Goal: Task Accomplishment & Management: Use online tool/utility

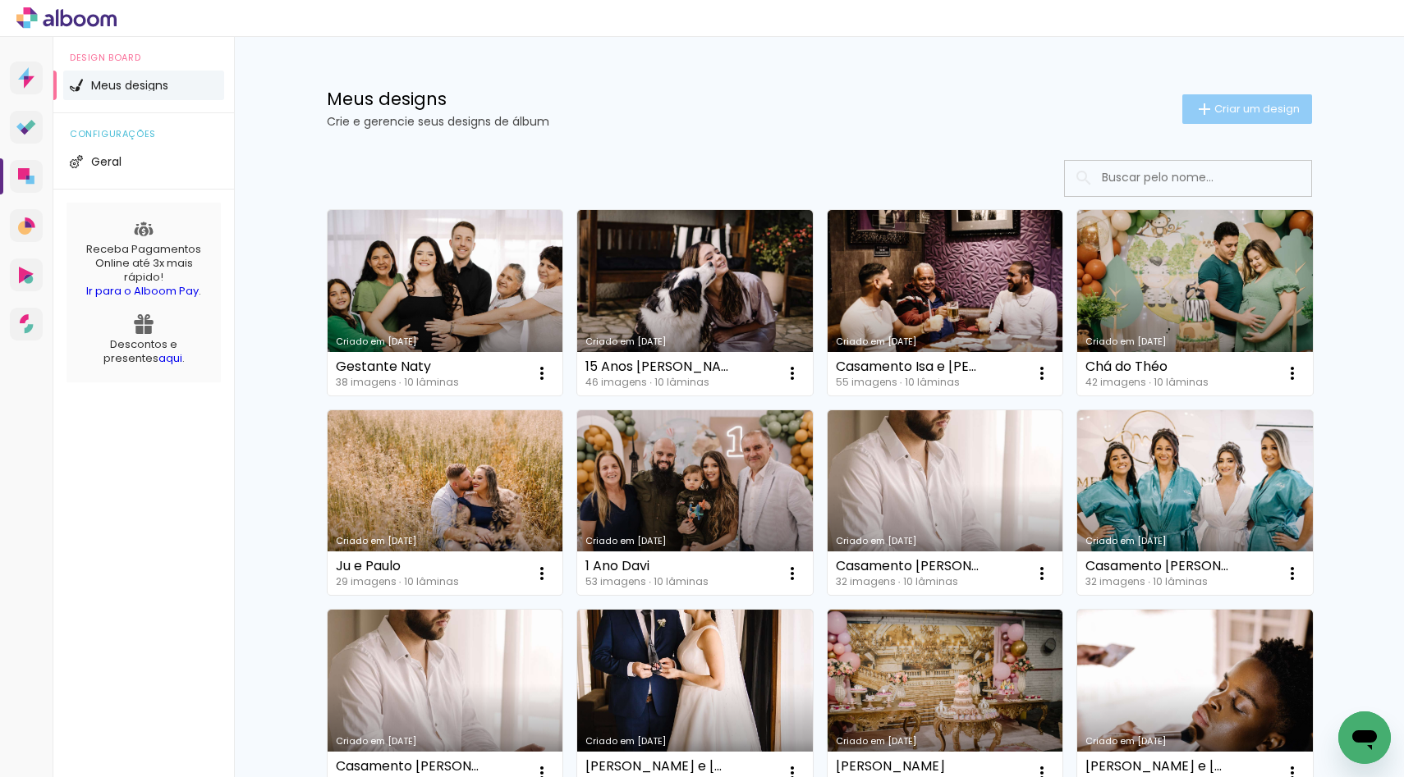
click at [1214, 108] on span "Criar um design" at bounding box center [1256, 108] width 85 height 11
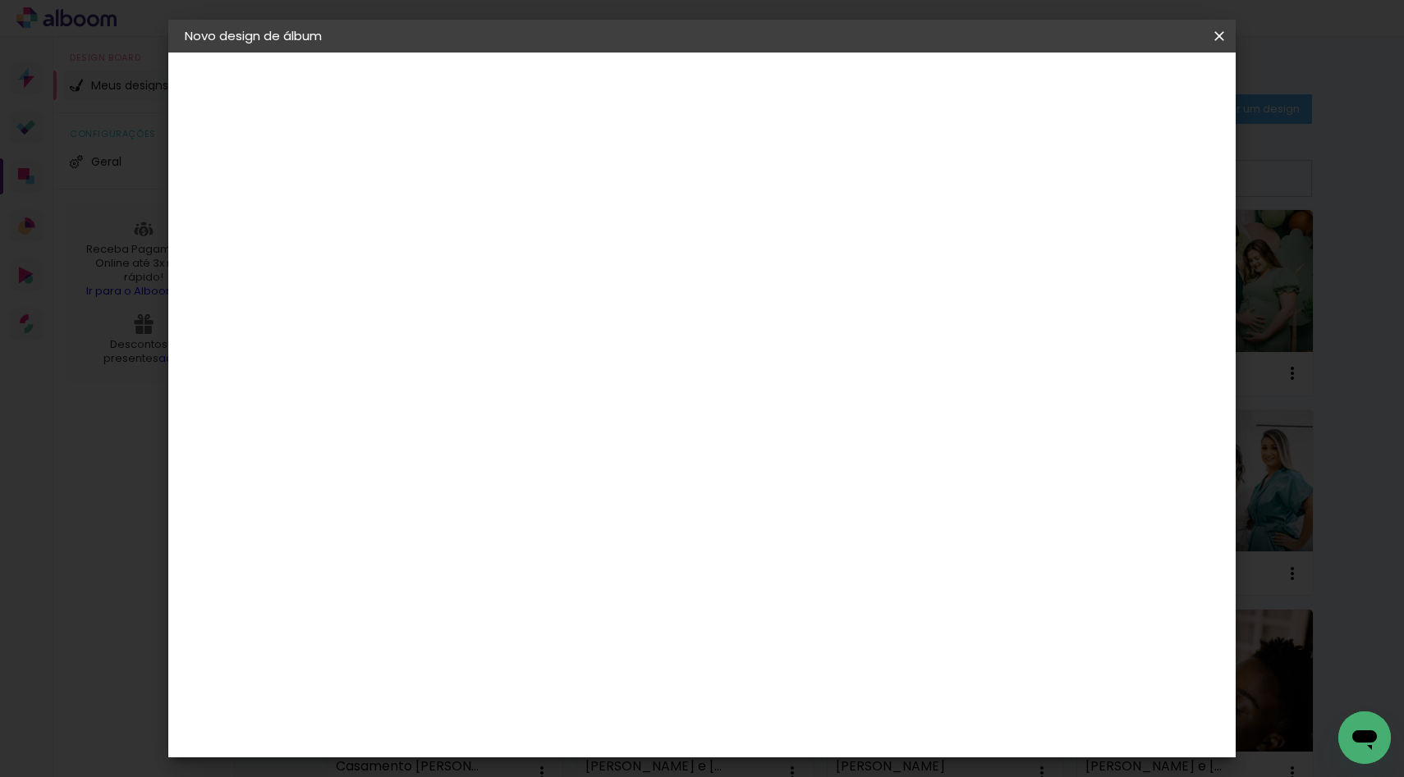
click at [453, 226] on input at bounding box center [453, 220] width 0 height 25
type input "Aniversário Vicente e"
type paper-input "Aniversário Vicente e"
drag, startPoint x: 925, startPoint y: 226, endPoint x: 473, endPoint y: 235, distance: 452.4
click at [0, 0] on div "Informações Dê um título ao seu álbum. Avançar" at bounding box center [0, 0] width 0 height 0
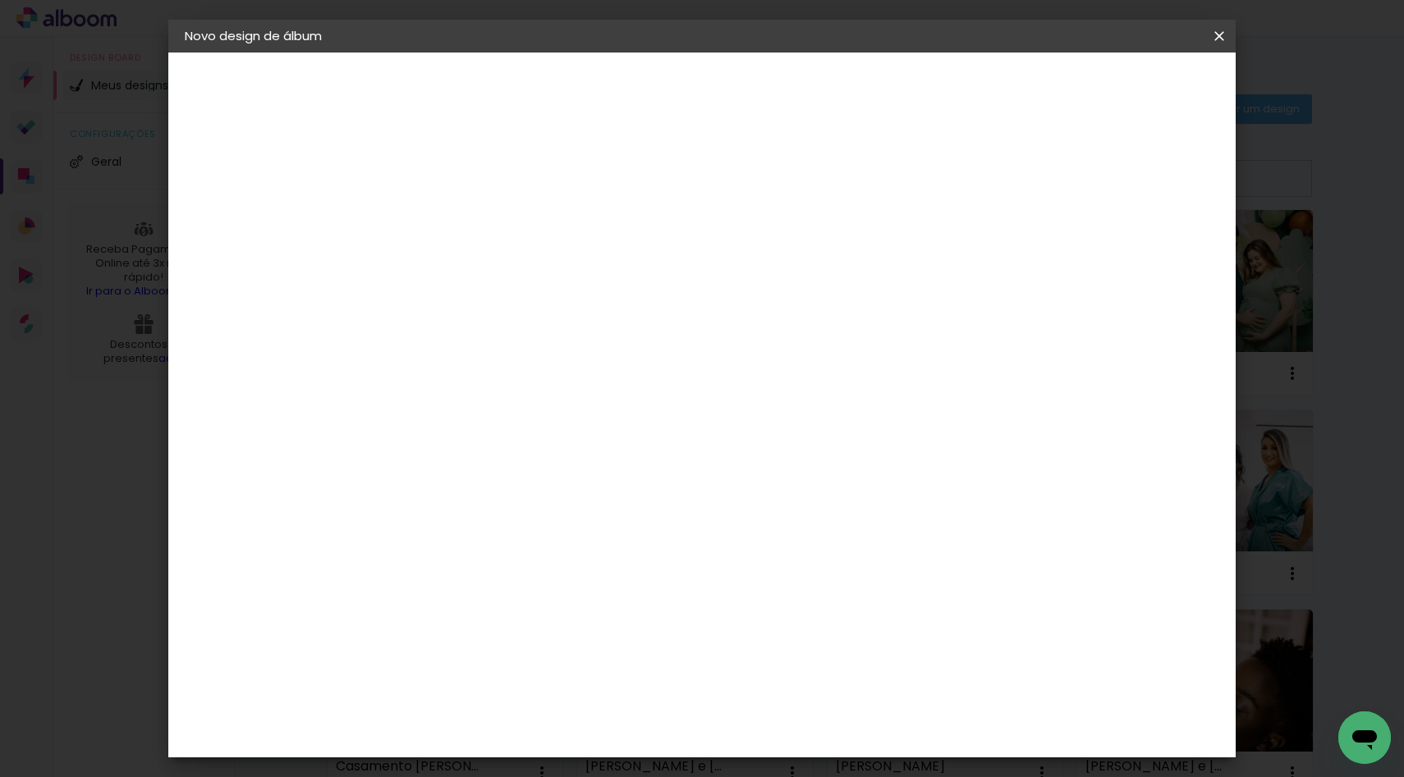
type input "Aniversário [PERSON_NAME] e [PERSON_NAME]"
type paper-input "Aniversário [PERSON_NAME] e [PERSON_NAME]"
click at [621, 97] on paper-button "Avançar" at bounding box center [581, 87] width 80 height 28
click at [0, 0] on slot "Tamanho Livre" at bounding box center [0, 0] width 0 height 0
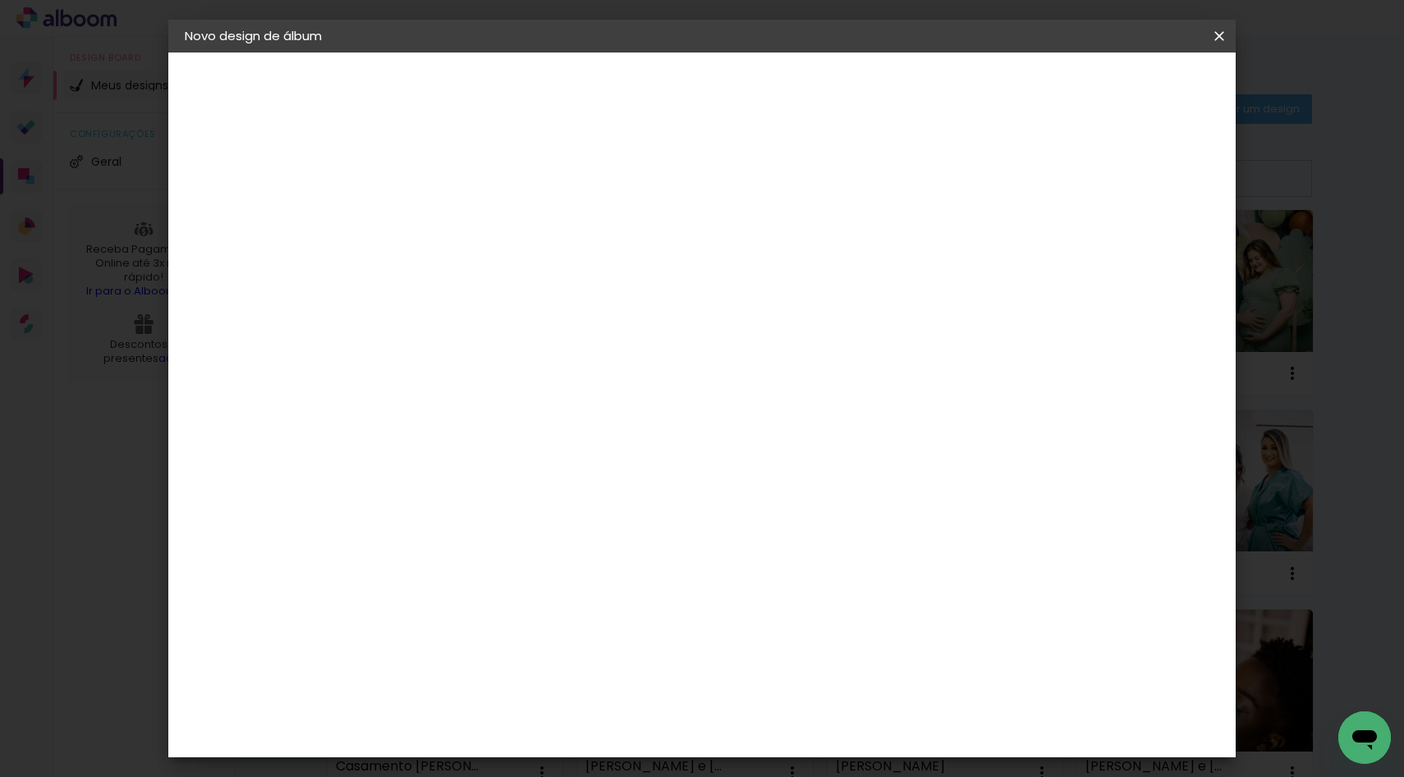
click at [0, 0] on slot "Avançar" at bounding box center [0, 0] width 0 height 0
drag, startPoint x: 640, startPoint y: 256, endPoint x: 604, endPoint y: 256, distance: 35.3
click at [604, 256] on div "30 cm" at bounding box center [641, 256] width 323 height 41
click at [797, 694] on input "60" at bounding box center [793, 684] width 43 height 25
drag, startPoint x: 795, startPoint y: 688, endPoint x: 816, endPoint y: 688, distance: 21.3
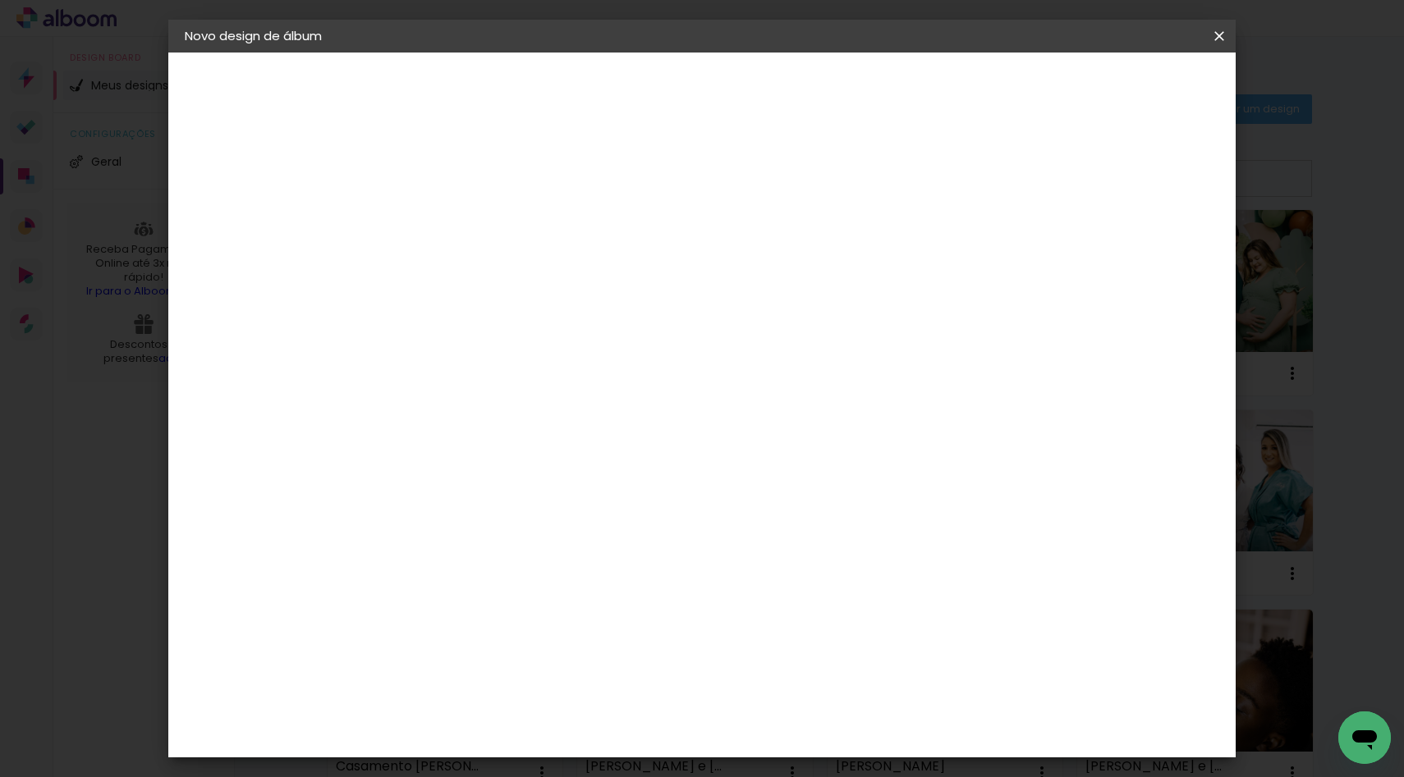
click at [816, 688] on div "60" at bounding box center [803, 684] width 62 height 25
type input "50"
type paper-input "50"
click at [424, 504] on div "cm" at bounding box center [433, 498] width 20 height 25
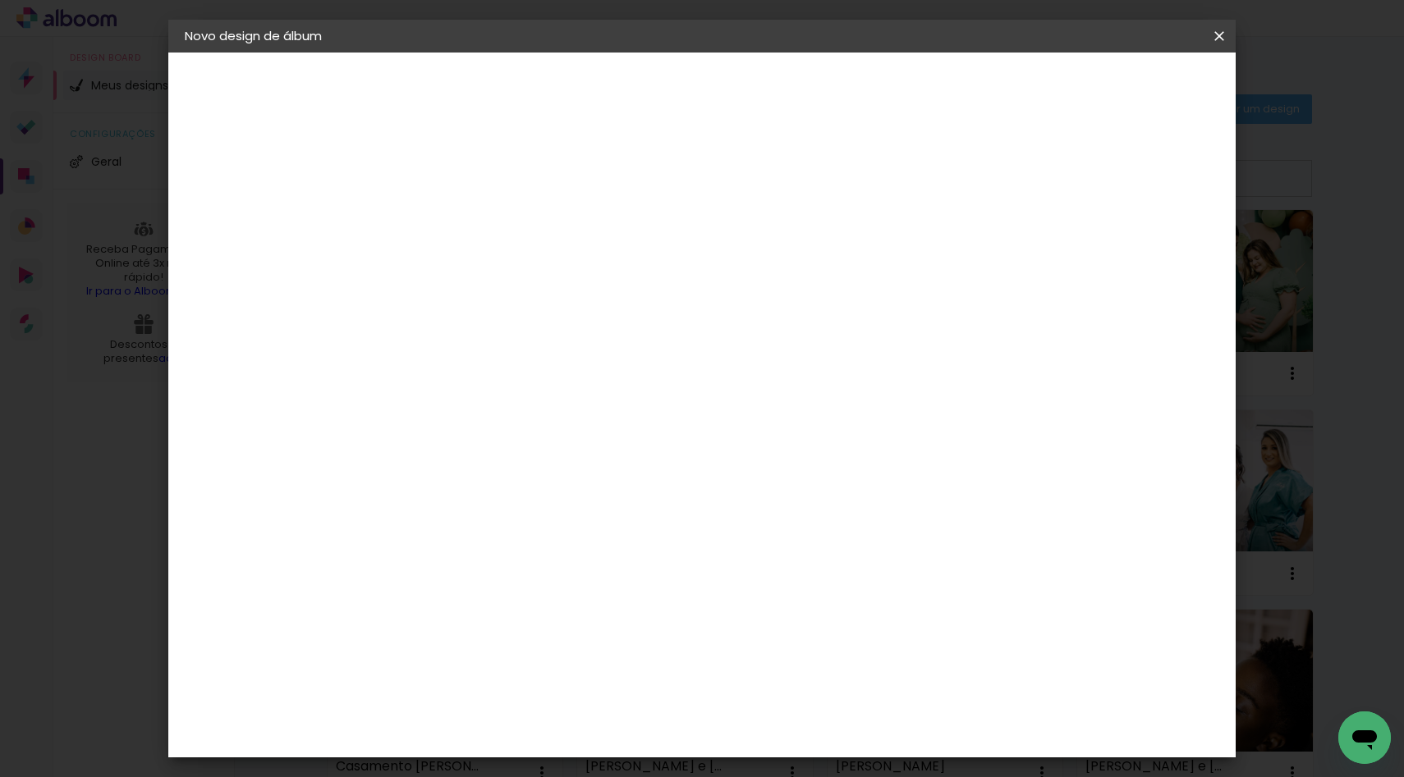
drag, startPoint x: 424, startPoint y: 504, endPoint x: 325, endPoint y: 504, distance: 99.3
click at [325, 53] on quentale-album-spec "Iniciar design Iniciar design" at bounding box center [701, 53] width 1067 height 0
type paper-input "30"
click at [740, 374] on div at bounding box center [611, 289] width 257 height 170
click at [424, 511] on div at bounding box center [411, 512] width 62 height 2
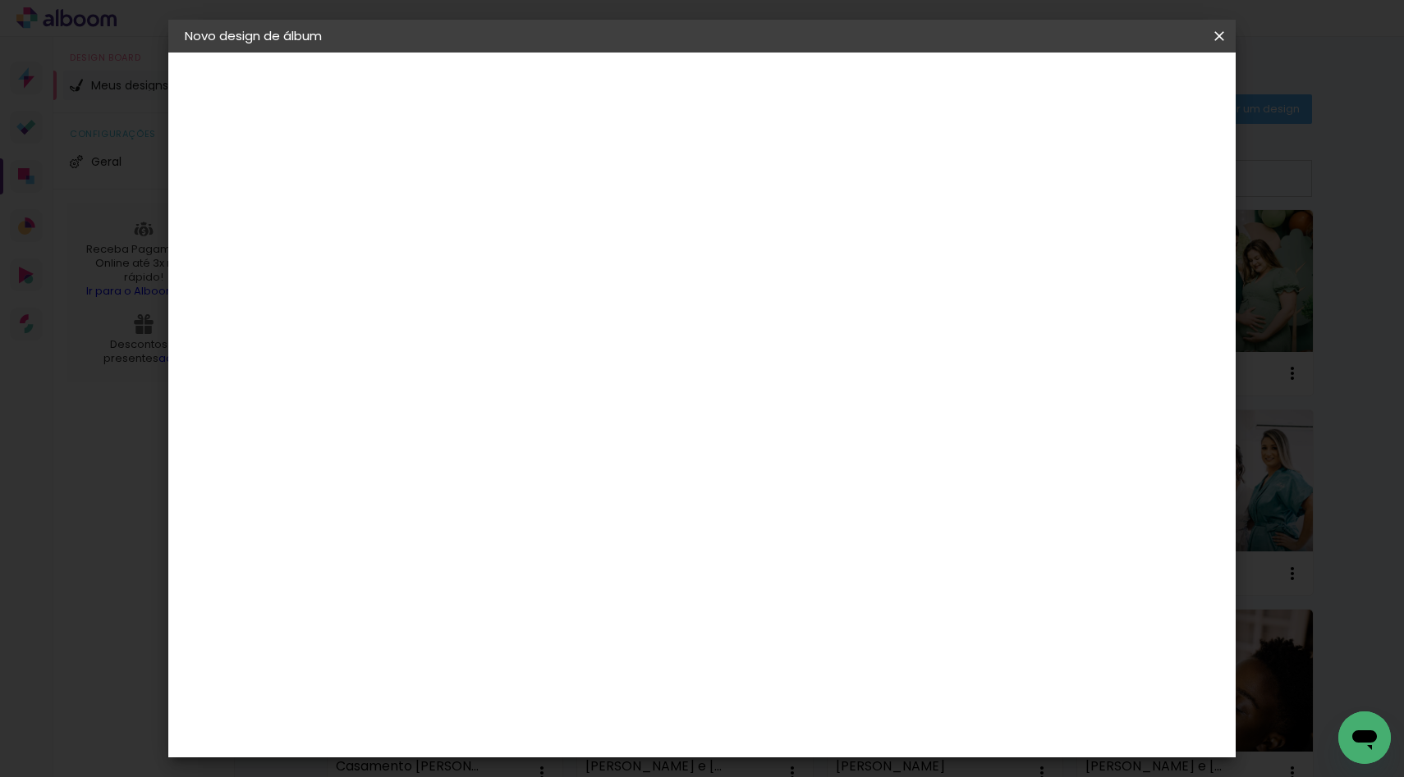
type input "3"
type input "20"
type paper-input "20"
click at [1132, 254] on input "5" at bounding box center [1132, 248] width 30 height 25
click at [691, 309] on div at bounding box center [611, 256] width 160 height 105
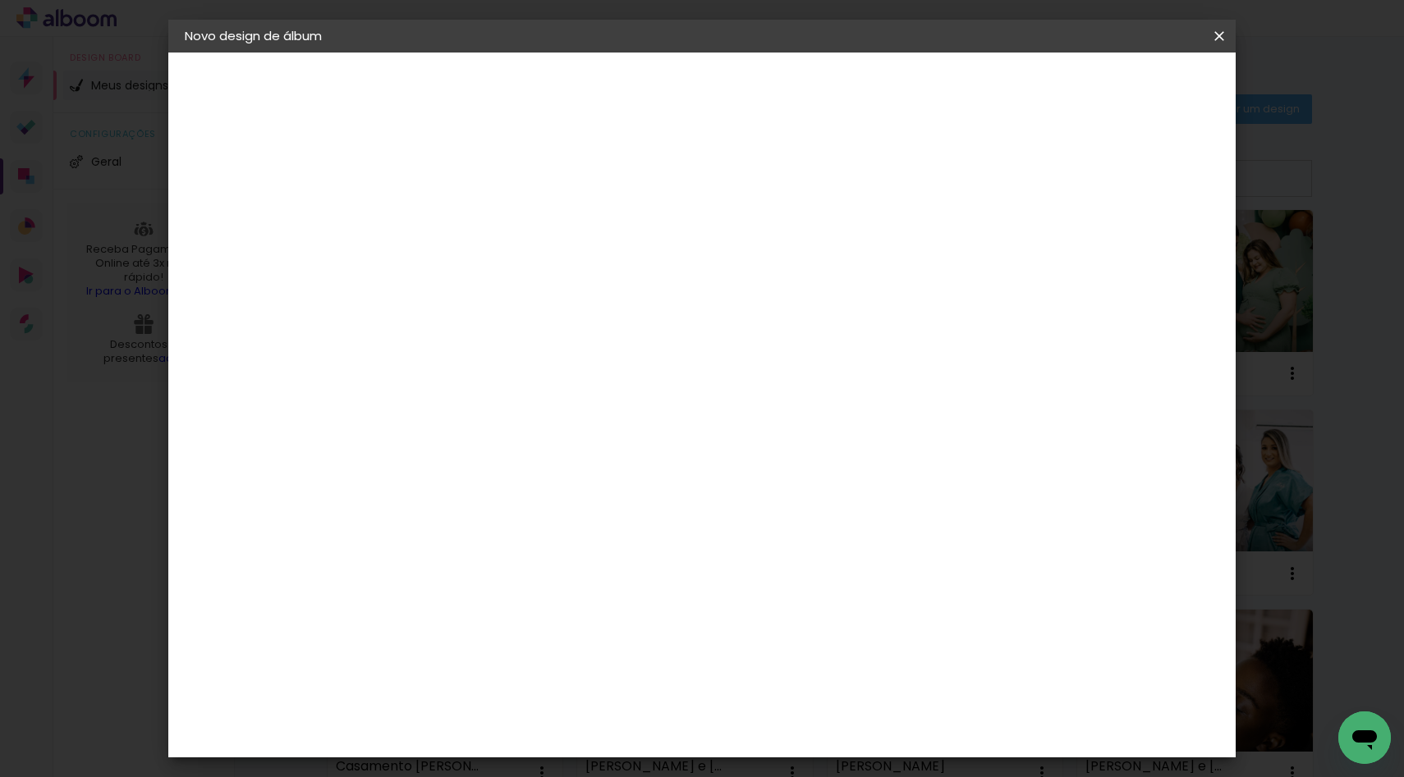
click at [1133, 98] on paper-button "Iniciar design" at bounding box center [1079, 87] width 108 height 28
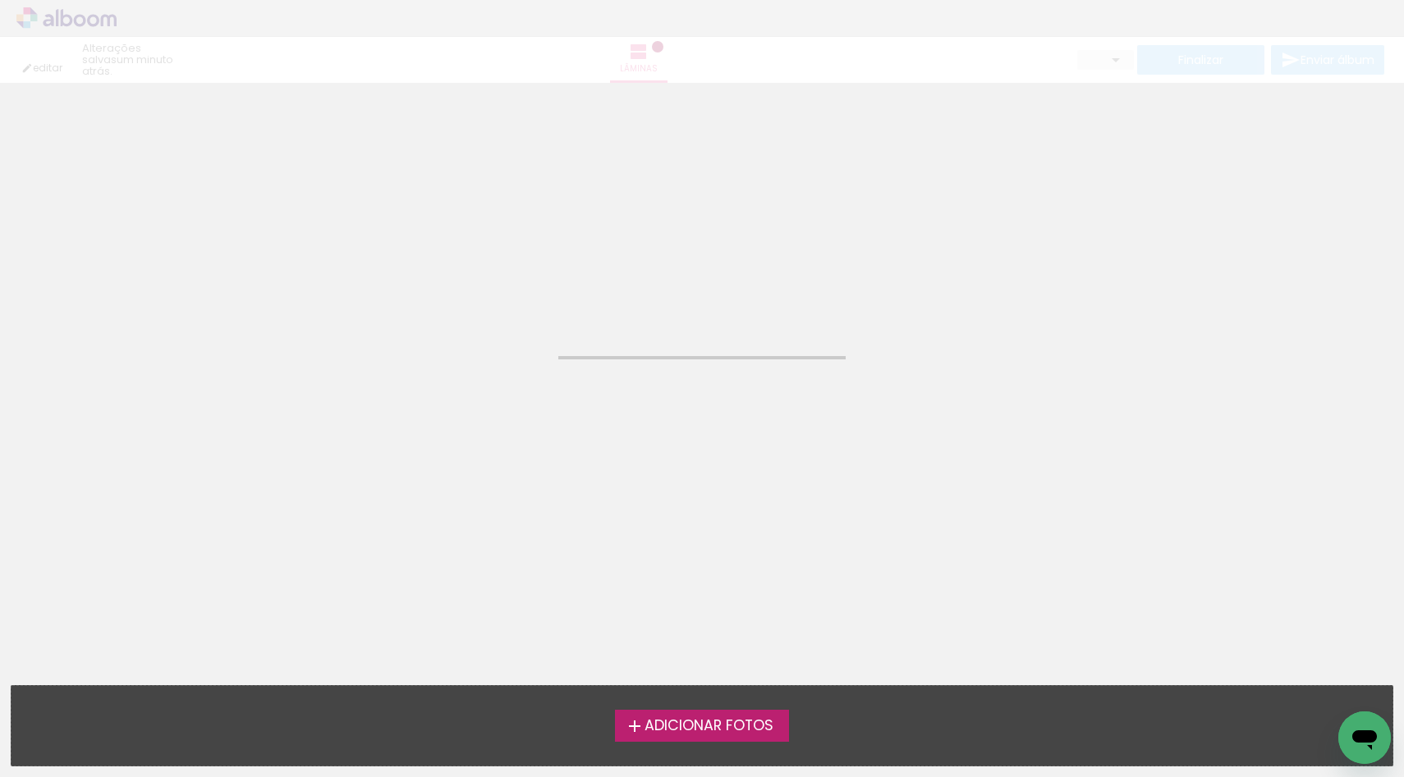
click at [656, 734] on span "Adicionar Fotos" at bounding box center [708, 726] width 129 height 15
click at [0, 0] on input "file" at bounding box center [0, 0] width 0 height 0
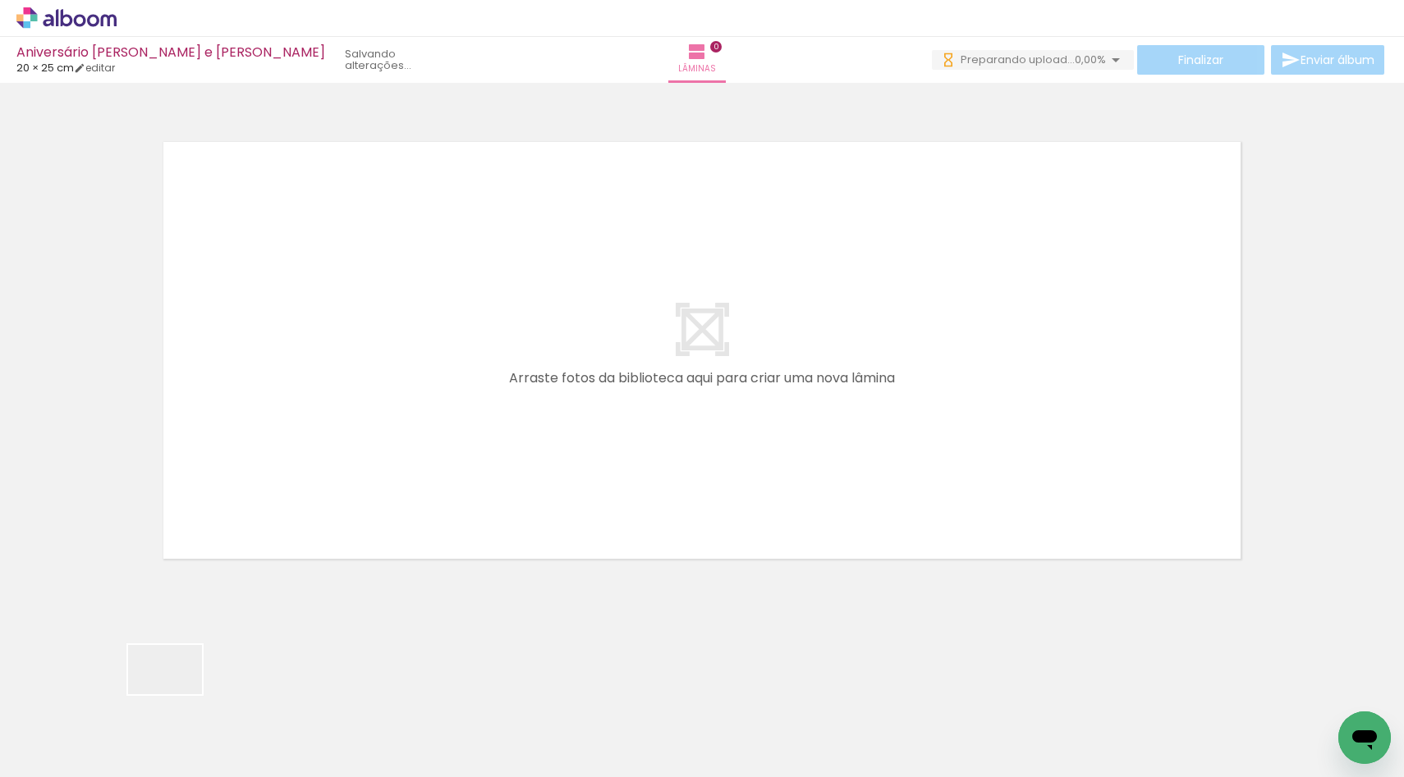
drag, startPoint x: 177, startPoint y: 695, endPoint x: 382, endPoint y: 339, distance: 410.1
click at [382, 338] on quentale-workspace at bounding box center [702, 388] width 1404 height 777
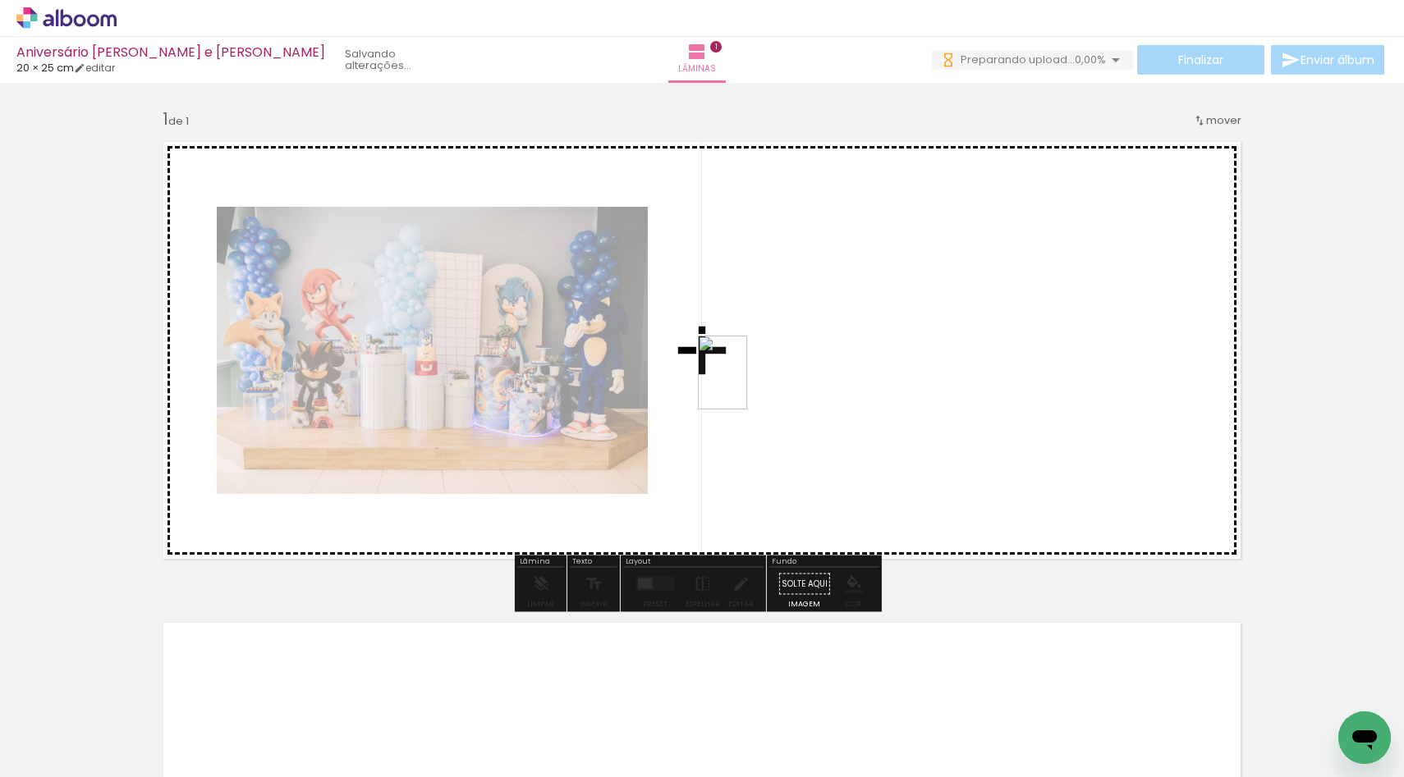
drag, startPoint x: 624, startPoint y: 751, endPoint x: 746, endPoint y: 387, distance: 383.7
click at [746, 387] on quentale-workspace at bounding box center [702, 388] width 1404 height 777
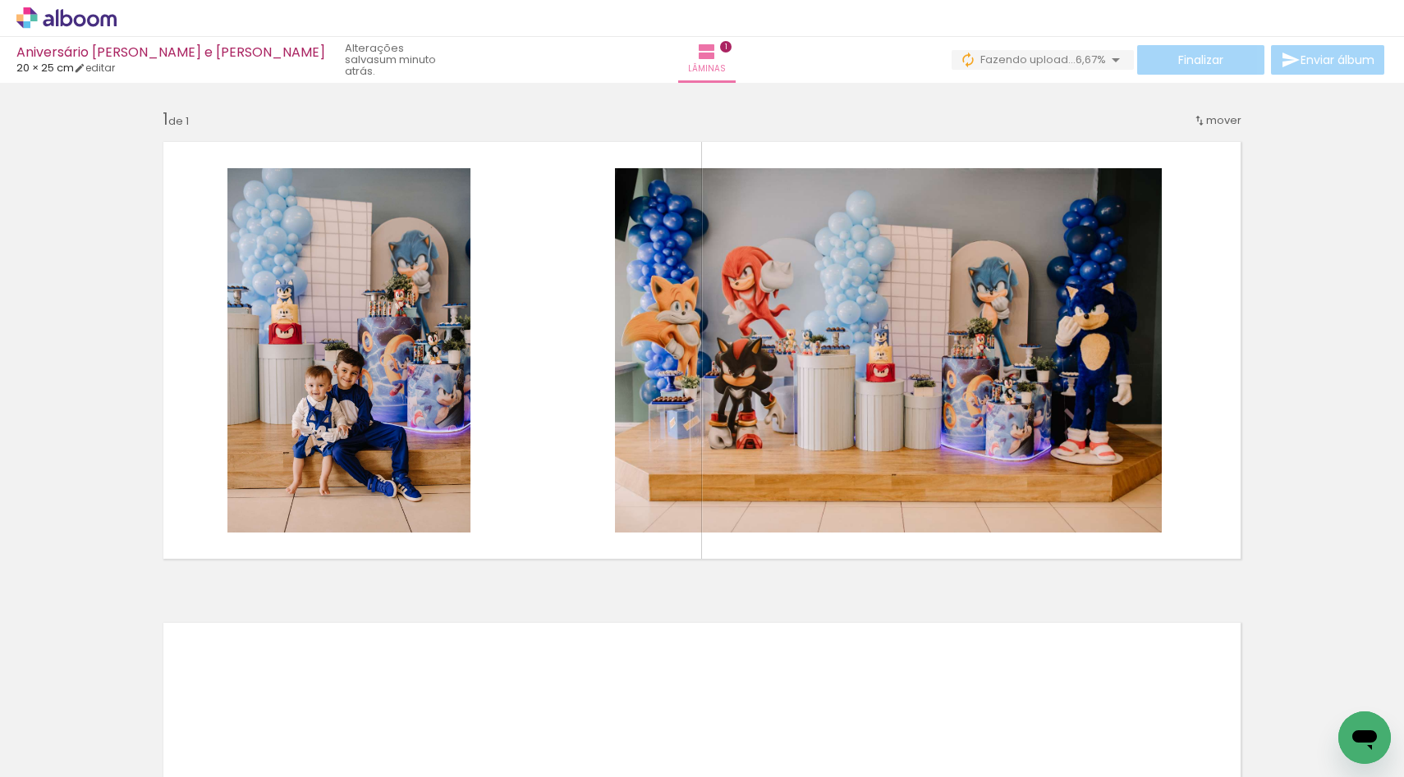
scroll to position [0, 2873]
click at [1346, 453] on div "Inserir lâmina 1 de 1" at bounding box center [702, 570] width 1404 height 963
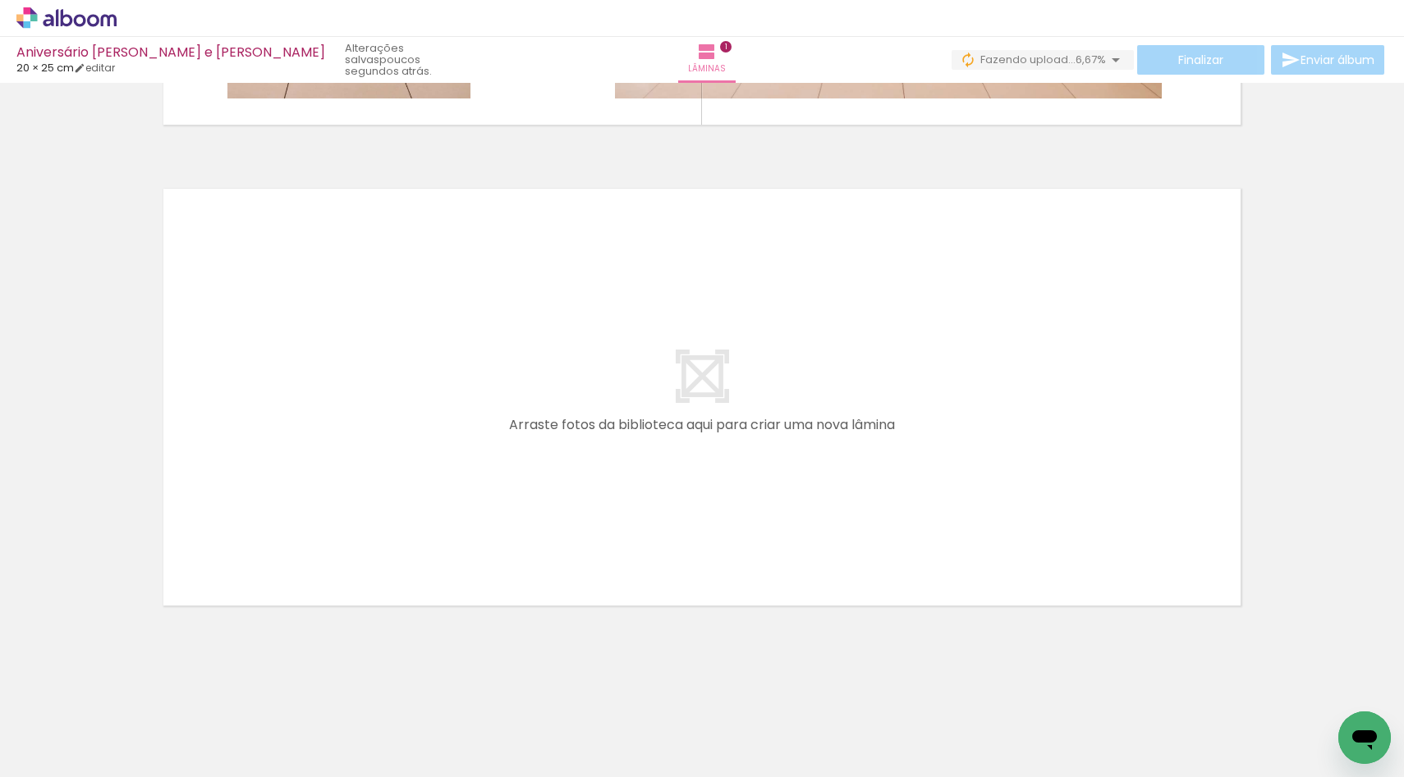
scroll to position [0, 425]
drag, startPoint x: 861, startPoint y: 735, endPoint x: 876, endPoint y: 464, distance: 271.3
click at [876, 464] on quentale-workspace at bounding box center [702, 388] width 1404 height 777
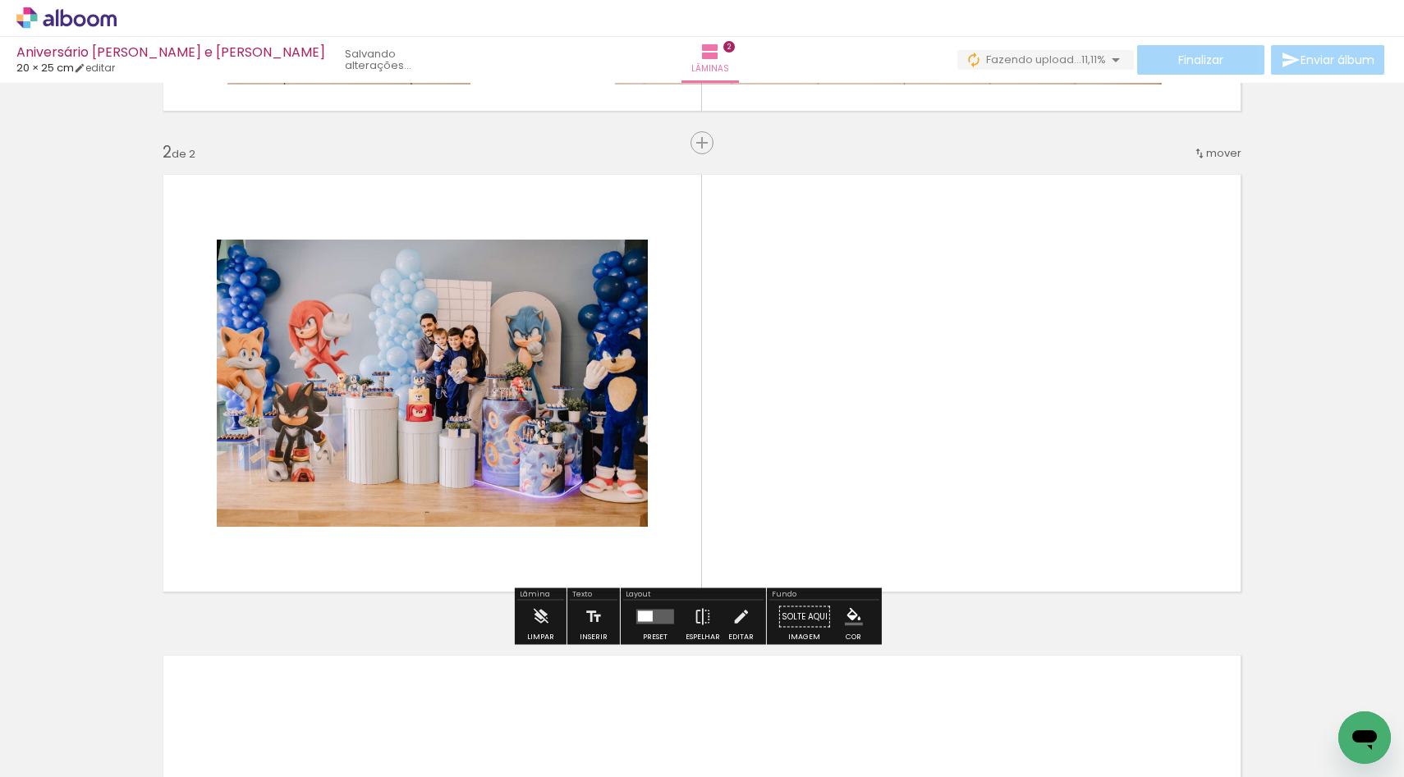
scroll to position [452, 0]
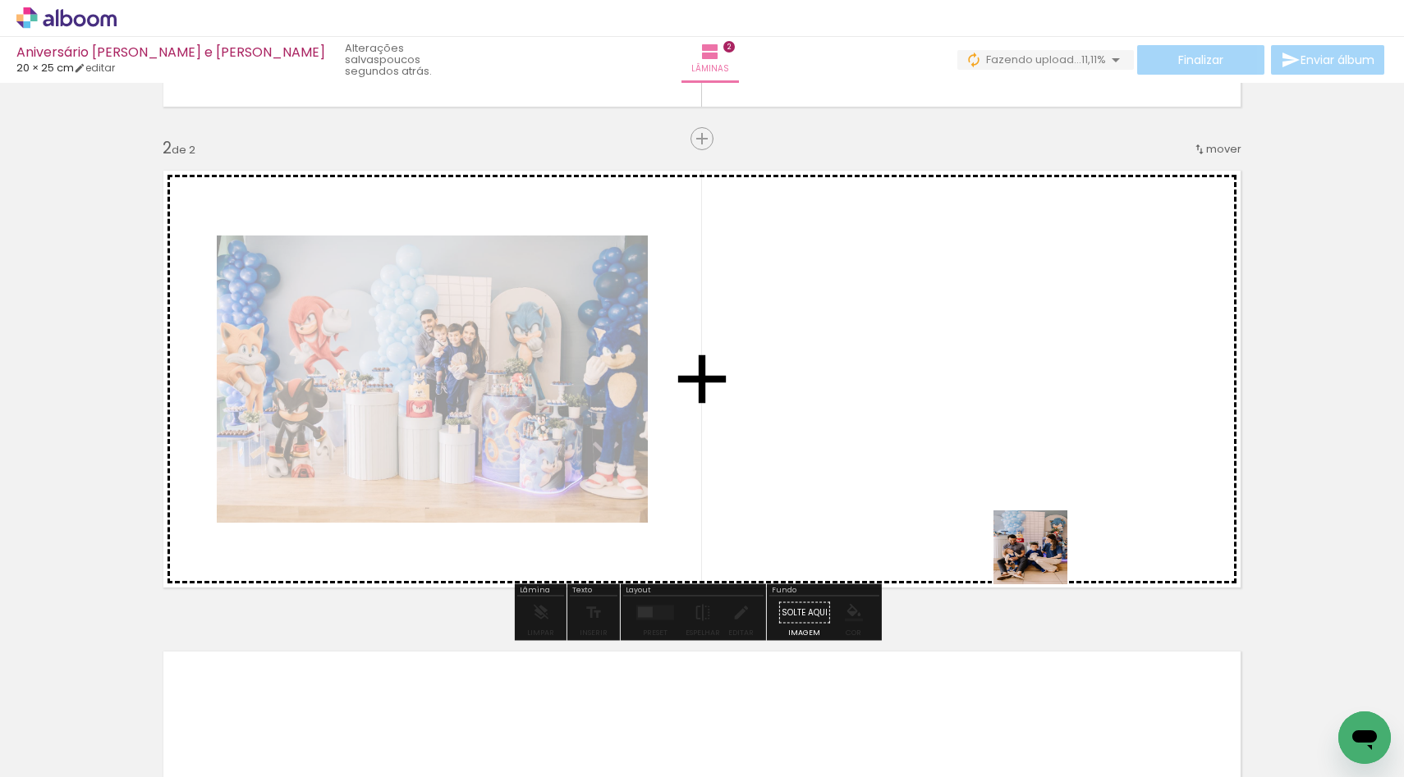
drag, startPoint x: 1043, startPoint y: 726, endPoint x: 1037, endPoint y: 408, distance: 317.8
click at [1038, 408] on quentale-workspace at bounding box center [702, 388] width 1404 height 777
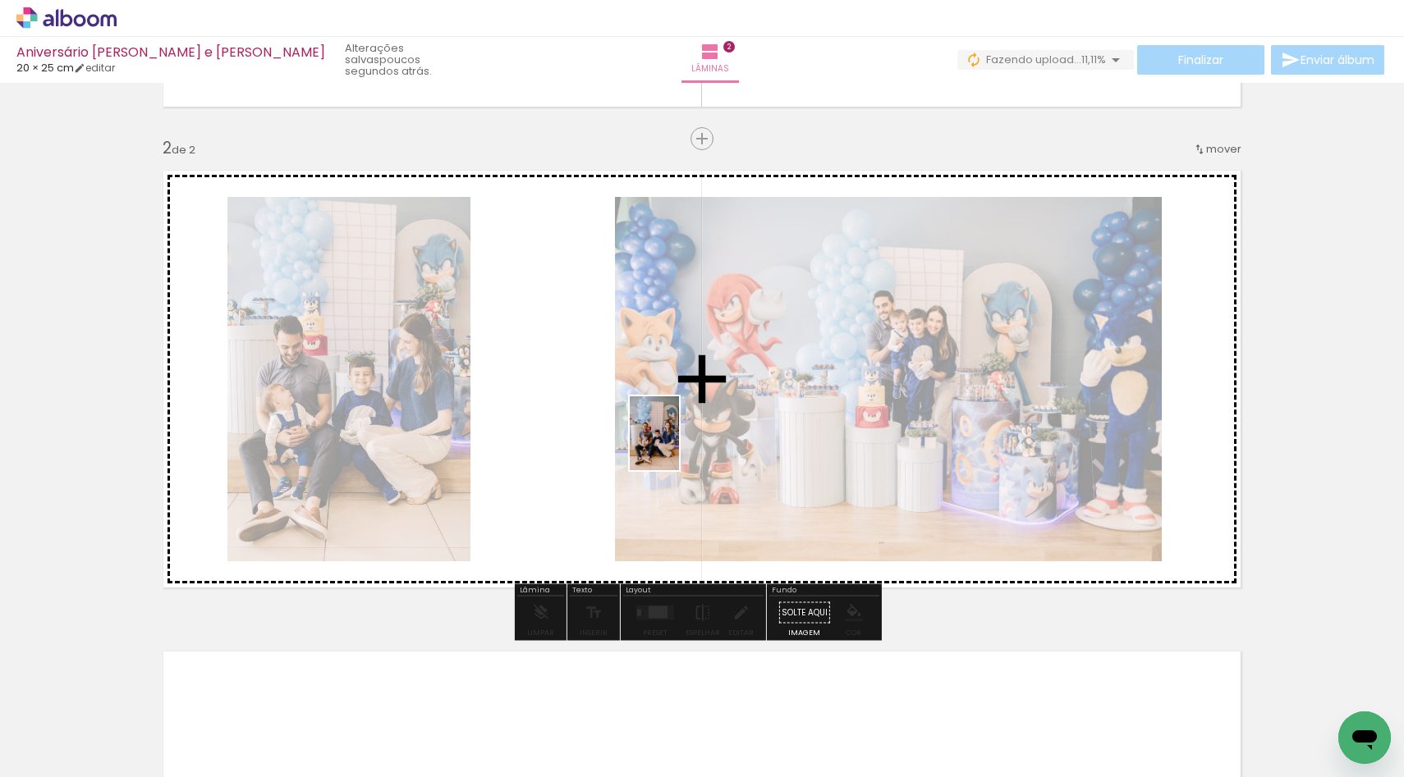
drag, startPoint x: 950, startPoint y: 725, endPoint x: 629, endPoint y: 400, distance: 456.9
click at [630, 400] on quentale-workspace at bounding box center [702, 388] width 1404 height 777
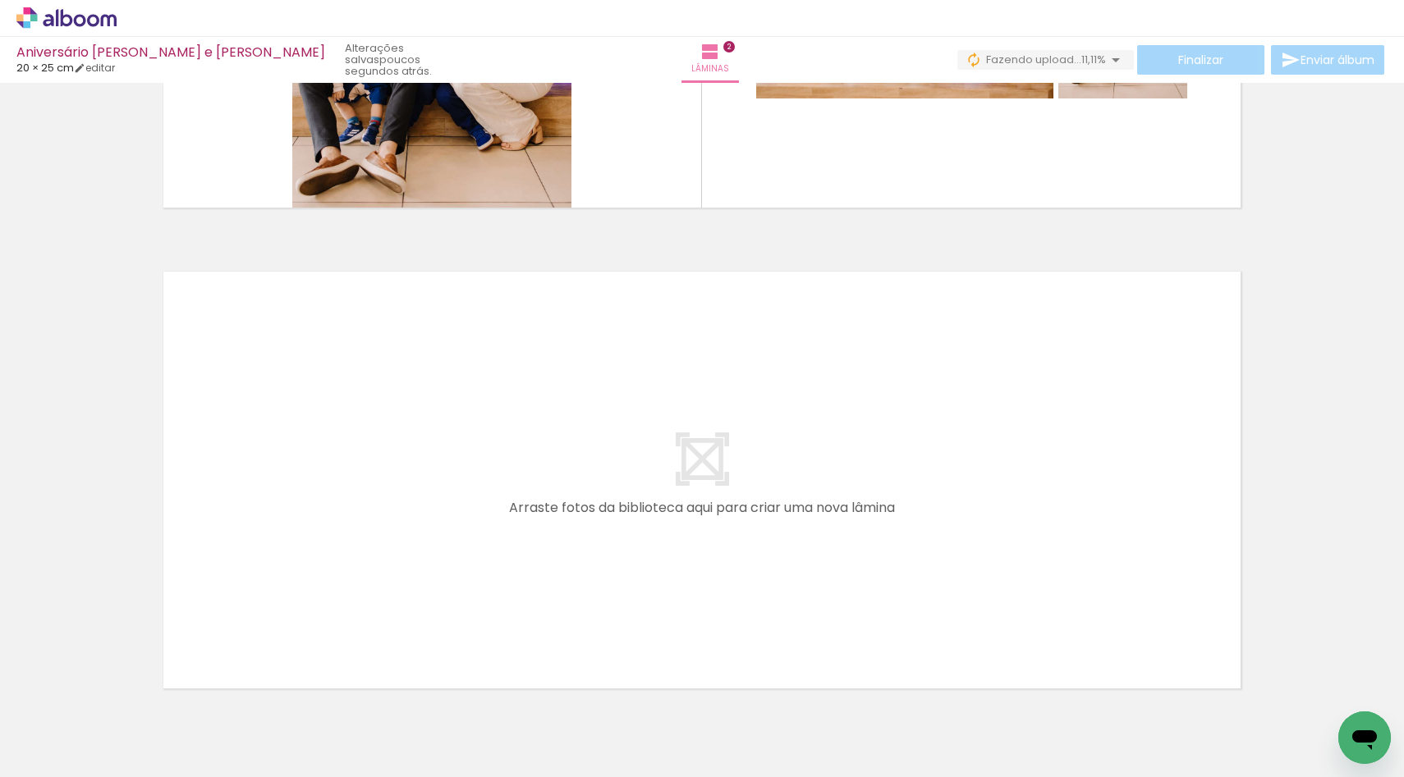
scroll to position [833, 0]
drag, startPoint x: 1118, startPoint y: 734, endPoint x: 766, endPoint y: 501, distance: 422.4
click at [766, 501] on quentale-workspace at bounding box center [702, 388] width 1404 height 777
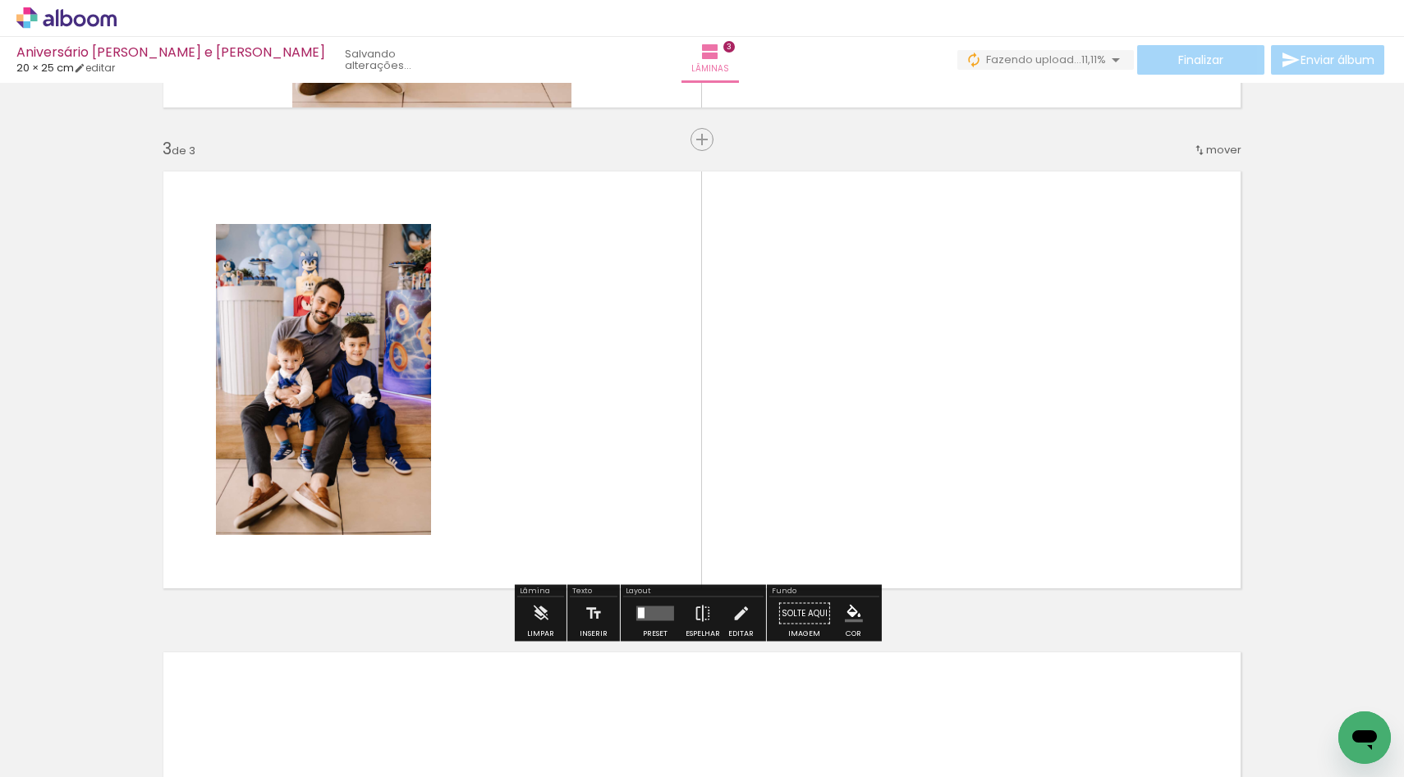
scroll to position [933, 0]
drag, startPoint x: 1229, startPoint y: 705, endPoint x: 910, endPoint y: 528, distance: 364.6
click at [910, 528] on quentale-workspace at bounding box center [702, 388] width 1404 height 777
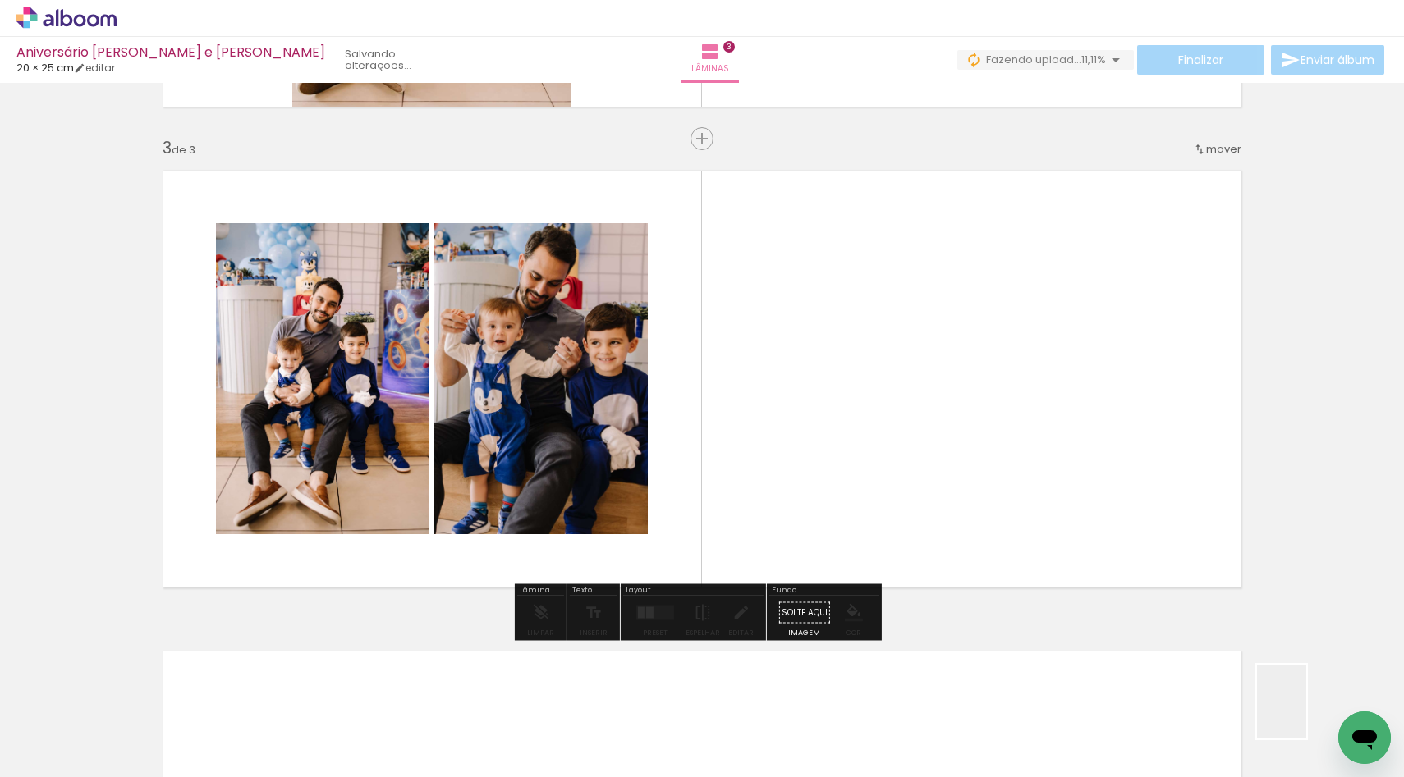
drag, startPoint x: 1319, startPoint y: 721, endPoint x: 1028, endPoint y: 458, distance: 392.4
click at [1028, 458] on quentale-workspace at bounding box center [702, 388] width 1404 height 777
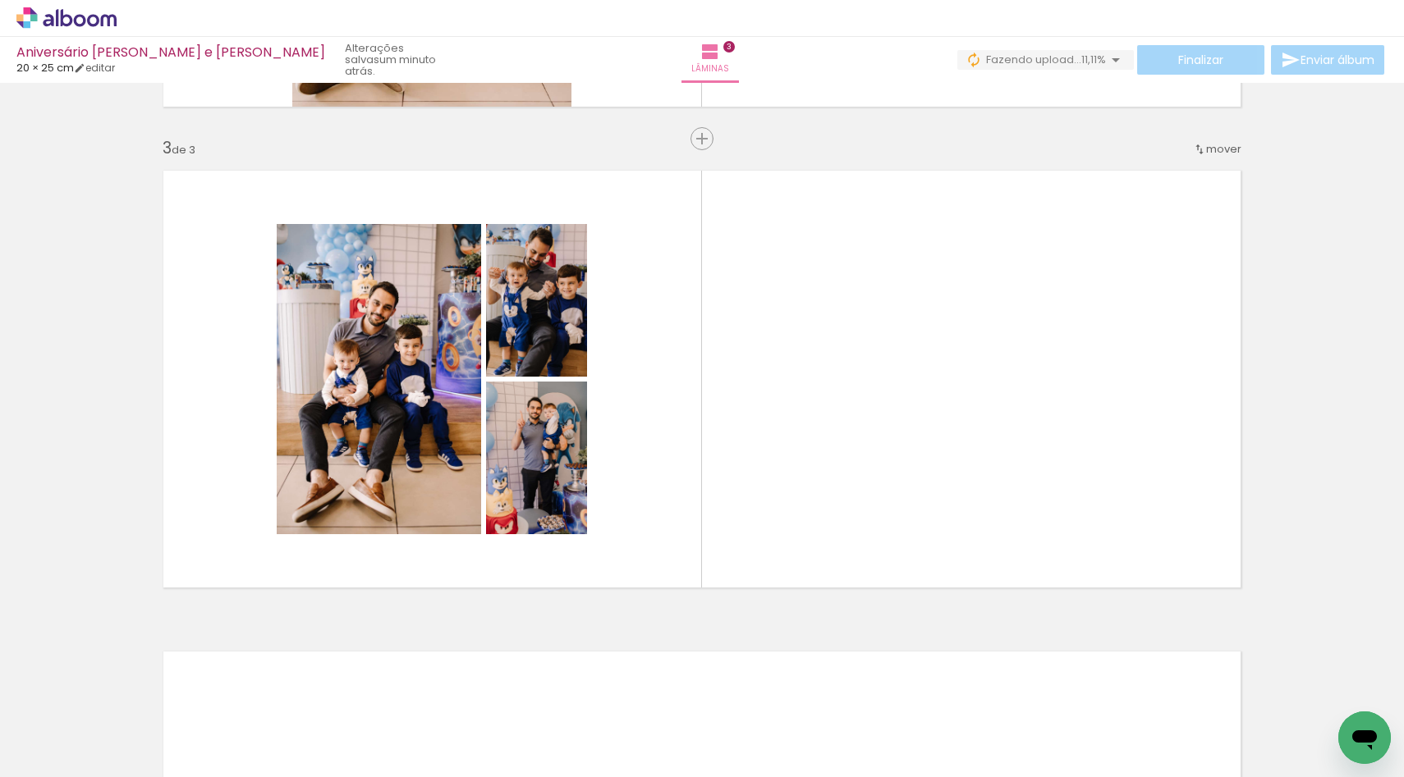
scroll to position [0, 1129]
drag, startPoint x: 791, startPoint y: 730, endPoint x: 799, endPoint y: 475, distance: 255.4
click at [799, 475] on quentale-workspace at bounding box center [702, 388] width 1404 height 777
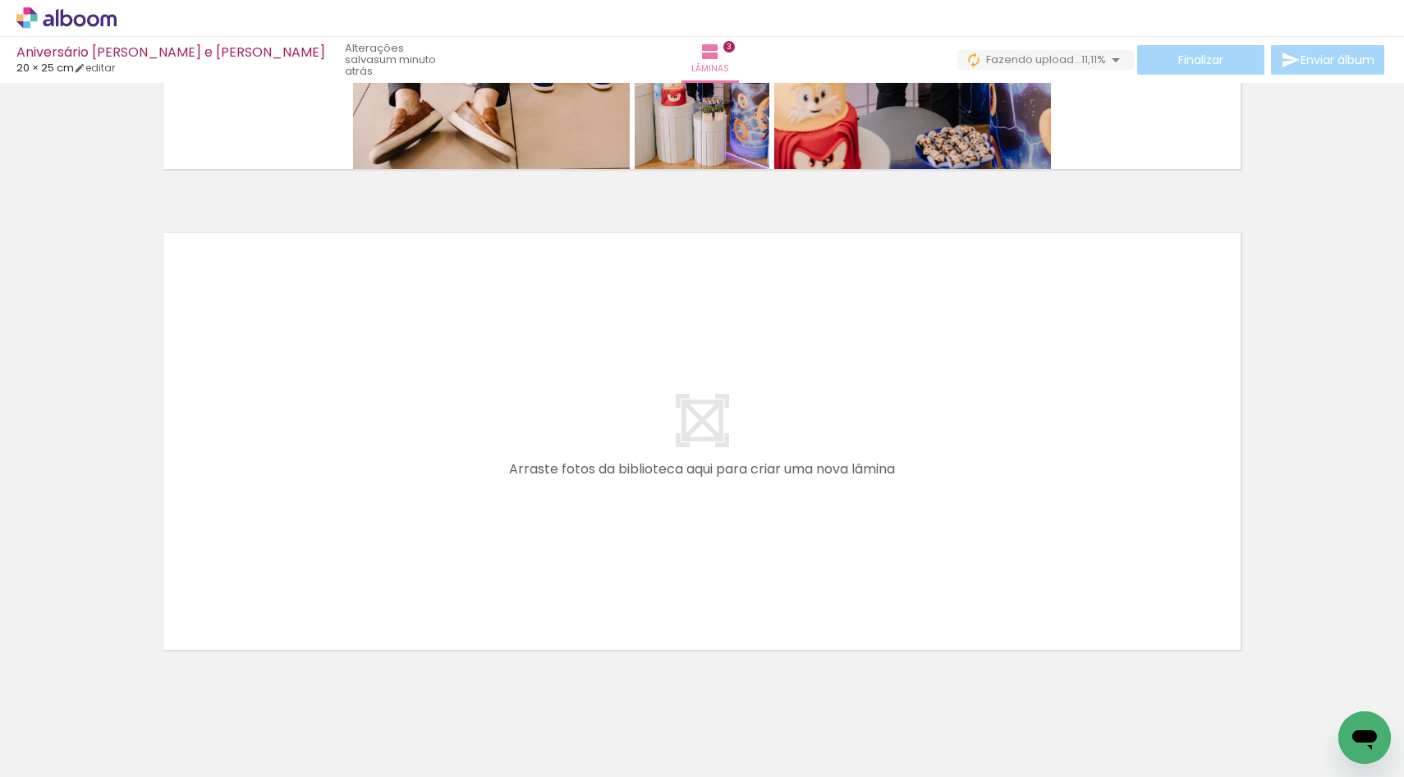
scroll to position [1396, 0]
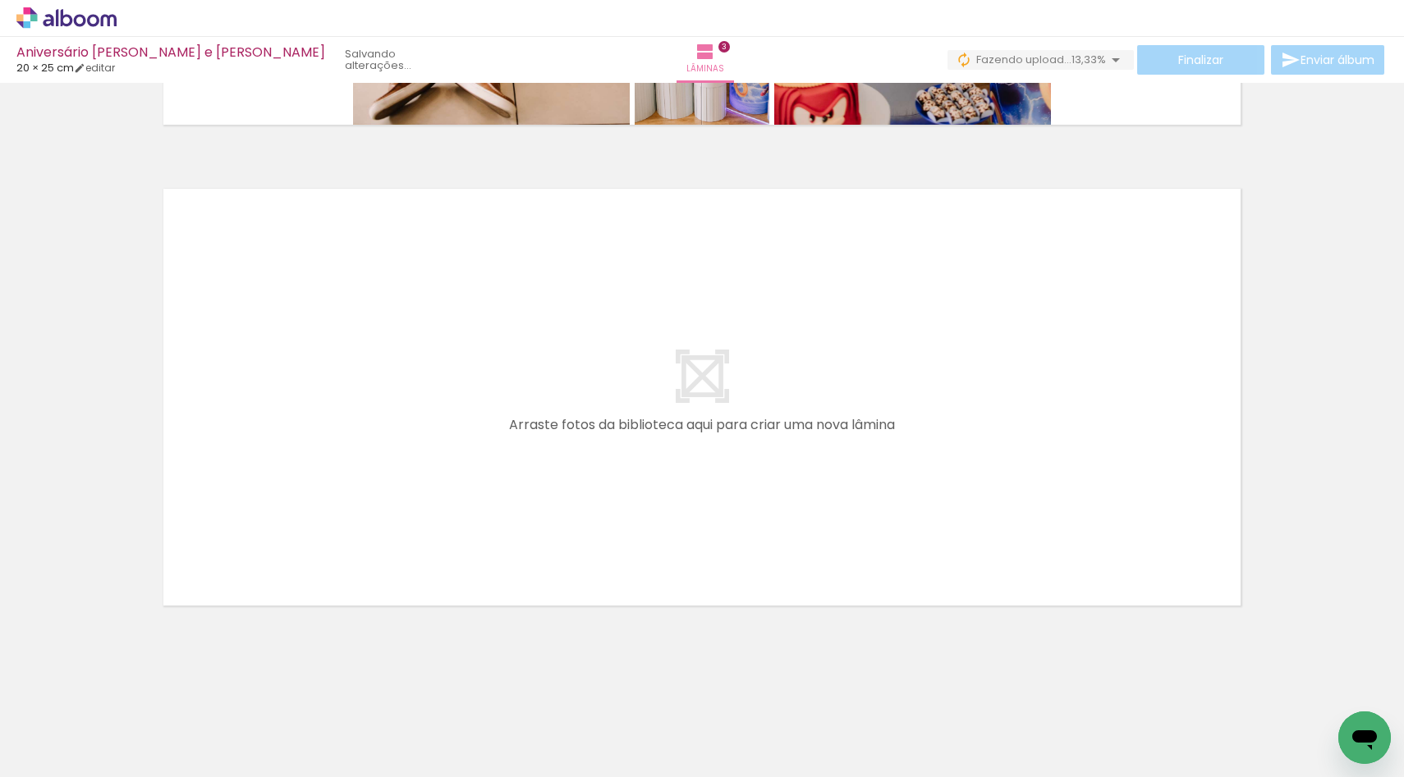
drag, startPoint x: 988, startPoint y: 722, endPoint x: 974, endPoint y: 479, distance: 244.2
click at [974, 479] on quentale-workspace at bounding box center [702, 388] width 1404 height 777
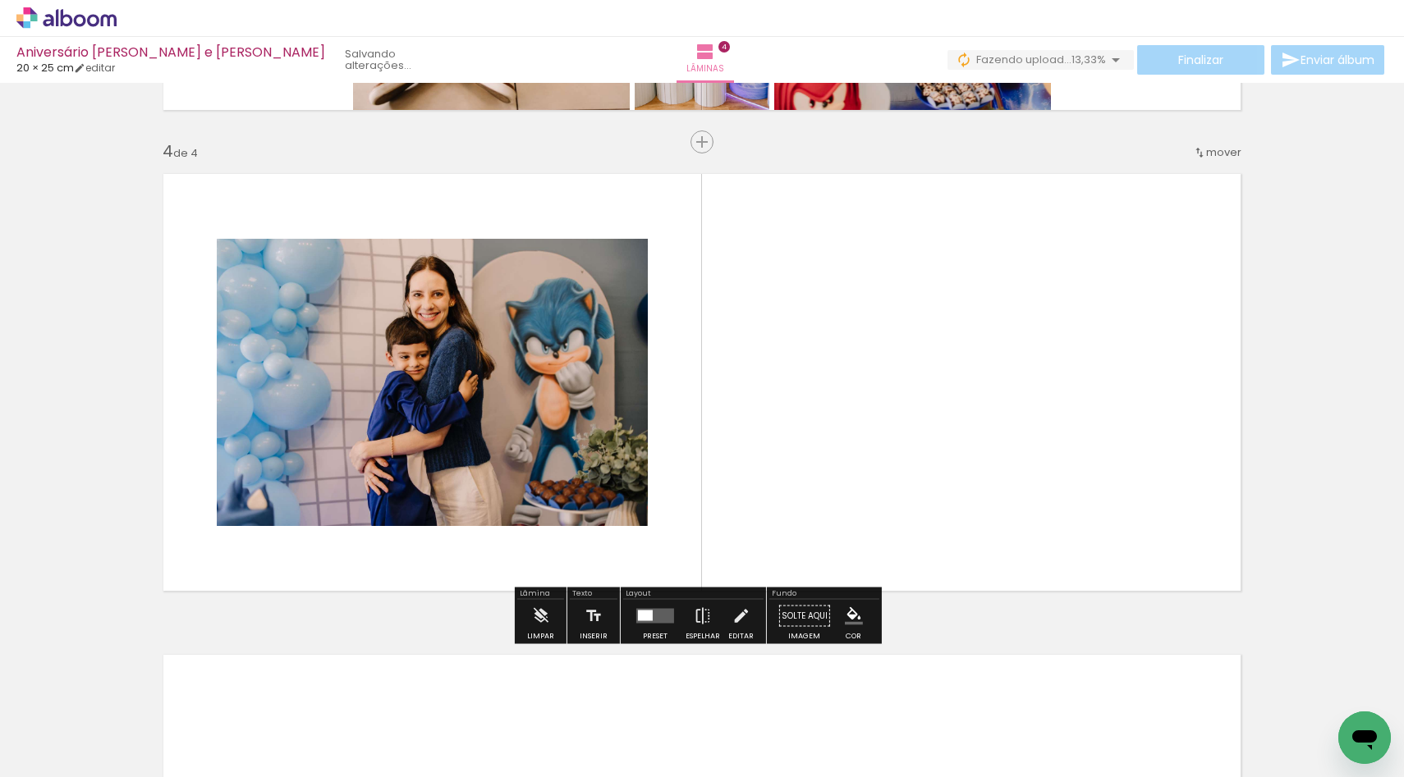
scroll to position [1414, 0]
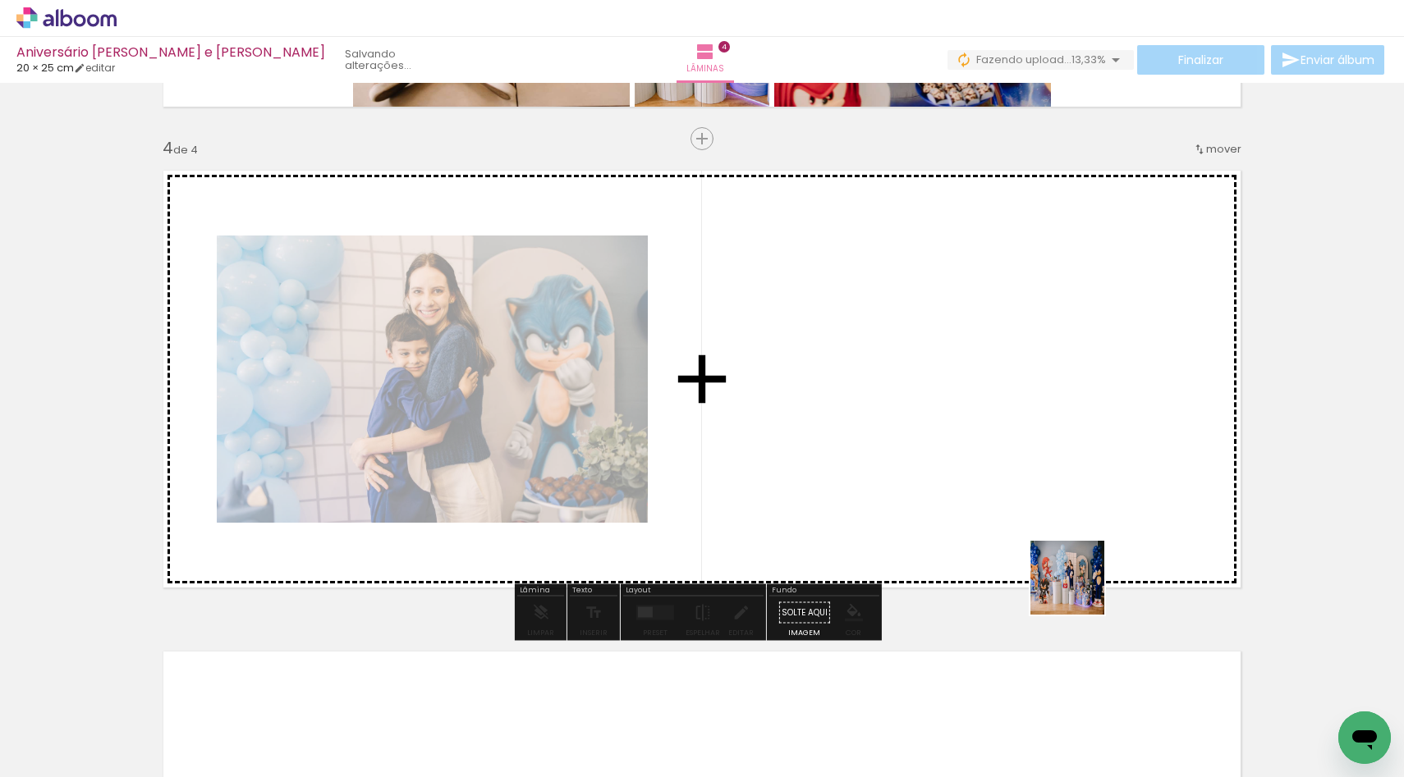
drag, startPoint x: 1083, startPoint y: 732, endPoint x: 1078, endPoint y: 480, distance: 252.1
click at [1078, 480] on quentale-workspace at bounding box center [702, 388] width 1404 height 777
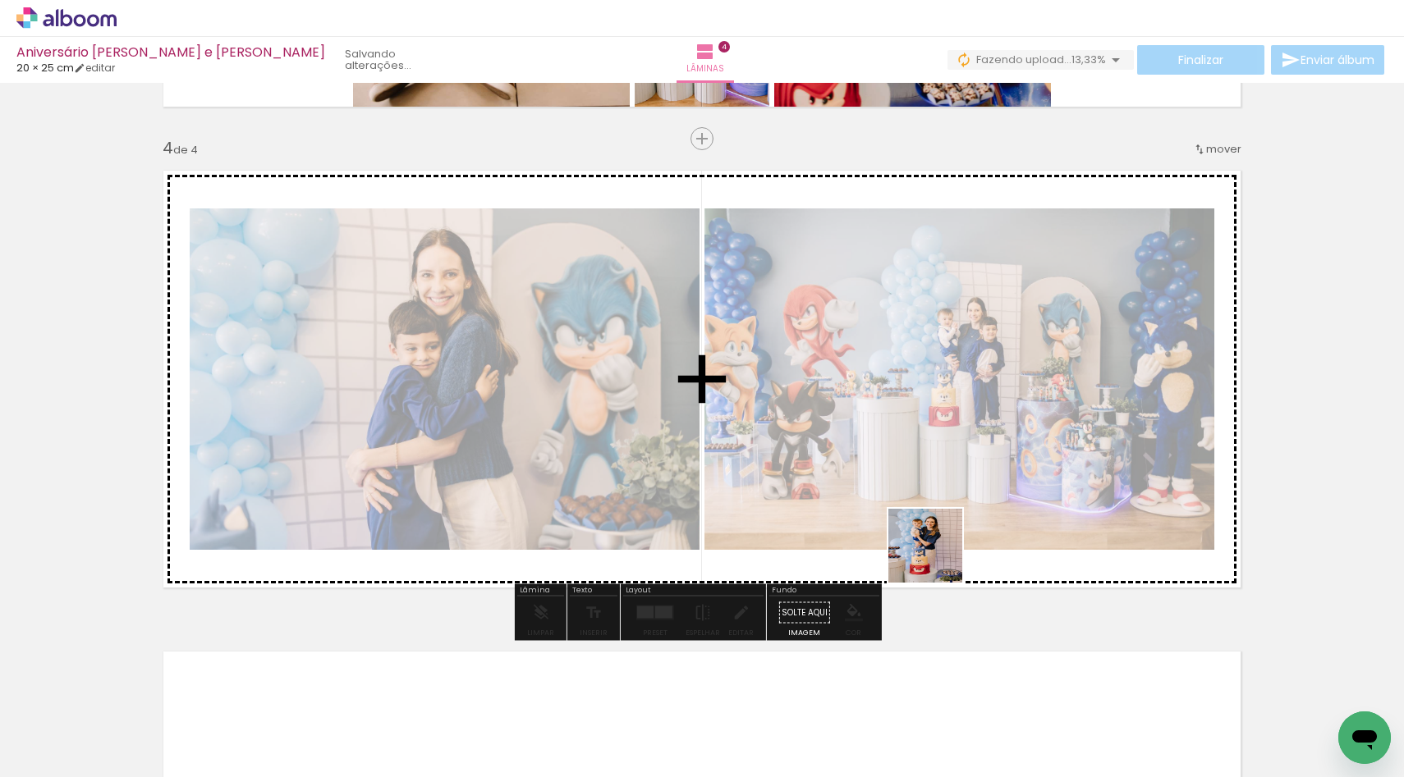
drag, startPoint x: 1154, startPoint y: 713, endPoint x: 912, endPoint y: 531, distance: 302.6
click at [912, 531] on quentale-workspace at bounding box center [702, 388] width 1404 height 777
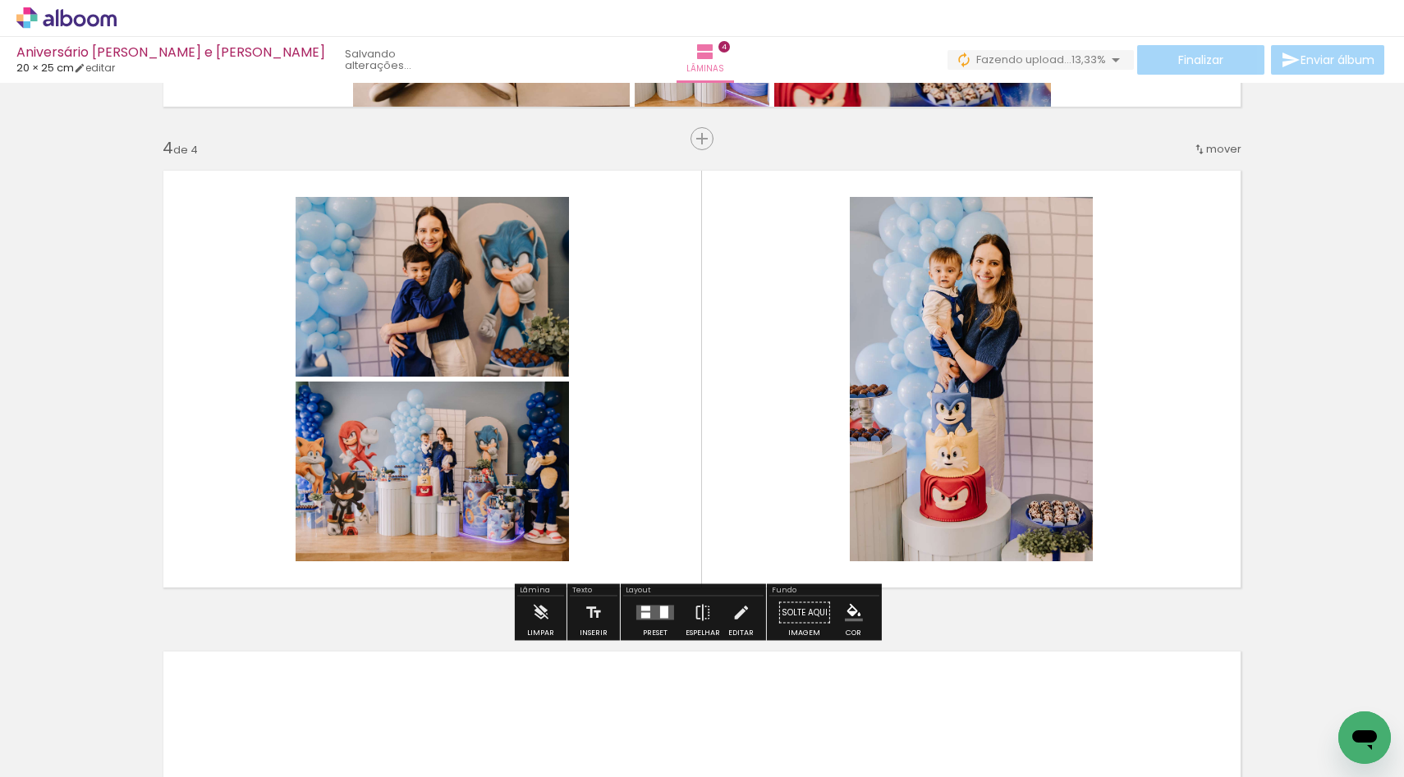
drag, startPoint x: 867, startPoint y: 732, endPoint x: 752, endPoint y: 442, distance: 312.5
click at [752, 442] on quentale-workspace at bounding box center [702, 388] width 1404 height 777
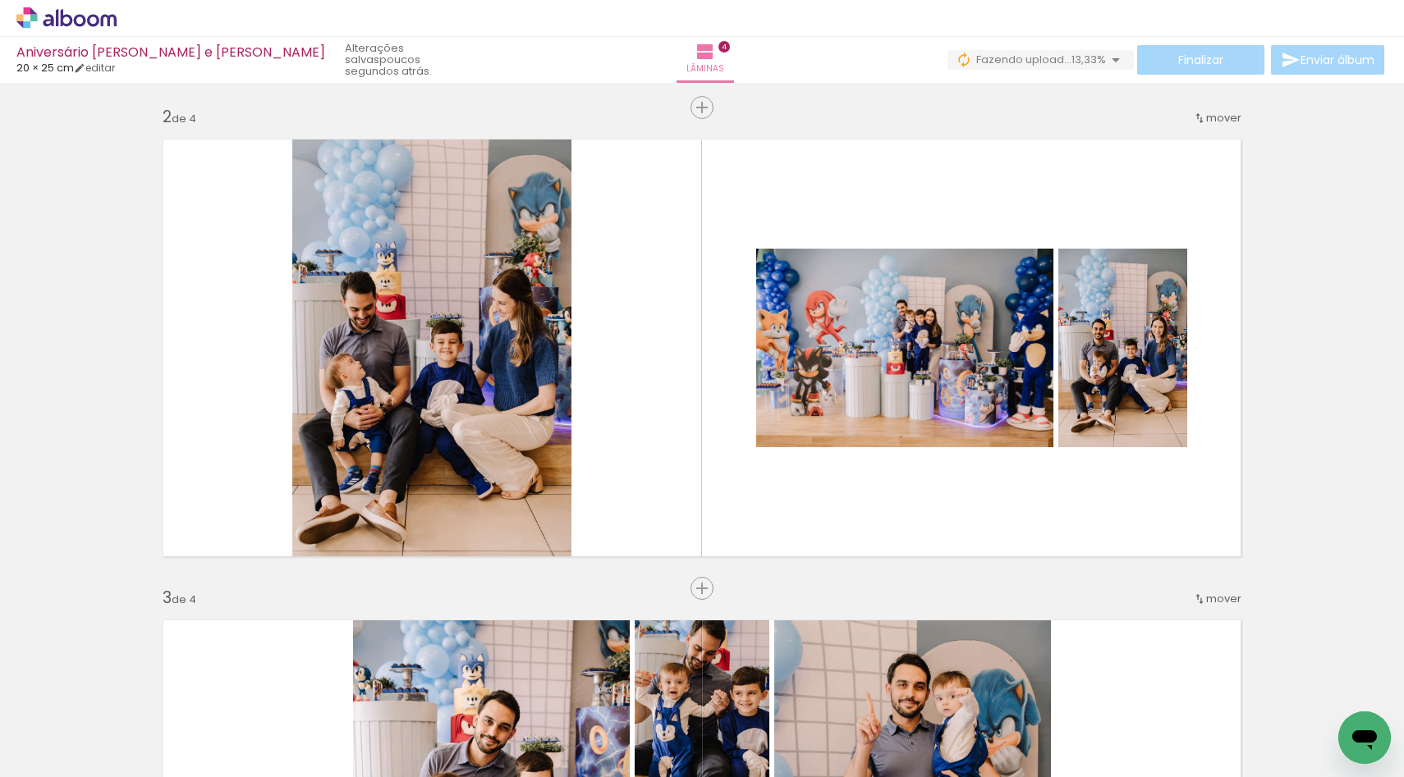
scroll to position [463, 0]
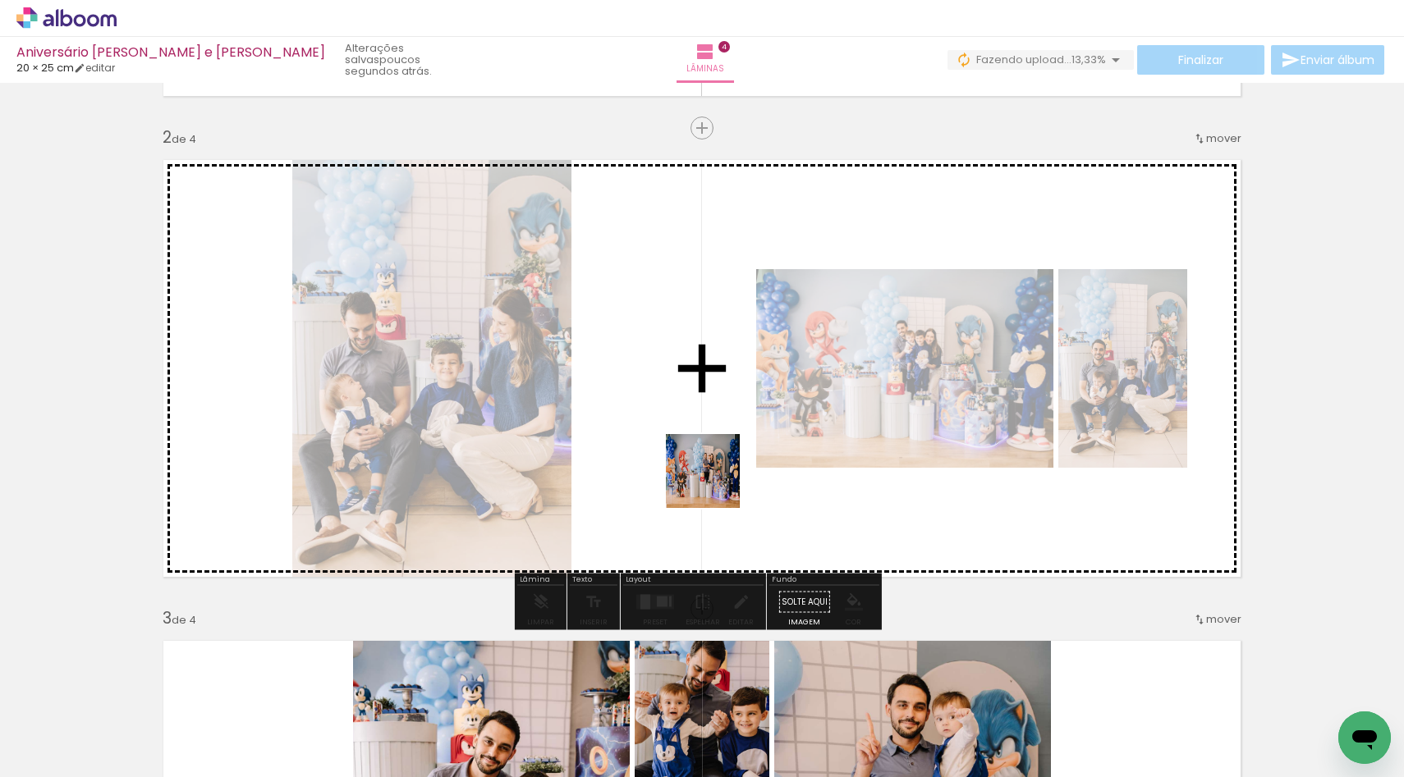
drag, startPoint x: 696, startPoint y: 720, endPoint x: 708, endPoint y: 441, distance: 279.4
click at [708, 441] on quentale-workspace at bounding box center [702, 388] width 1404 height 777
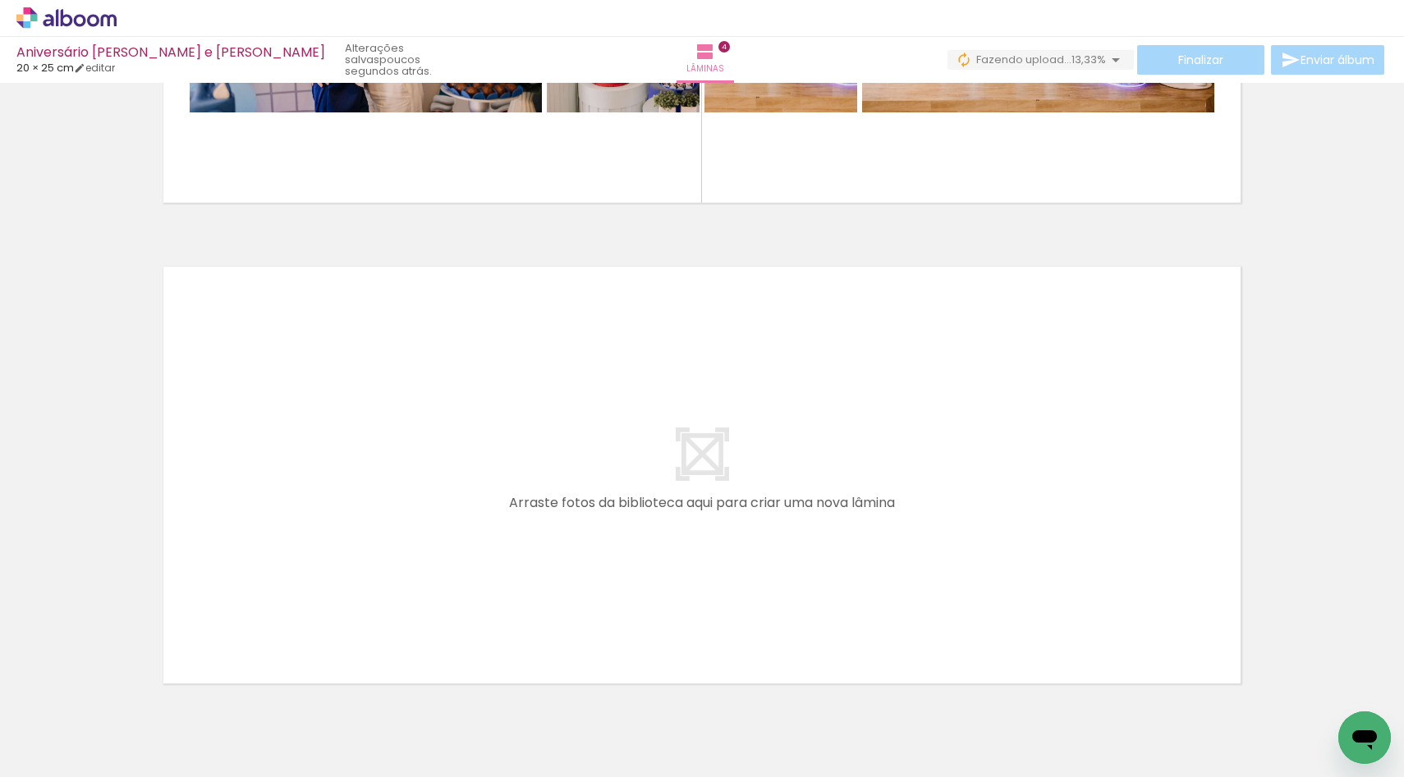
scroll to position [1812, 0]
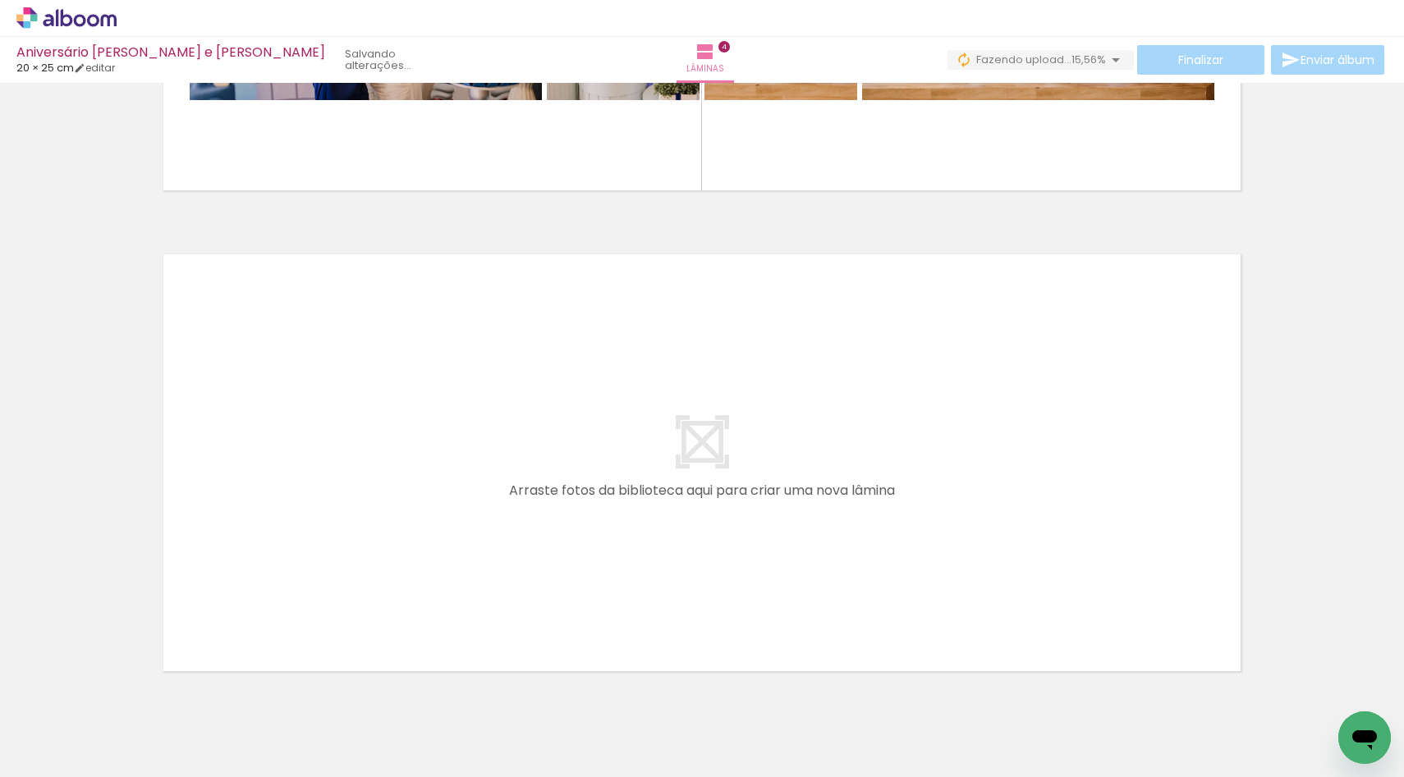
drag, startPoint x: 266, startPoint y: 727, endPoint x: 299, endPoint y: 461, distance: 268.0
click at [299, 461] on quentale-workspace at bounding box center [702, 388] width 1404 height 777
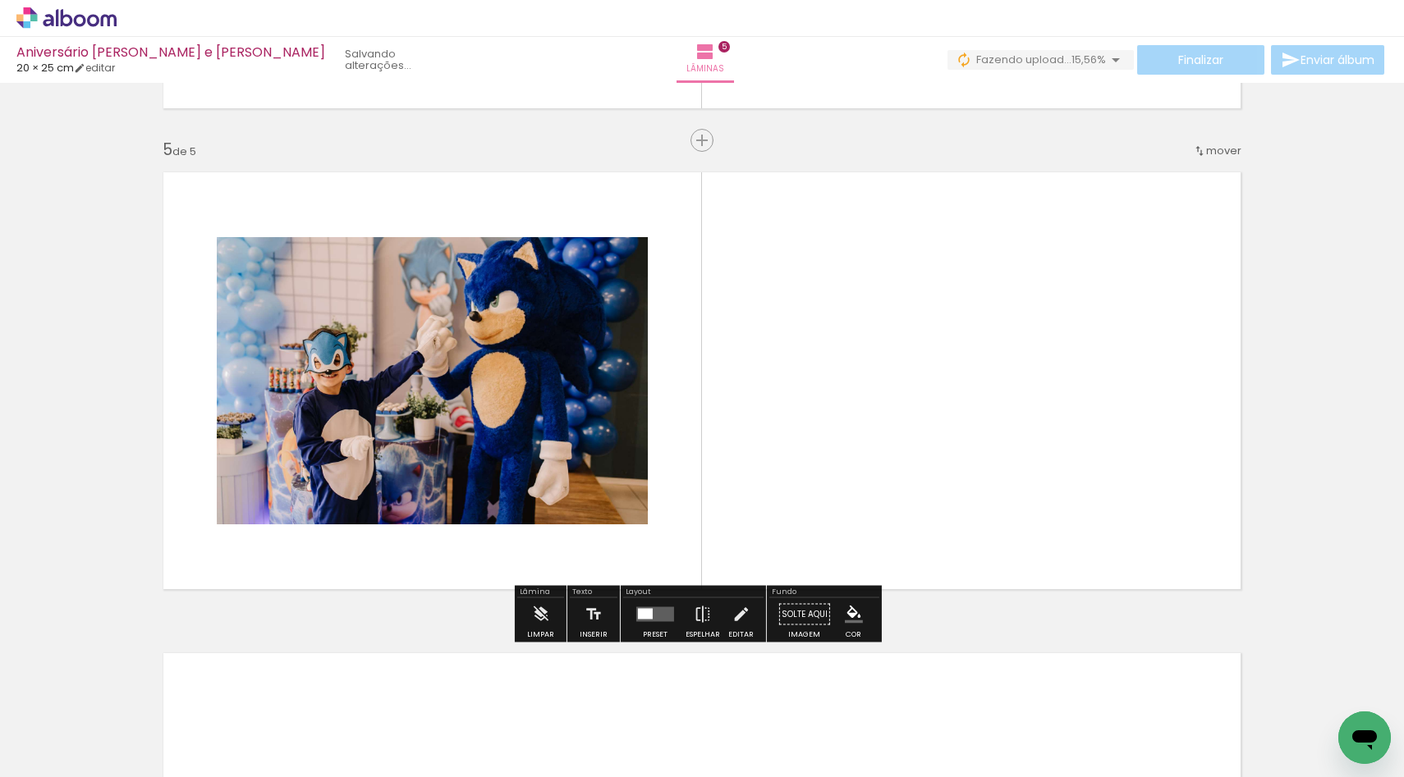
scroll to position [1896, 0]
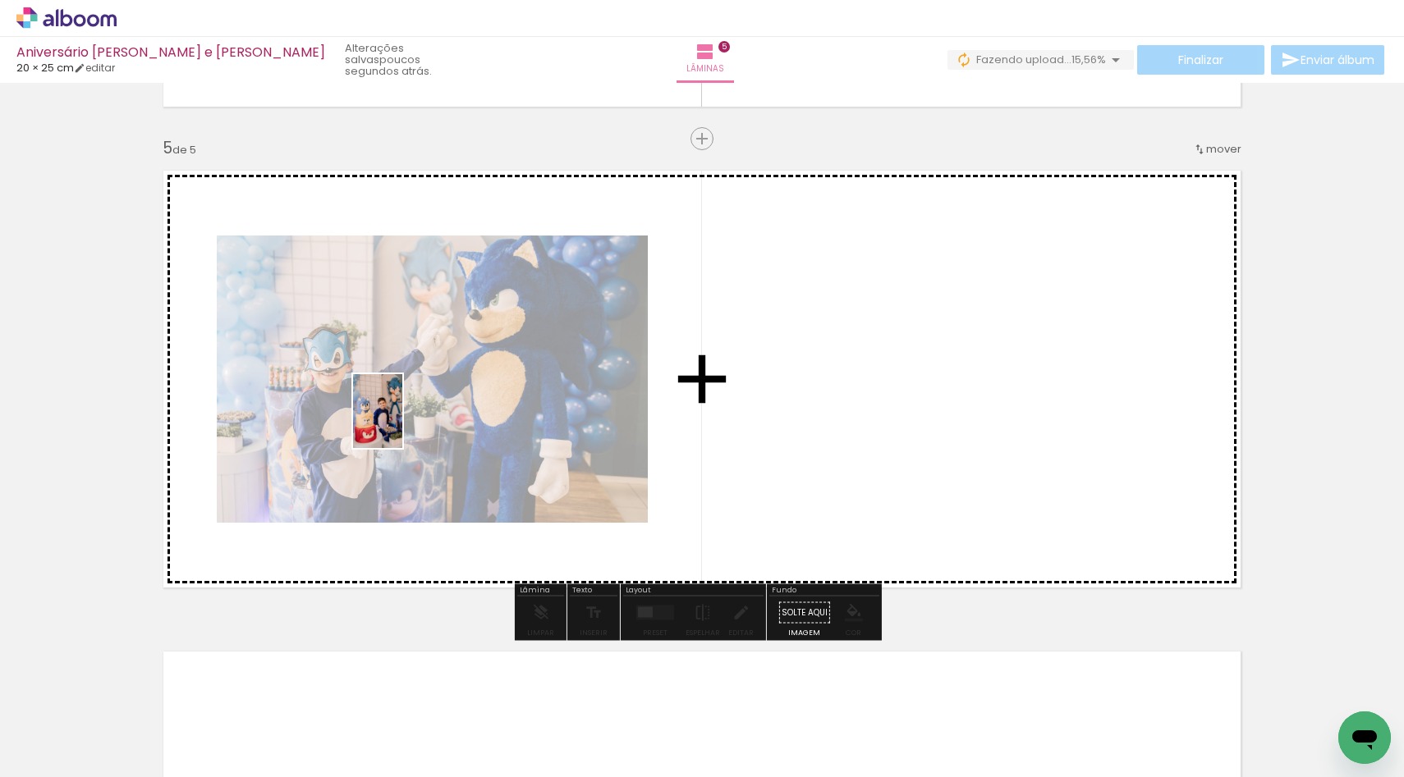
drag, startPoint x: 354, startPoint y: 715, endPoint x: 401, endPoint y: 423, distance: 296.1
click at [401, 423] on quentale-workspace at bounding box center [702, 388] width 1404 height 777
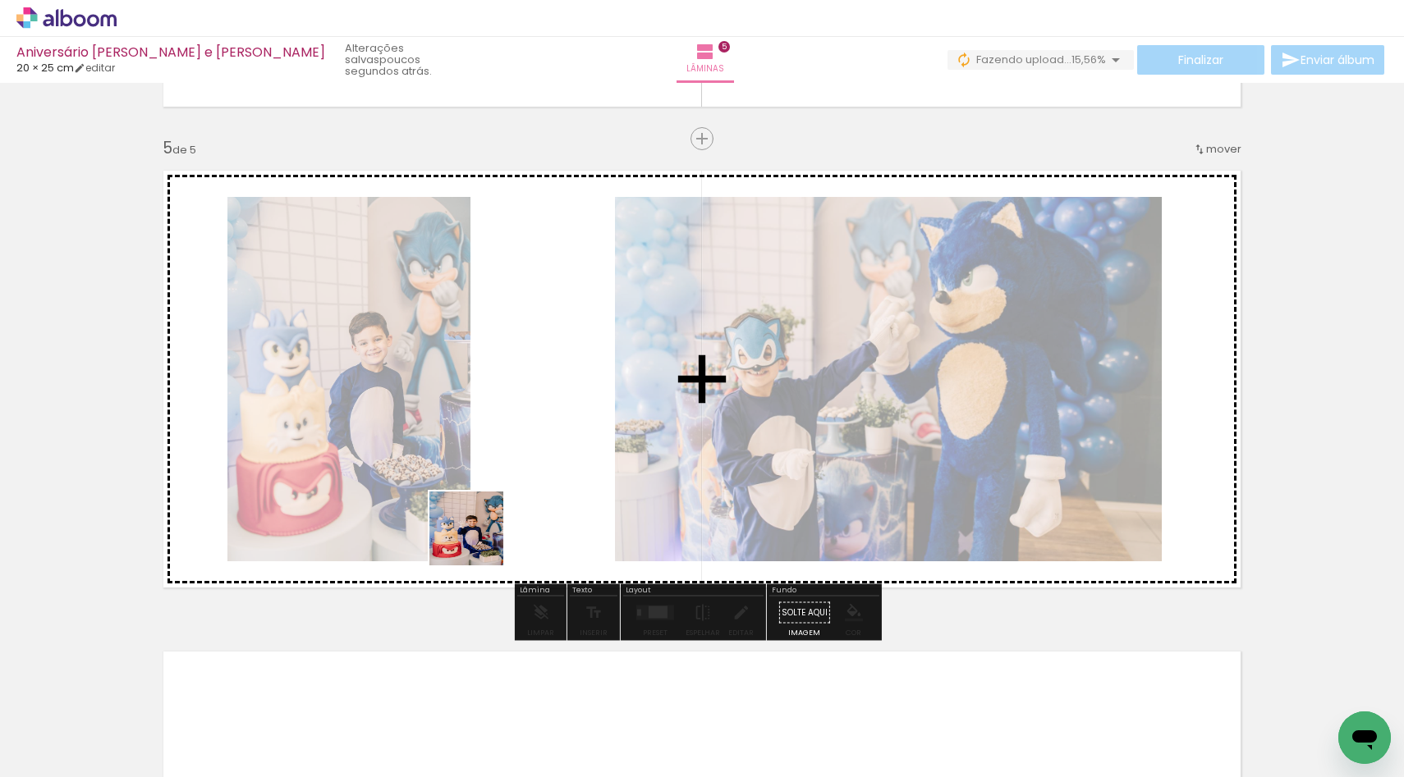
drag, startPoint x: 452, startPoint y: 740, endPoint x: 522, endPoint y: 332, distance: 414.7
click at [522, 332] on quentale-workspace at bounding box center [702, 388] width 1404 height 777
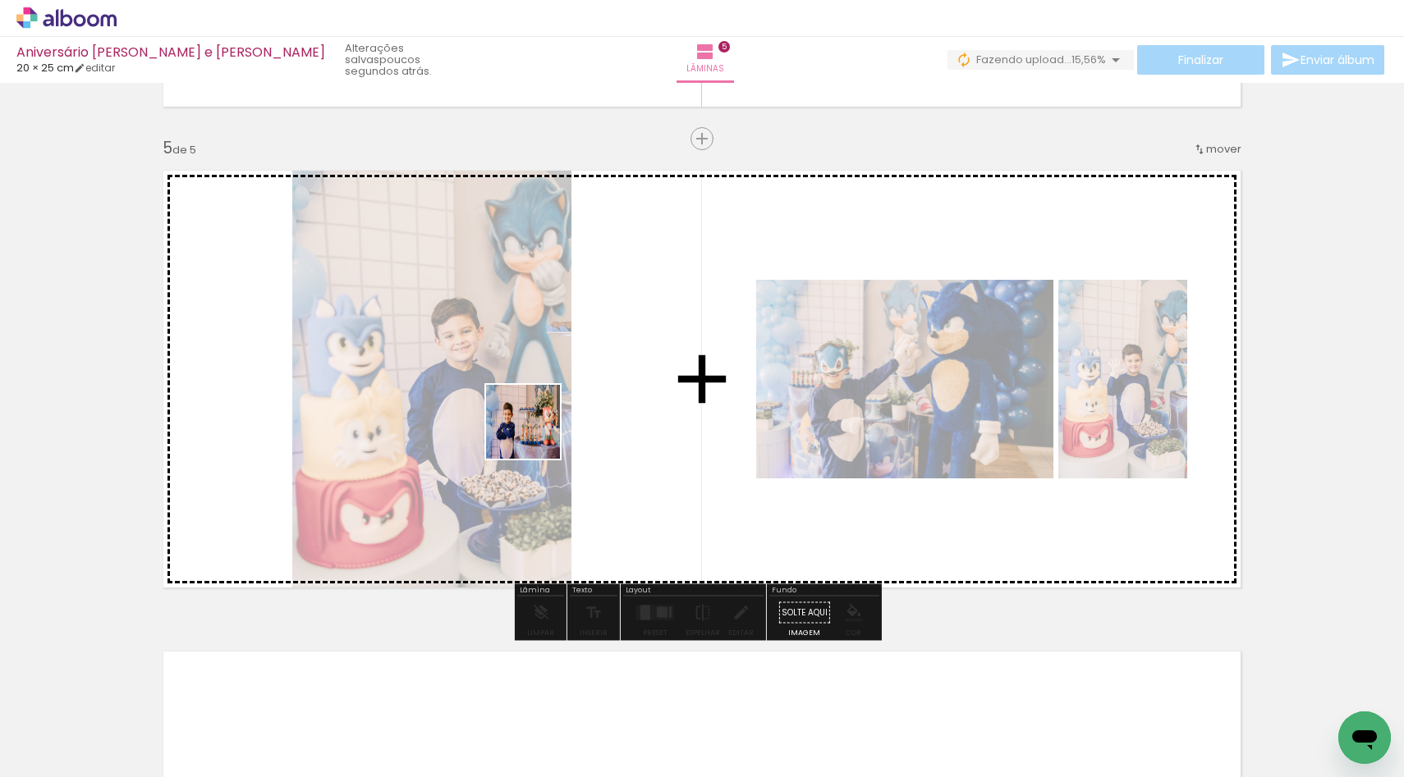
drag, startPoint x: 535, startPoint y: 704, endPoint x: 533, endPoint y: 368, distance: 335.8
click at [533, 368] on quentale-workspace at bounding box center [702, 388] width 1404 height 777
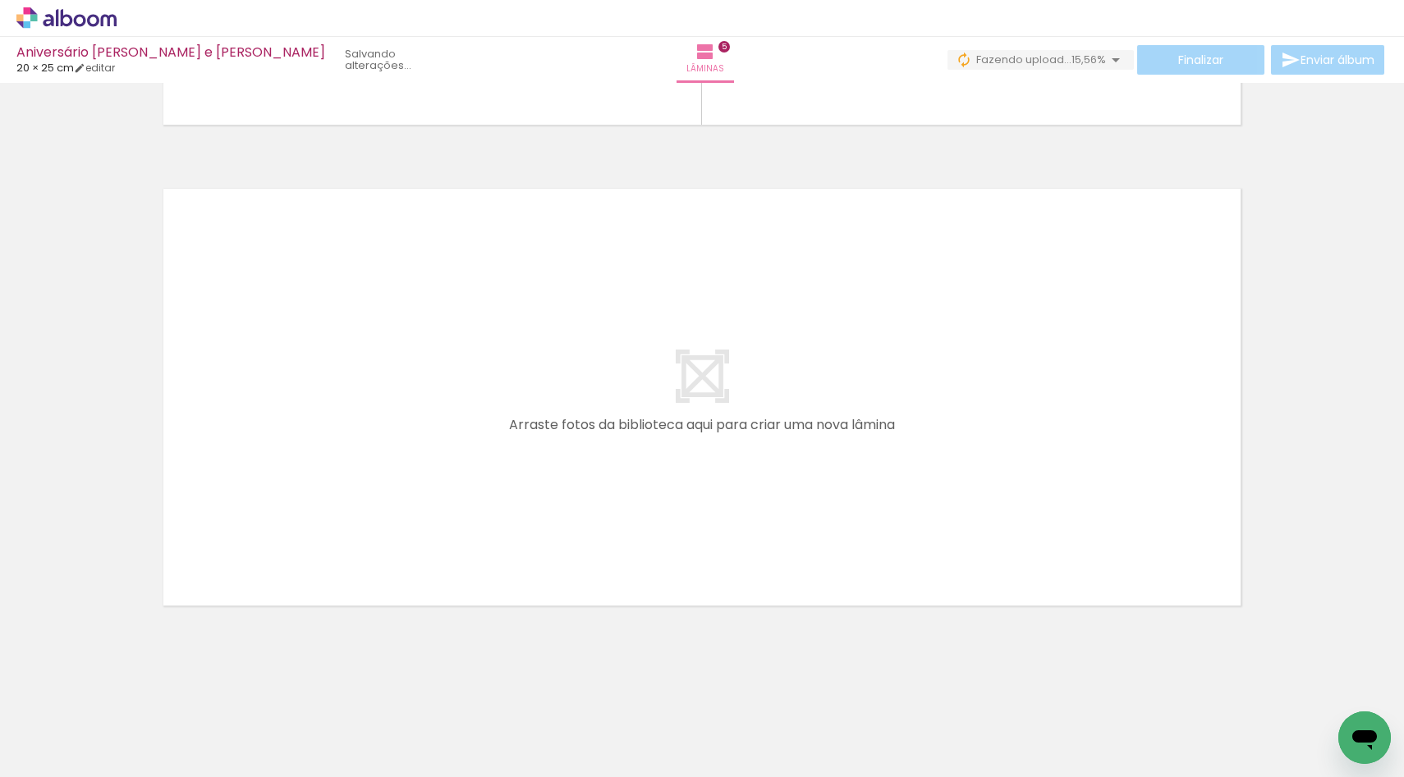
scroll to position [0, 1955]
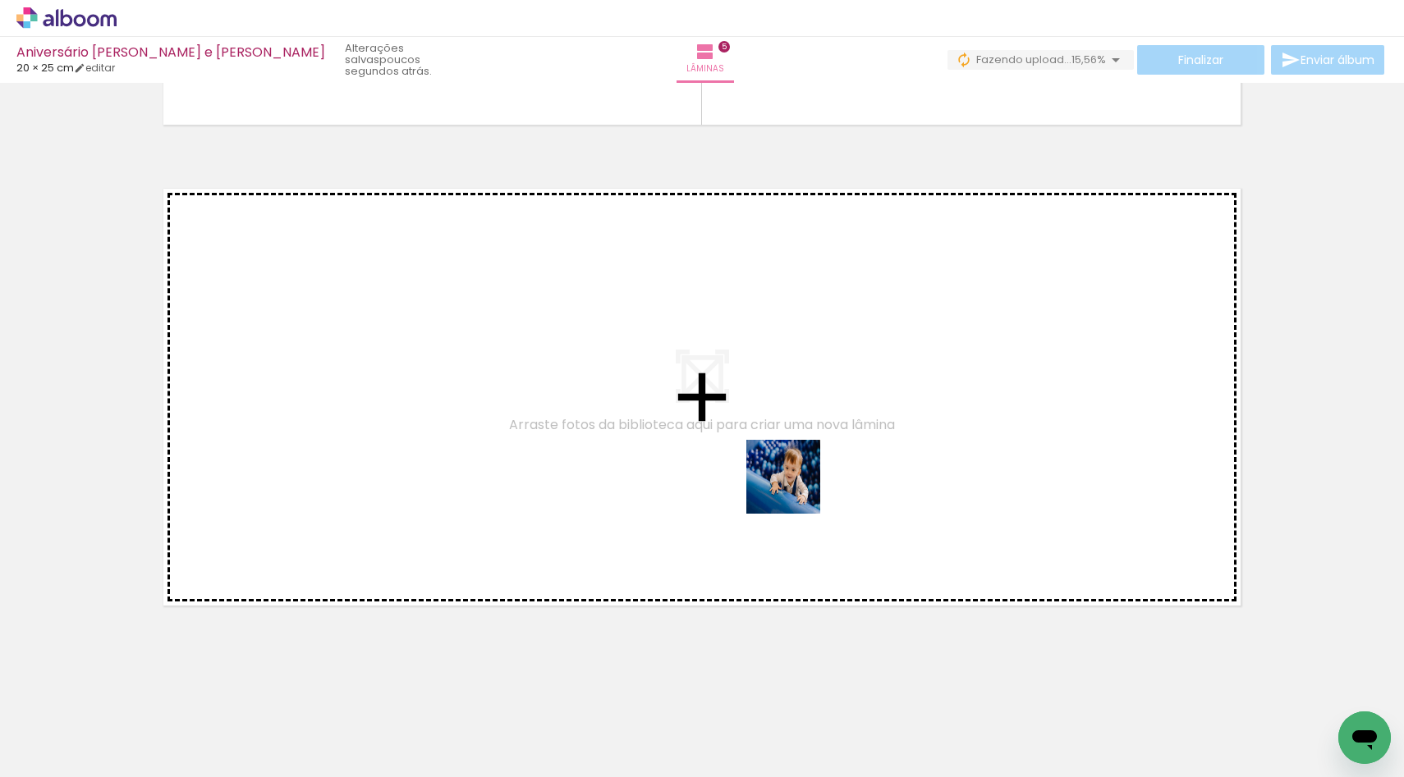
drag, startPoint x: 794, startPoint y: 726, endPoint x: 795, endPoint y: 475, distance: 251.2
click at [795, 475] on quentale-workspace at bounding box center [702, 388] width 1404 height 777
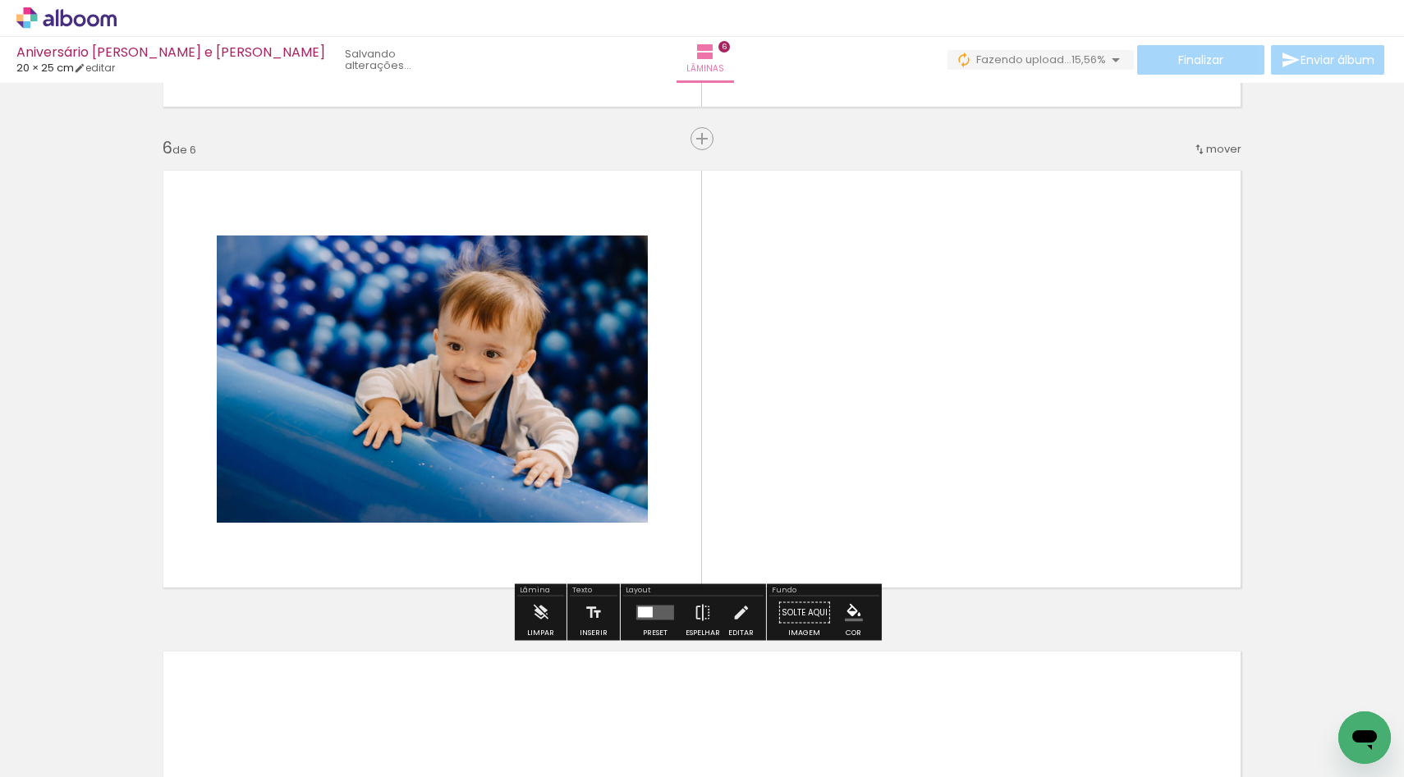
scroll to position [2377, 0]
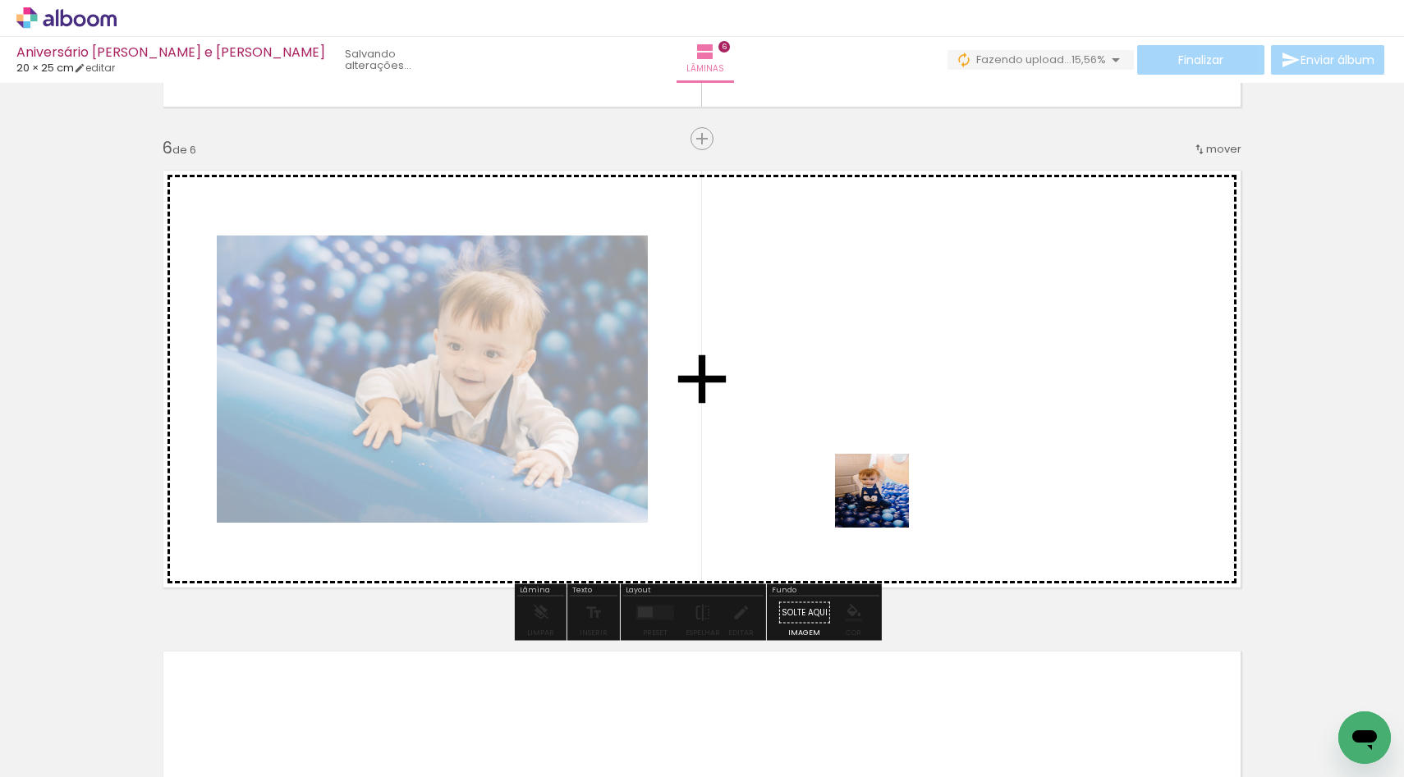
drag, startPoint x: 884, startPoint y: 713, endPoint x: 884, endPoint y: 360, distance: 352.2
click at [884, 360] on quentale-workspace at bounding box center [702, 388] width 1404 height 777
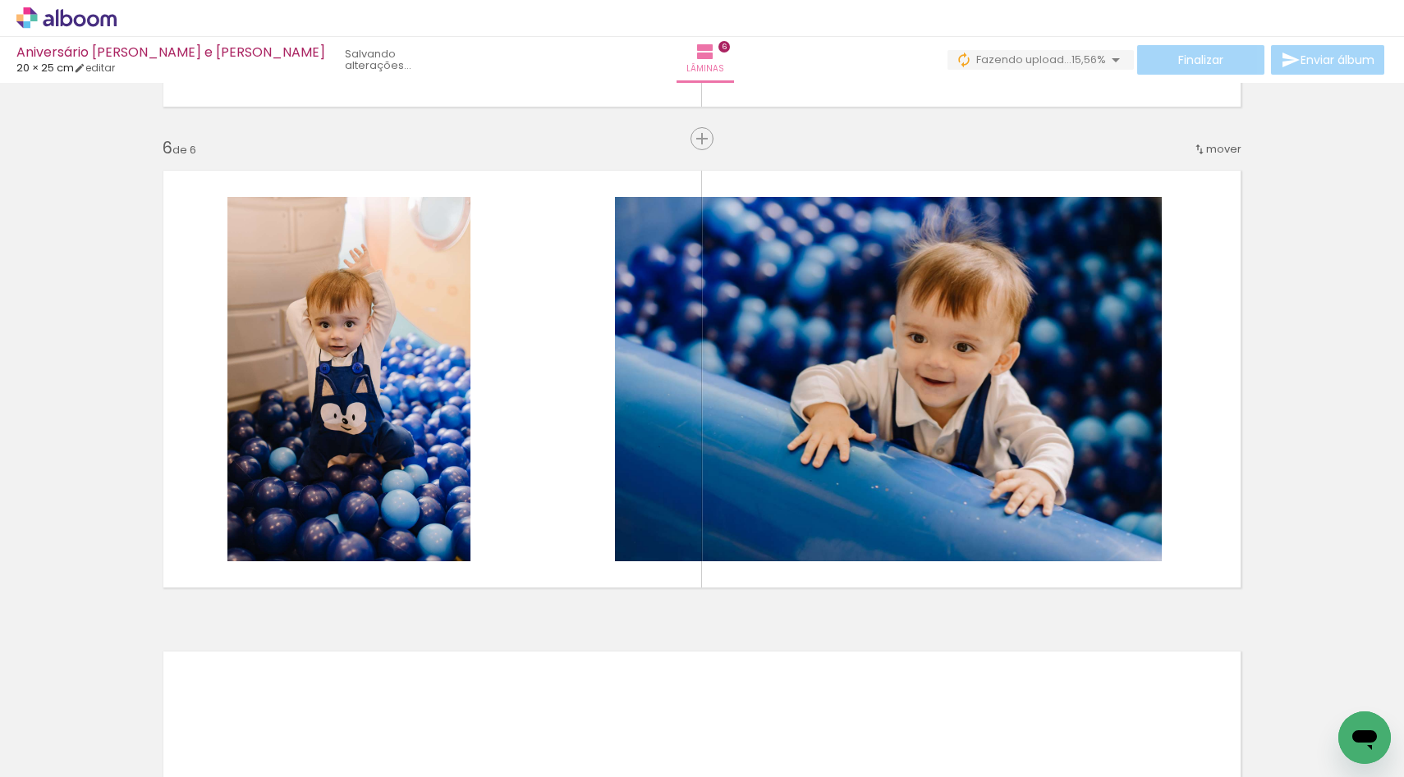
scroll to position [0, 2873]
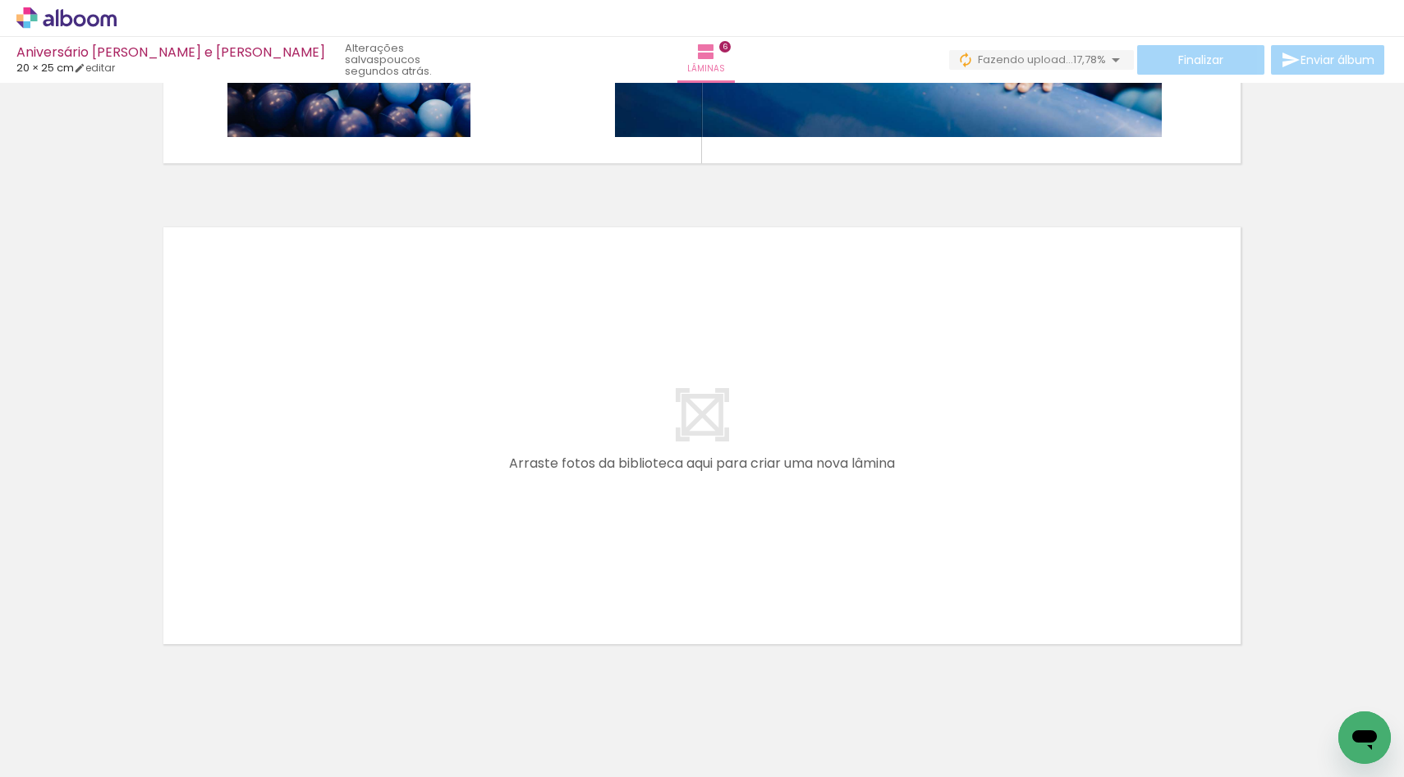
scroll to position [2840, 0]
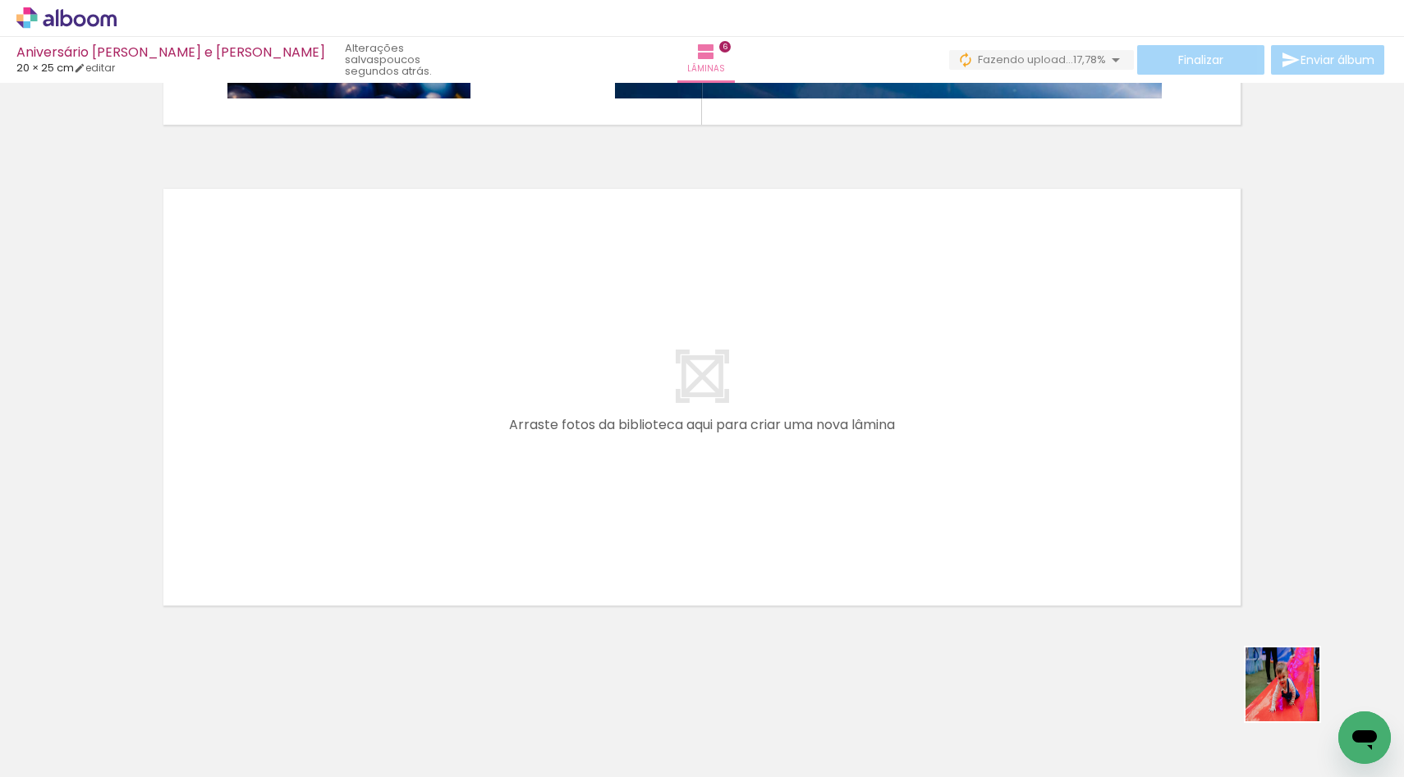
drag, startPoint x: 1332, startPoint y: 720, endPoint x: 1156, endPoint y: 538, distance: 253.7
click at [1156, 538] on quentale-workspace at bounding box center [702, 388] width 1404 height 777
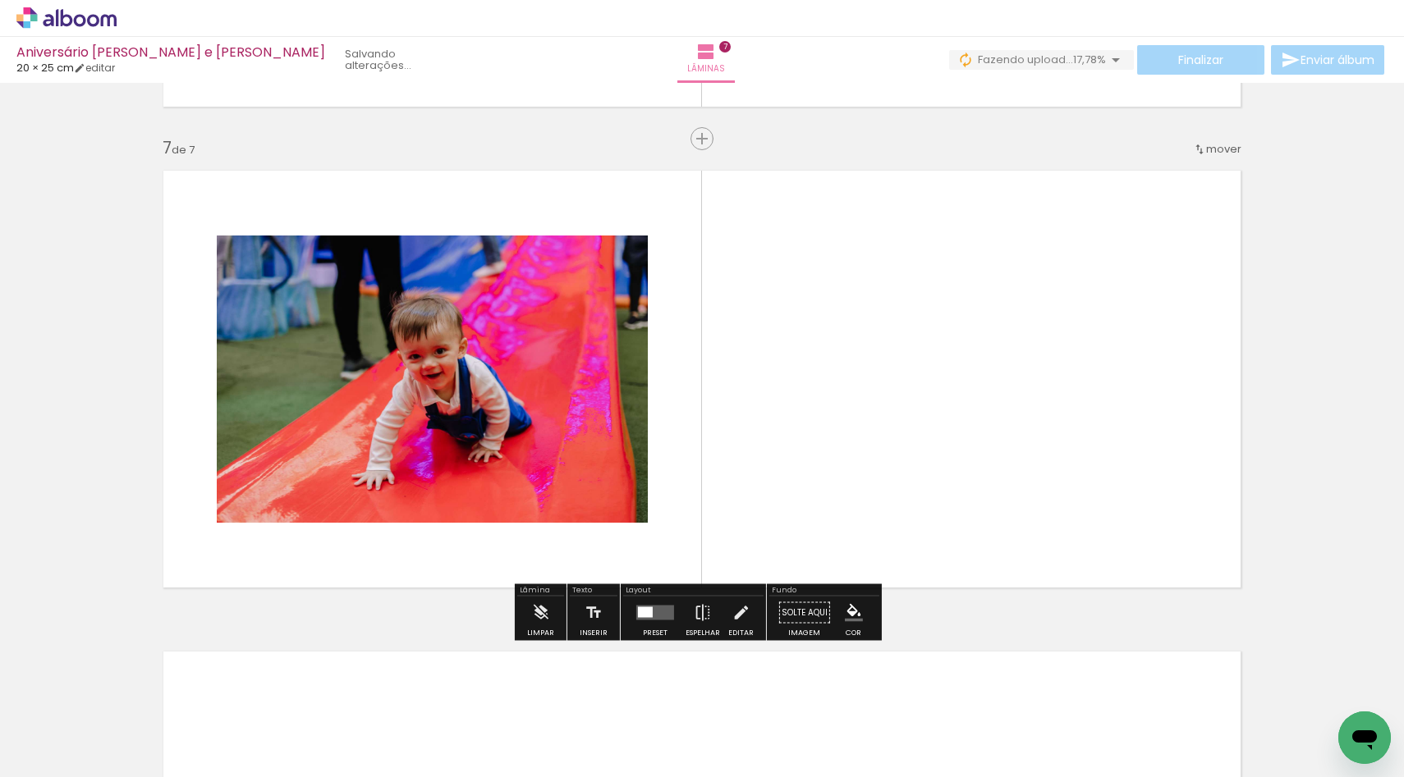
scroll to position [2858, 0]
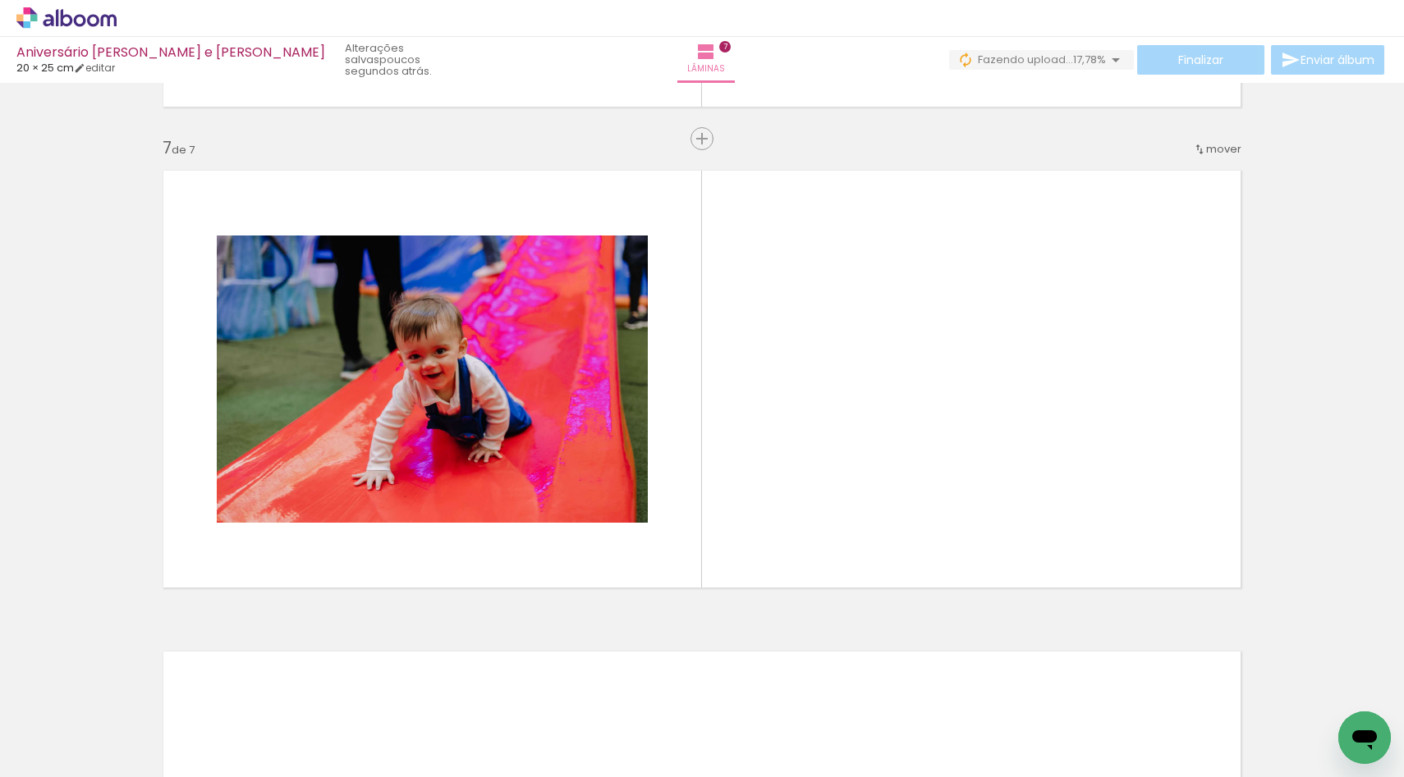
drag, startPoint x: 1153, startPoint y: 727, endPoint x: 1093, endPoint y: 536, distance: 200.4
click at [1093, 536] on quentale-workspace at bounding box center [702, 388] width 1404 height 777
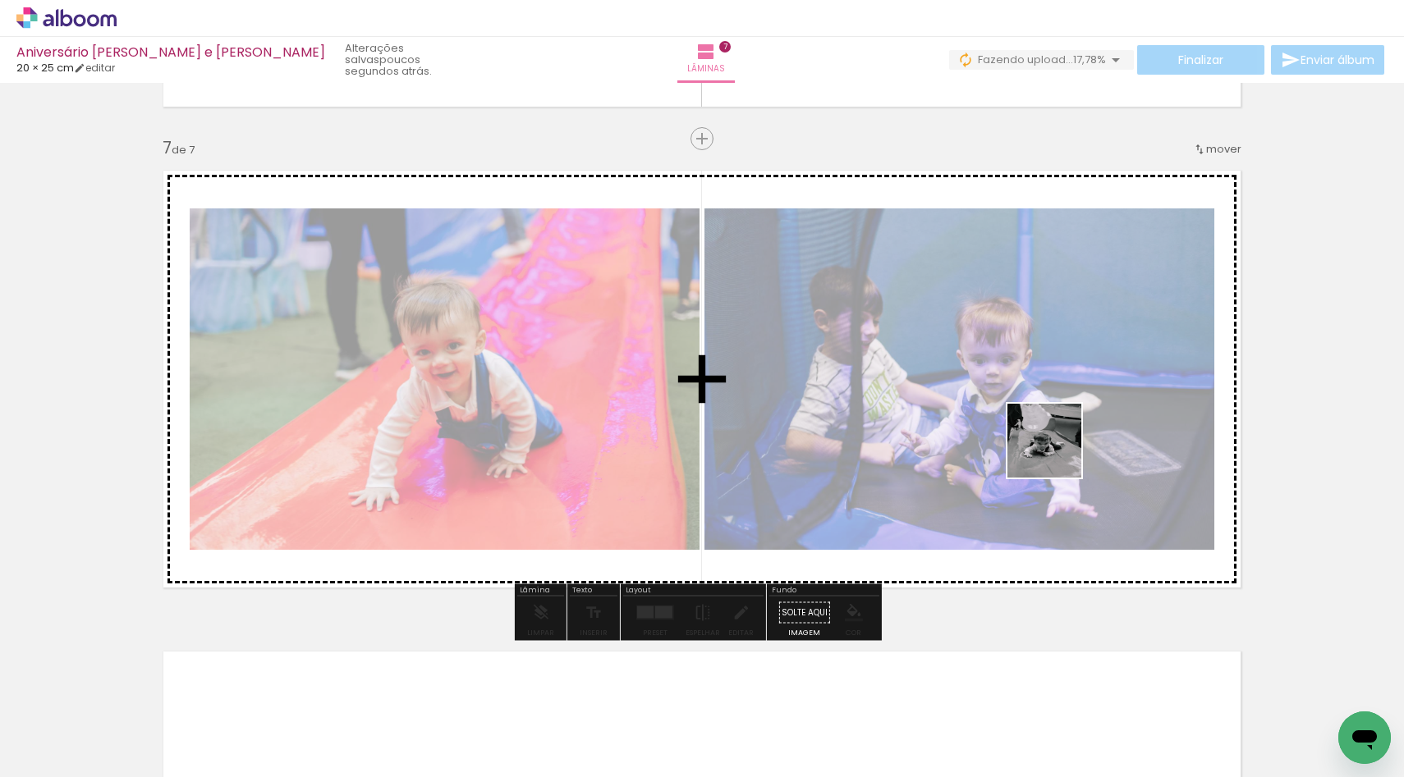
drag, startPoint x: 1068, startPoint y: 752, endPoint x: 1056, endPoint y: 448, distance: 304.0
click at [1056, 448] on quentale-workspace at bounding box center [702, 388] width 1404 height 777
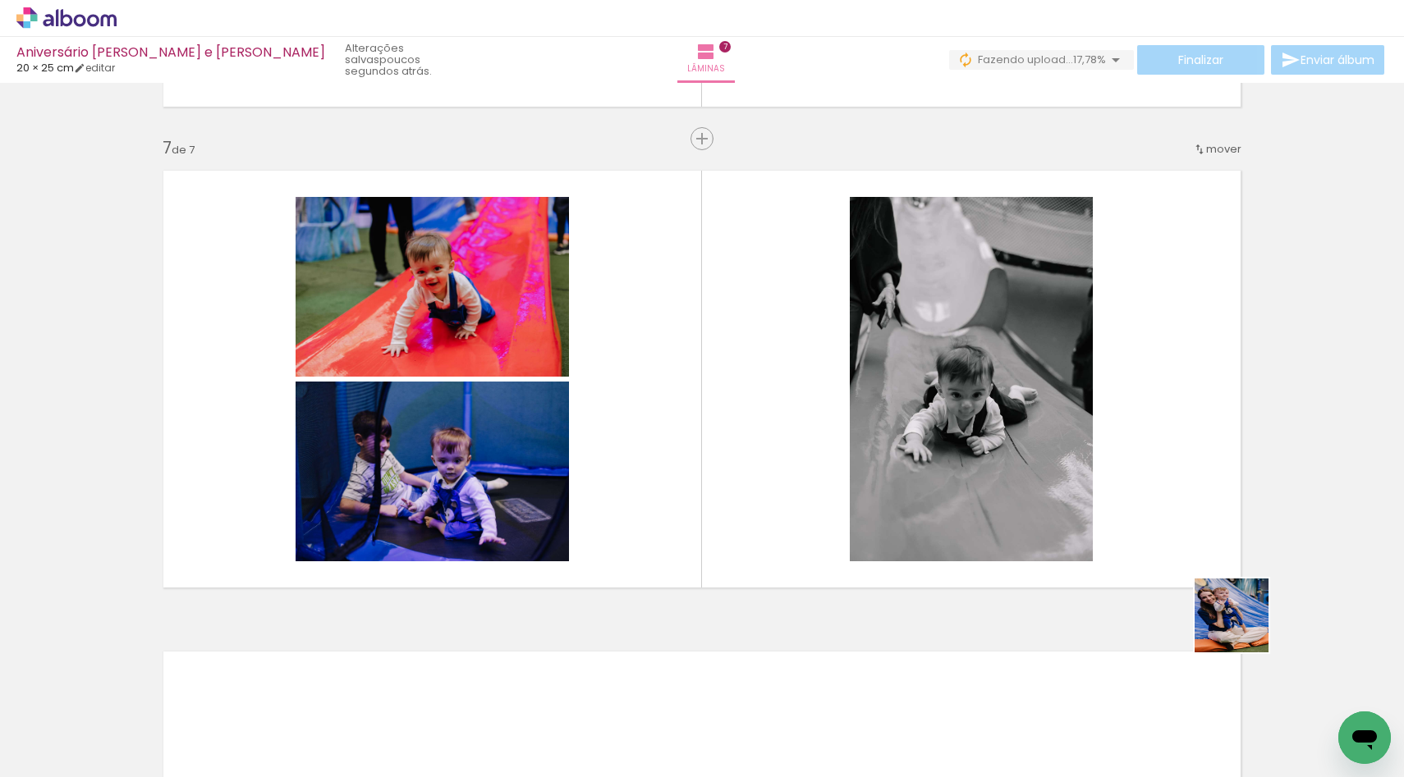
drag, startPoint x: 1243, startPoint y: 729, endPoint x: 1057, endPoint y: 461, distance: 325.6
click at [1058, 463] on quentale-workspace at bounding box center [702, 388] width 1404 height 777
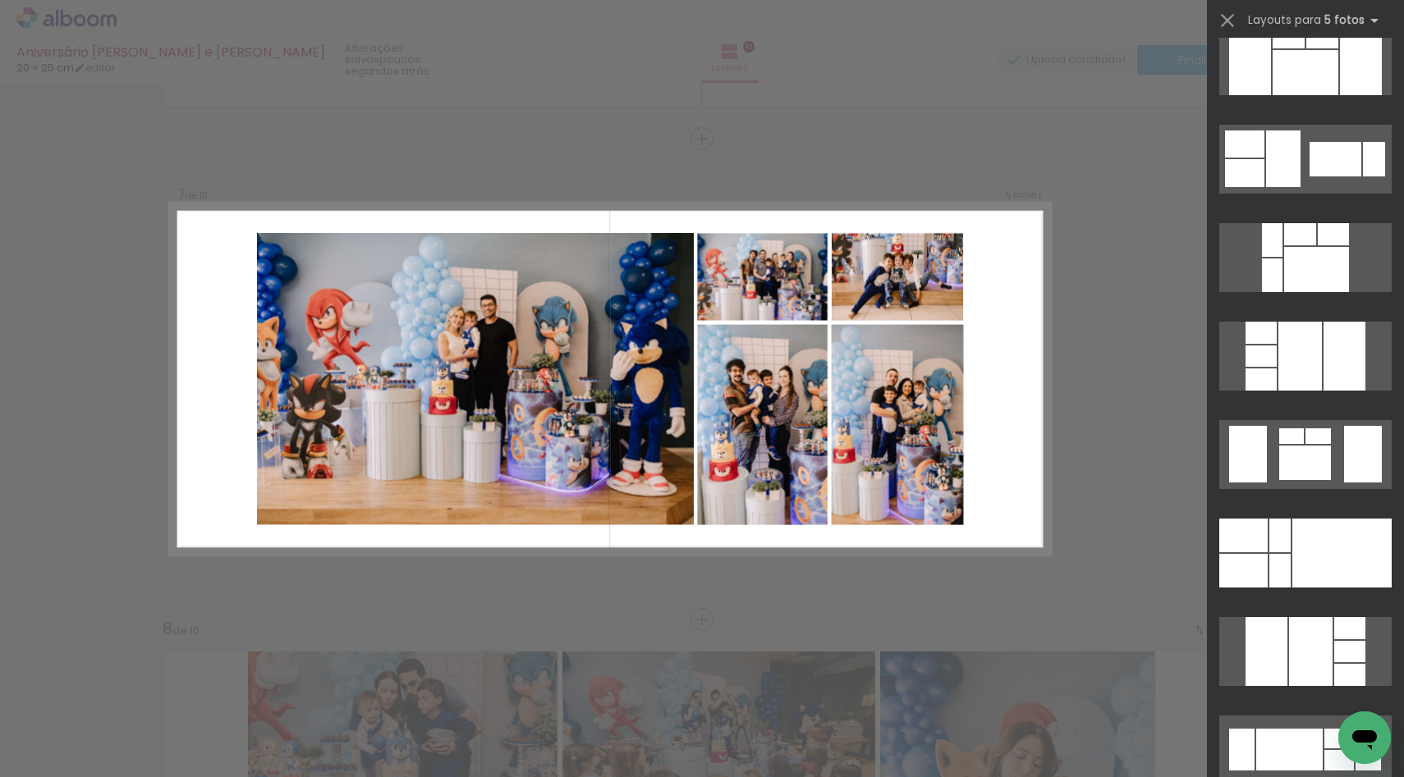
scroll to position [356, 0]
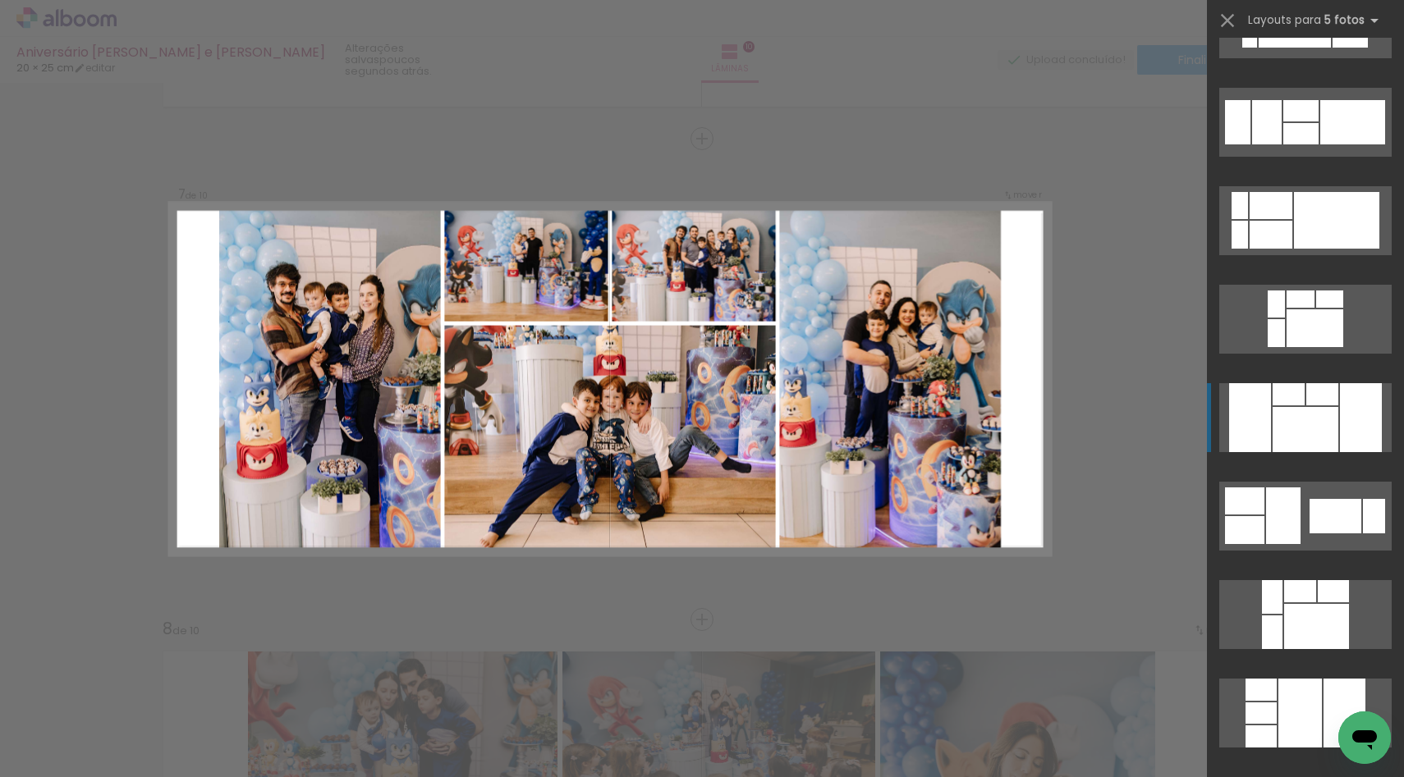
click at [1342, 420] on div at bounding box center [1361, 417] width 42 height 69
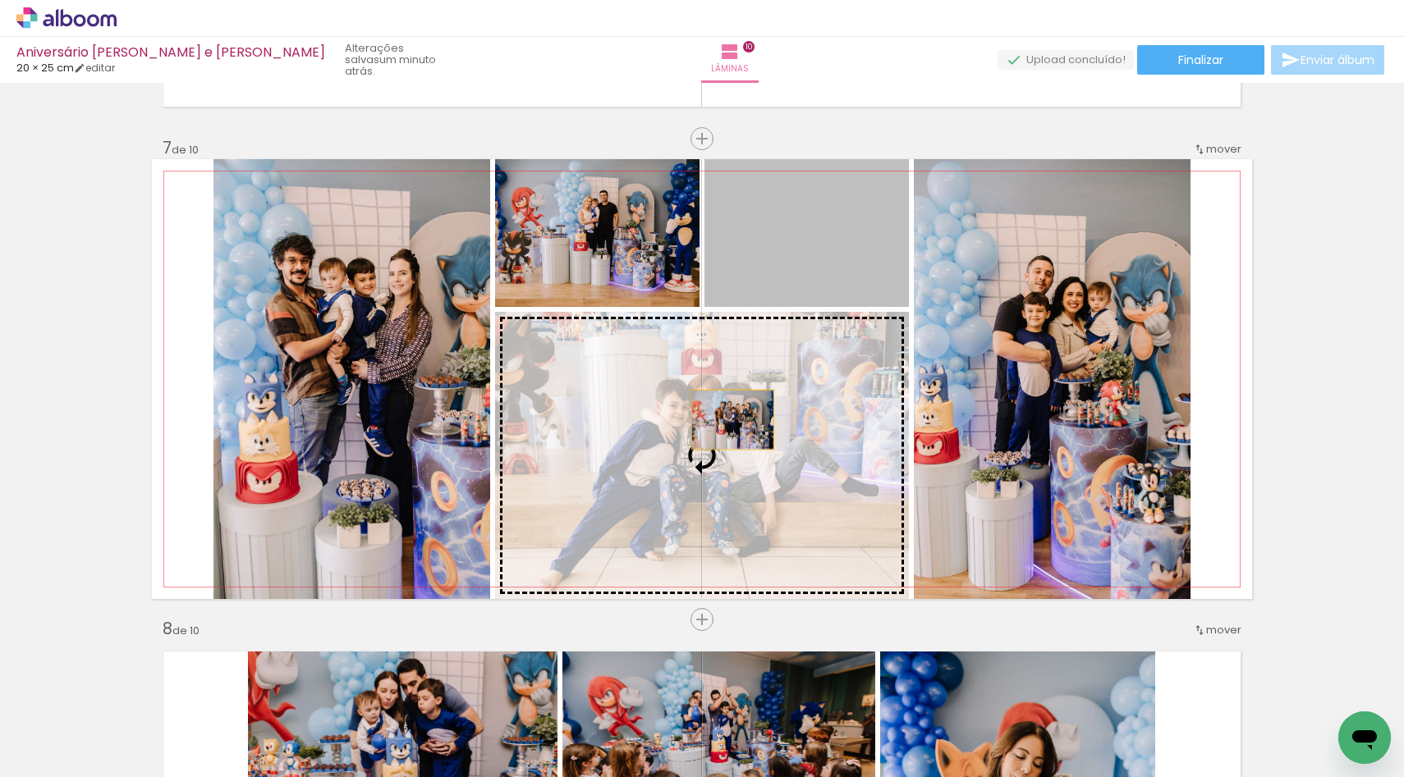
drag, startPoint x: 800, startPoint y: 211, endPoint x: 725, endPoint y: 421, distance: 223.0
click at [0, 0] on slot at bounding box center [0, 0] width 0 height 0
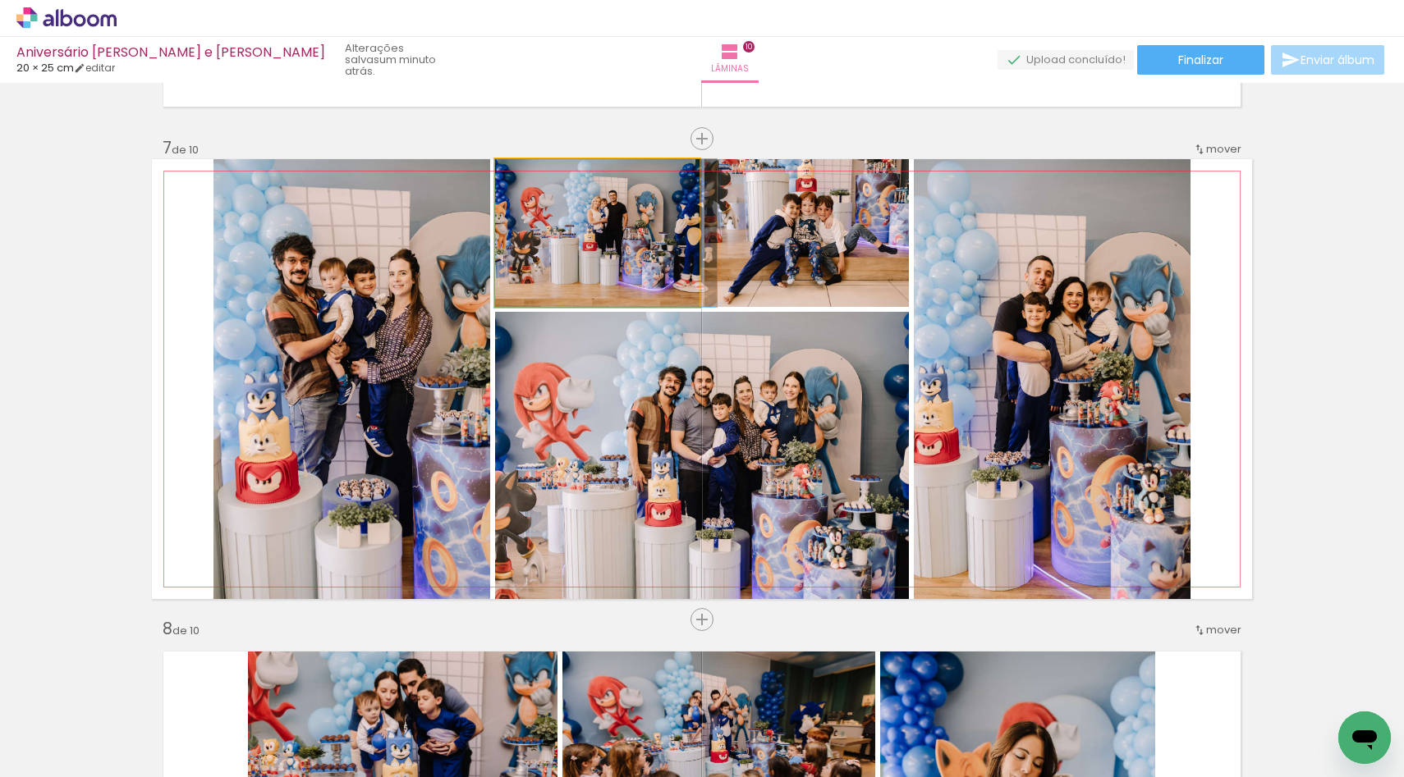
drag, startPoint x: 621, startPoint y: 218, endPoint x: 644, endPoint y: 361, distance: 144.7
click at [0, 0] on slot at bounding box center [0, 0] width 0 height 0
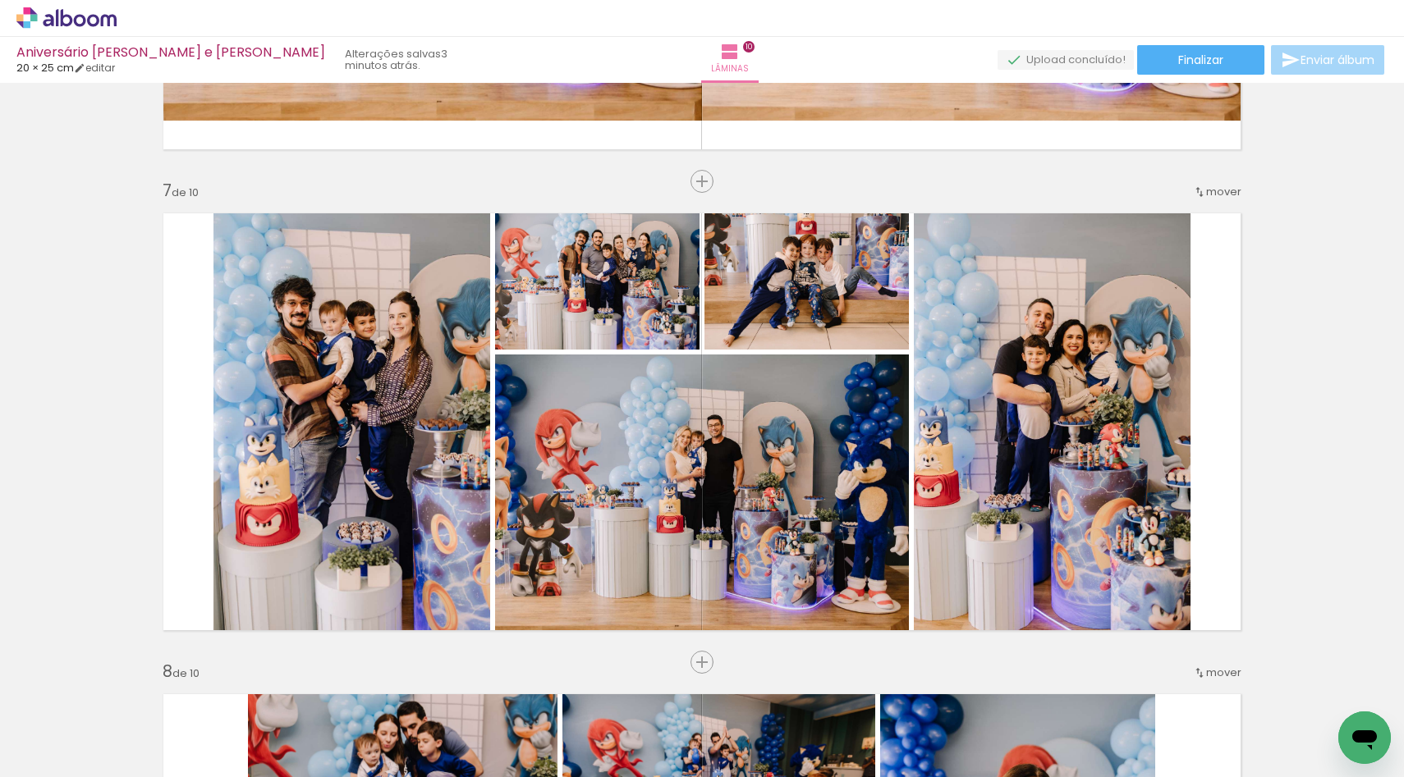
scroll to position [2818, 0]
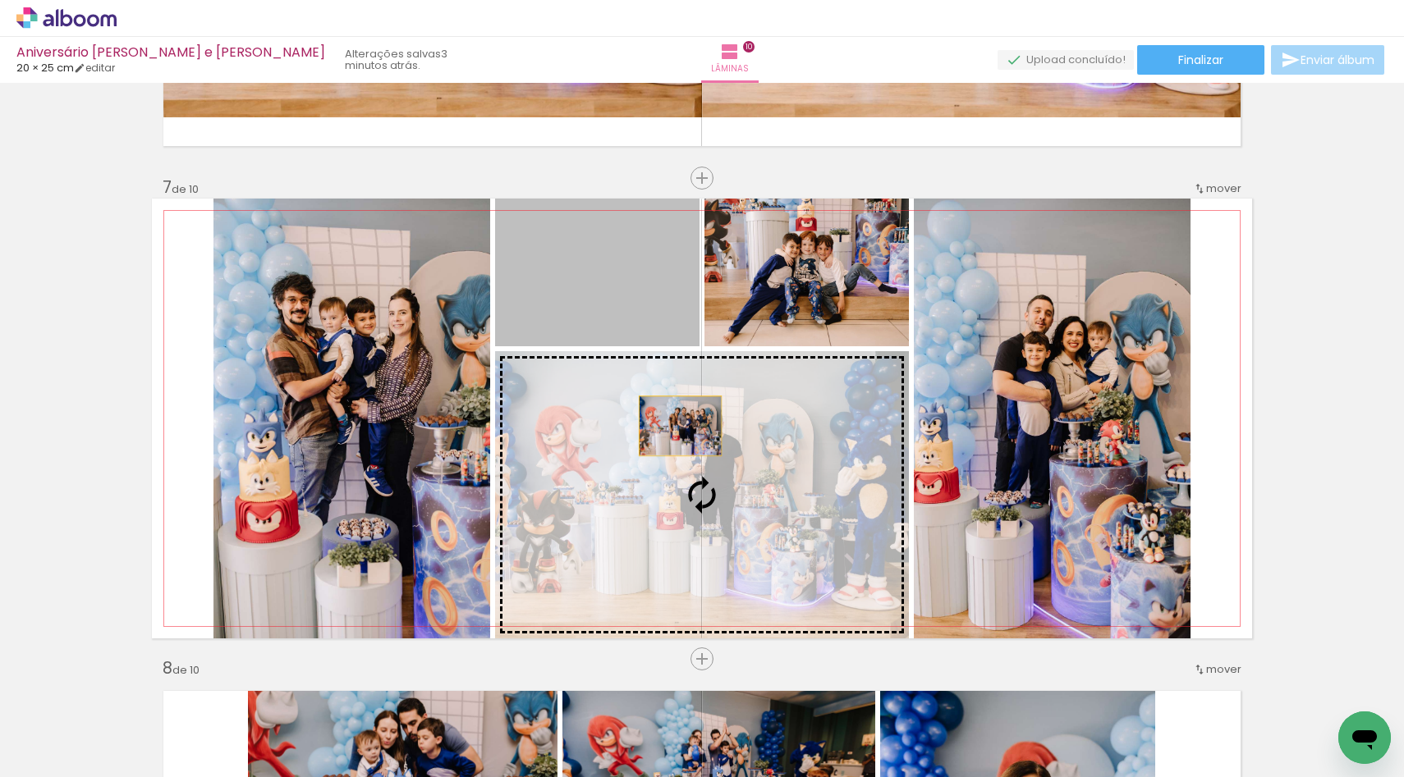
drag, startPoint x: 640, startPoint y: 279, endPoint x: 680, endPoint y: 443, distance: 168.9
click at [0, 0] on slot at bounding box center [0, 0] width 0 height 0
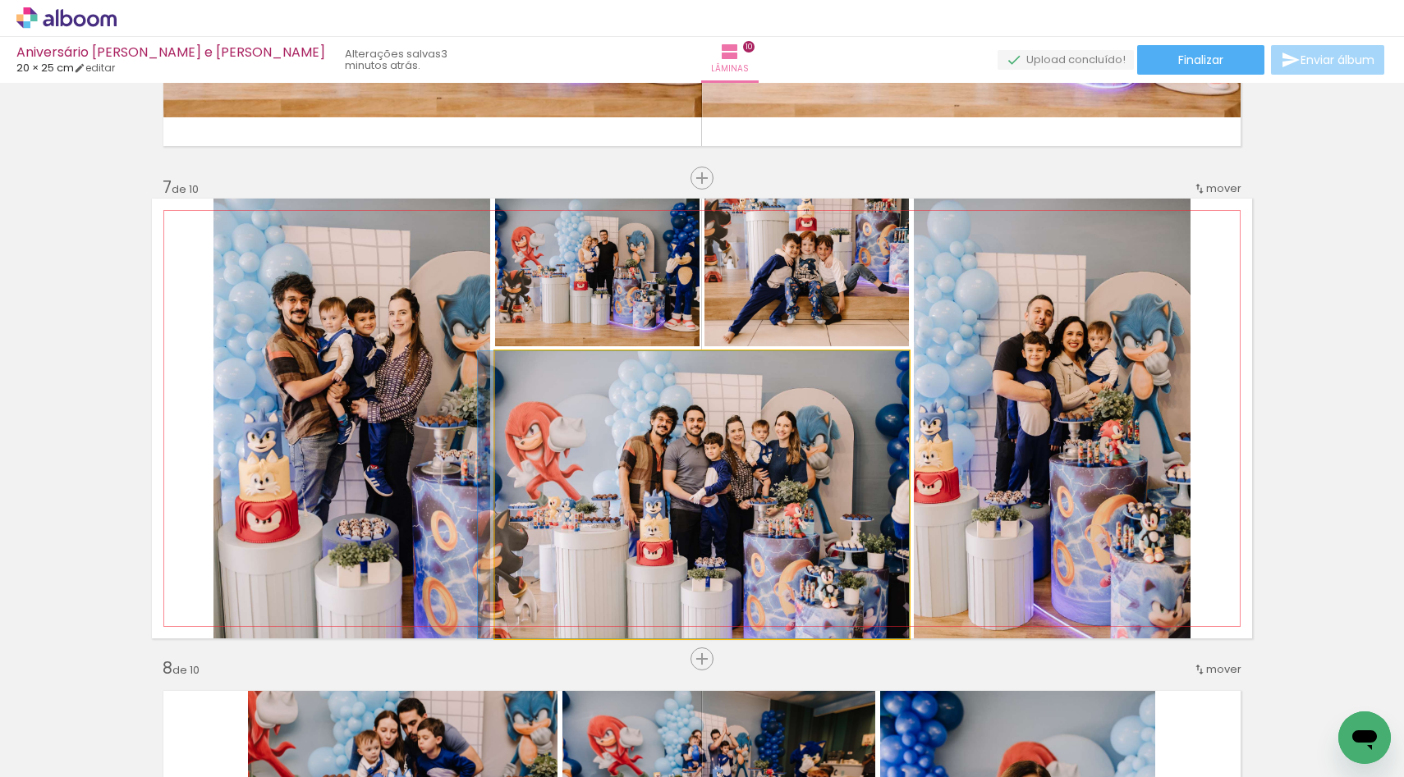
drag, startPoint x: 680, startPoint y: 443, endPoint x: 662, endPoint y: 430, distance: 22.3
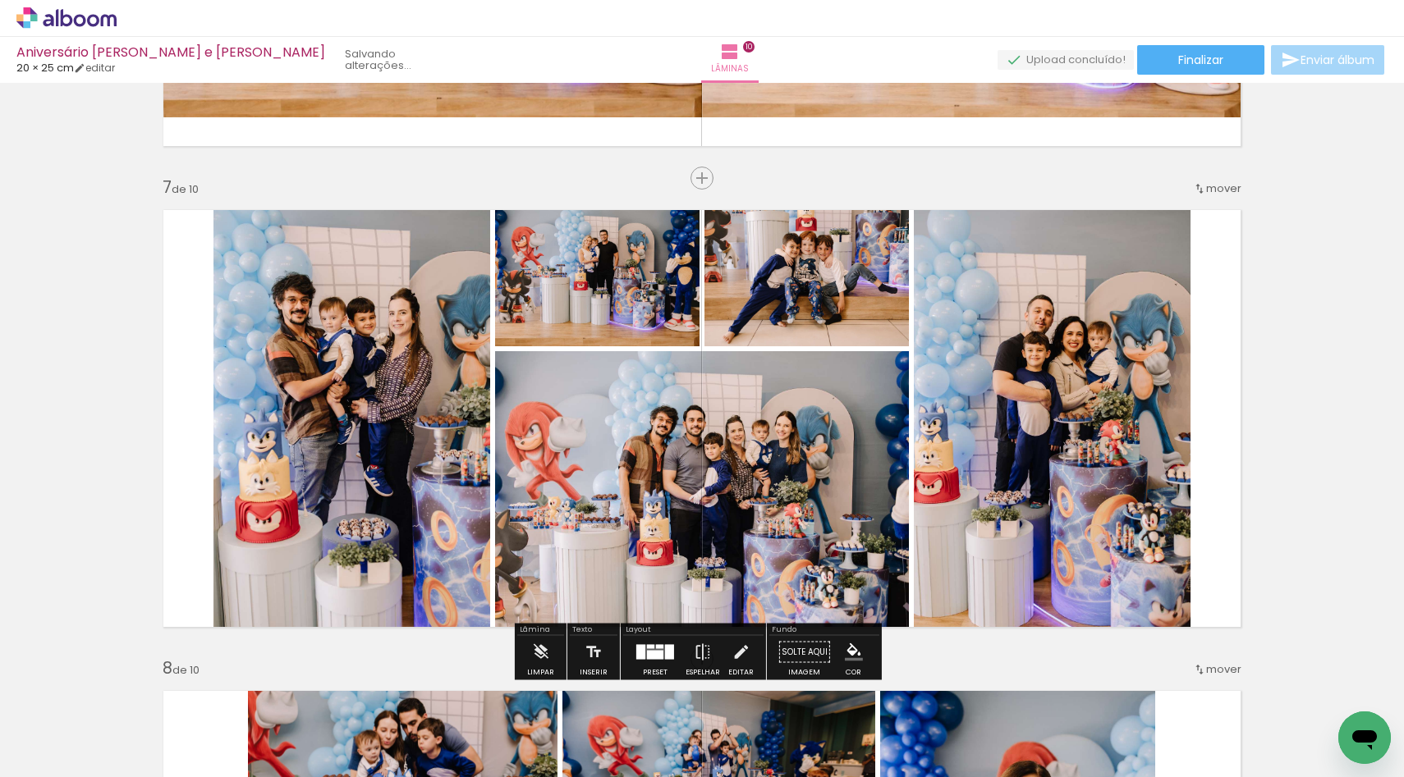
click at [600, 291] on quentale-photo at bounding box center [597, 273] width 204 height 148
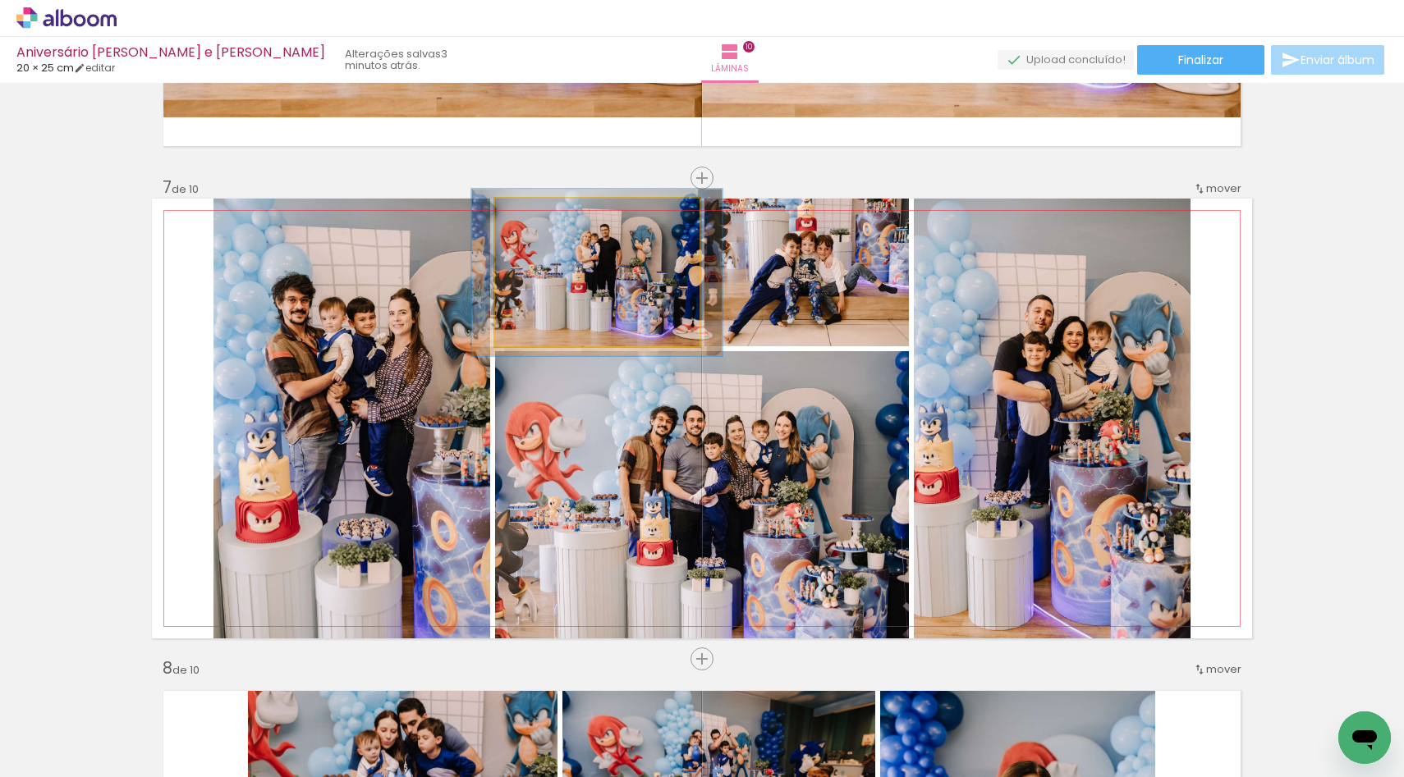
type paper-slider "113"
click at [534, 218] on div at bounding box center [541, 216] width 15 height 15
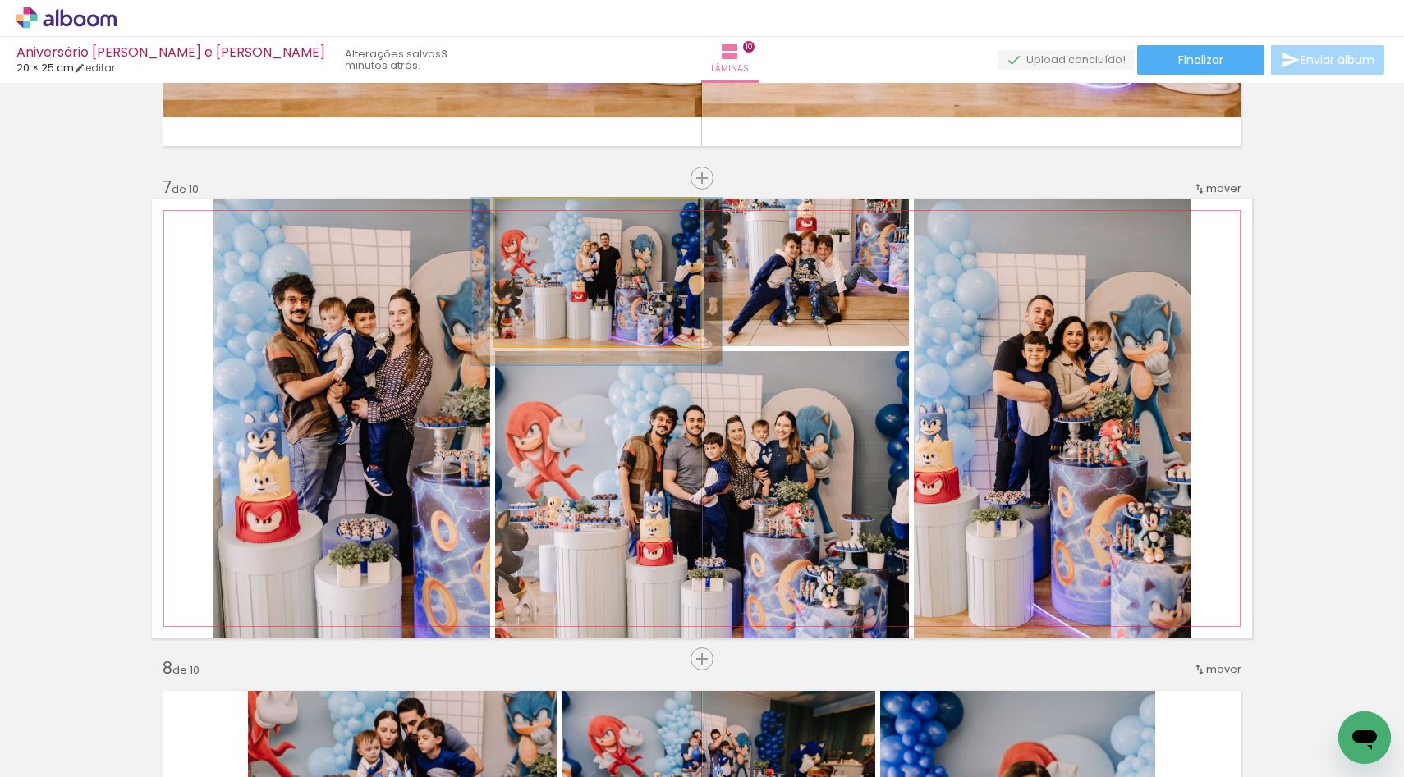
drag, startPoint x: 584, startPoint y: 268, endPoint x: 584, endPoint y: 287, distance: 18.9
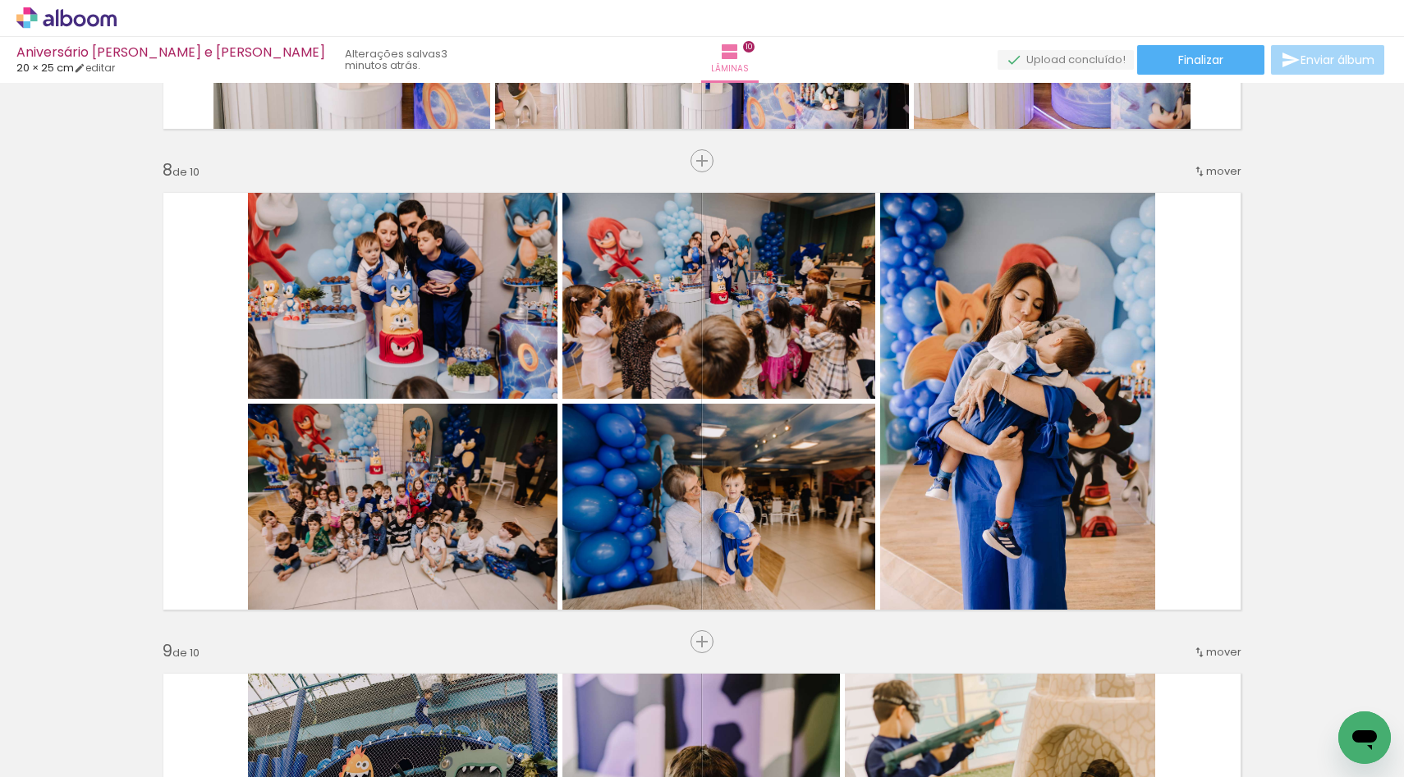
scroll to position [3332, 0]
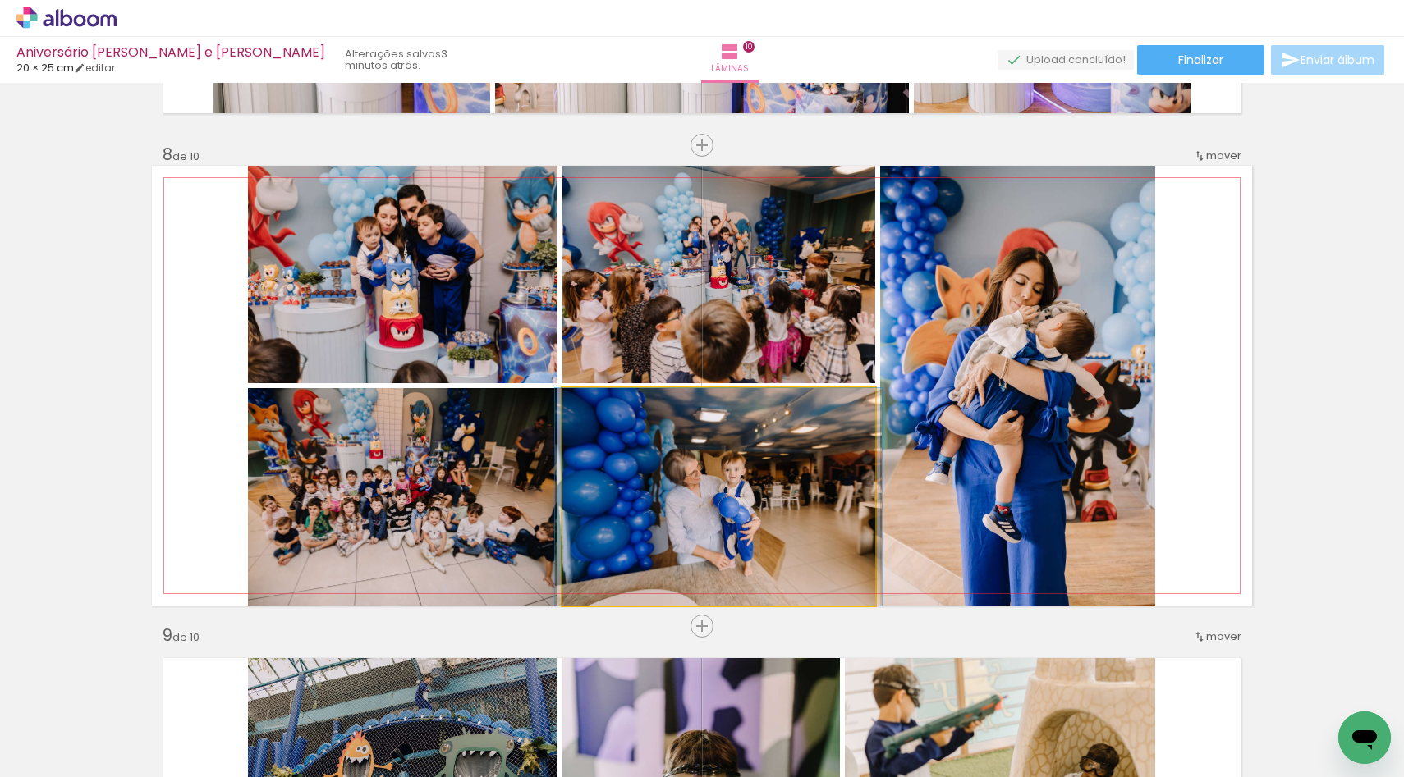
click at [746, 504] on quentale-photo at bounding box center [718, 497] width 313 height 218
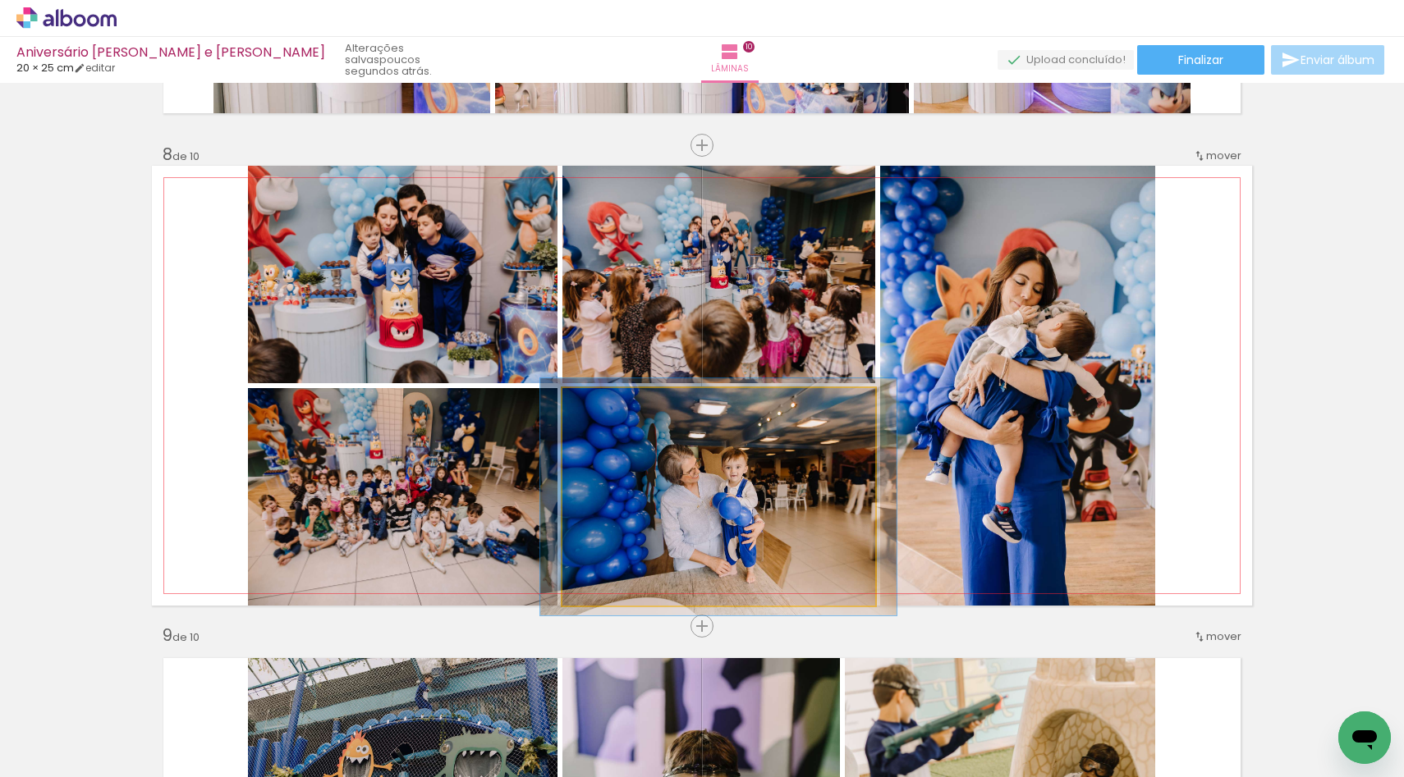
type paper-slider "109"
click at [598, 407] on div at bounding box center [605, 405] width 15 height 15
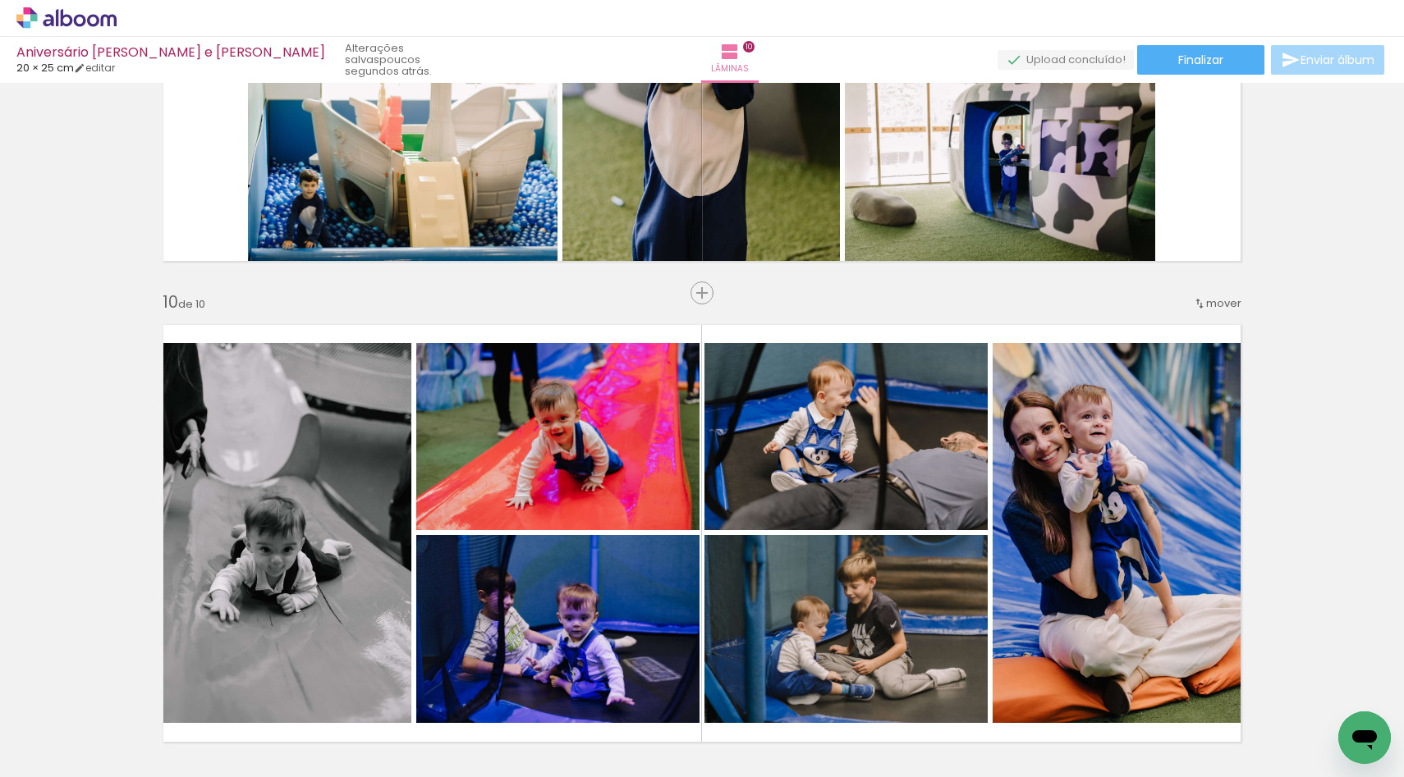
scroll to position [4079, 0]
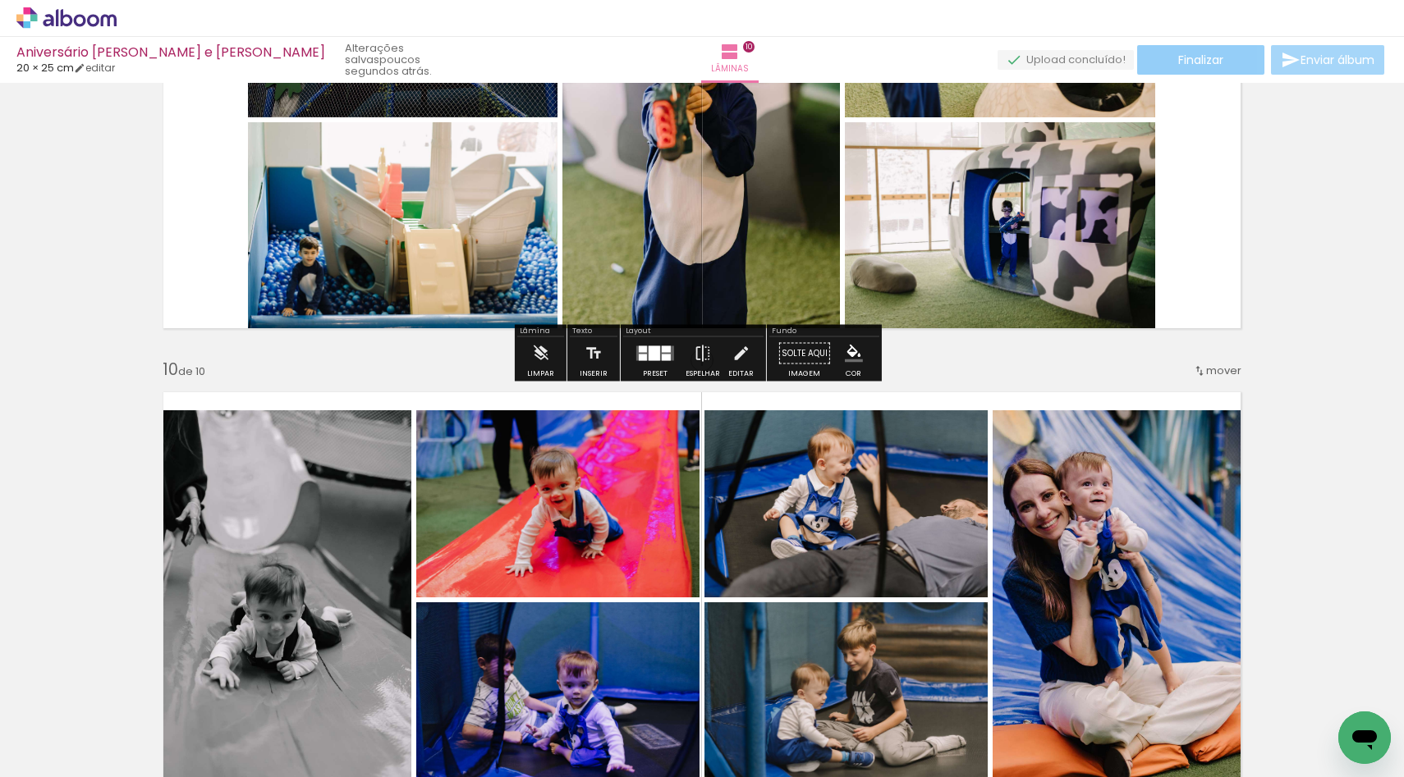
click at [1208, 62] on span "Finalizar" at bounding box center [1200, 59] width 45 height 11
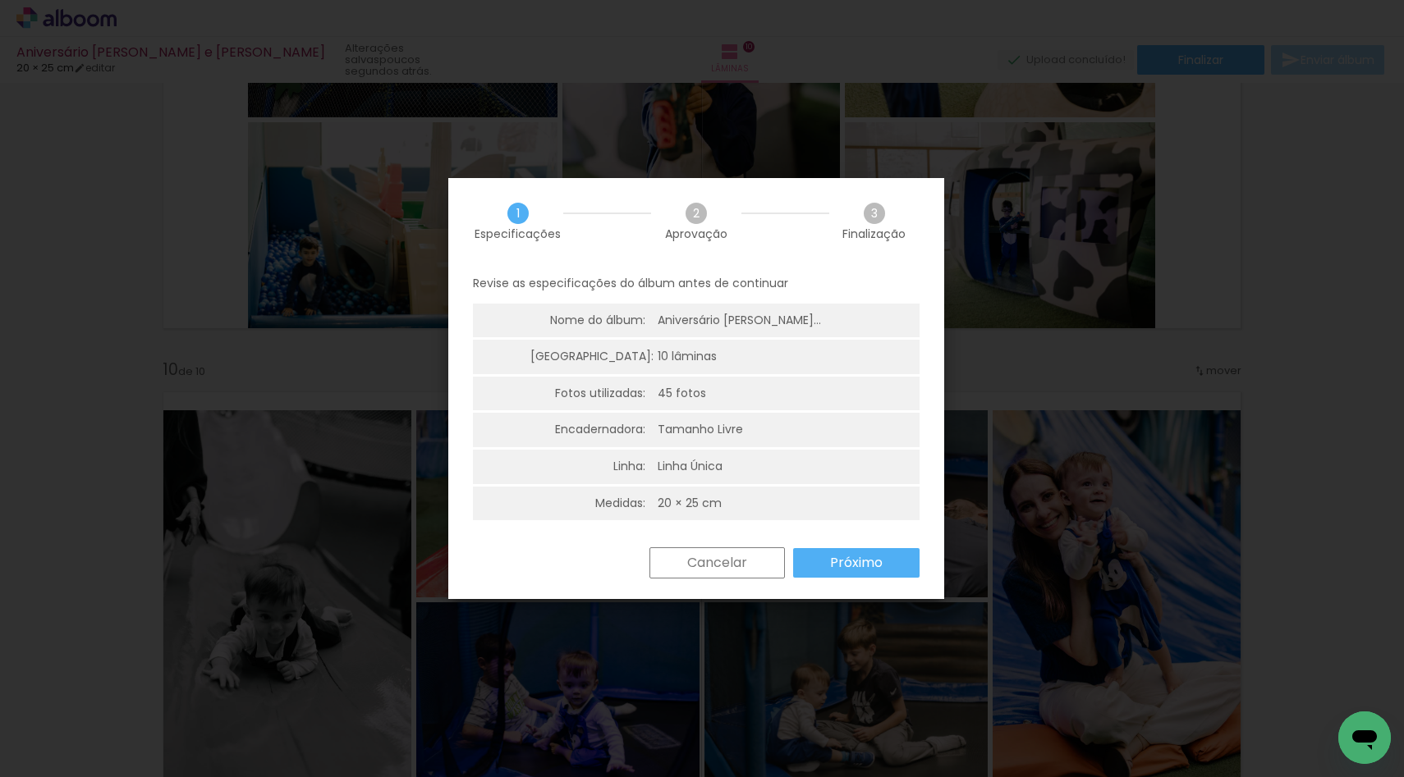
click at [0, 0] on slot "Próximo" at bounding box center [0, 0] width 0 height 0
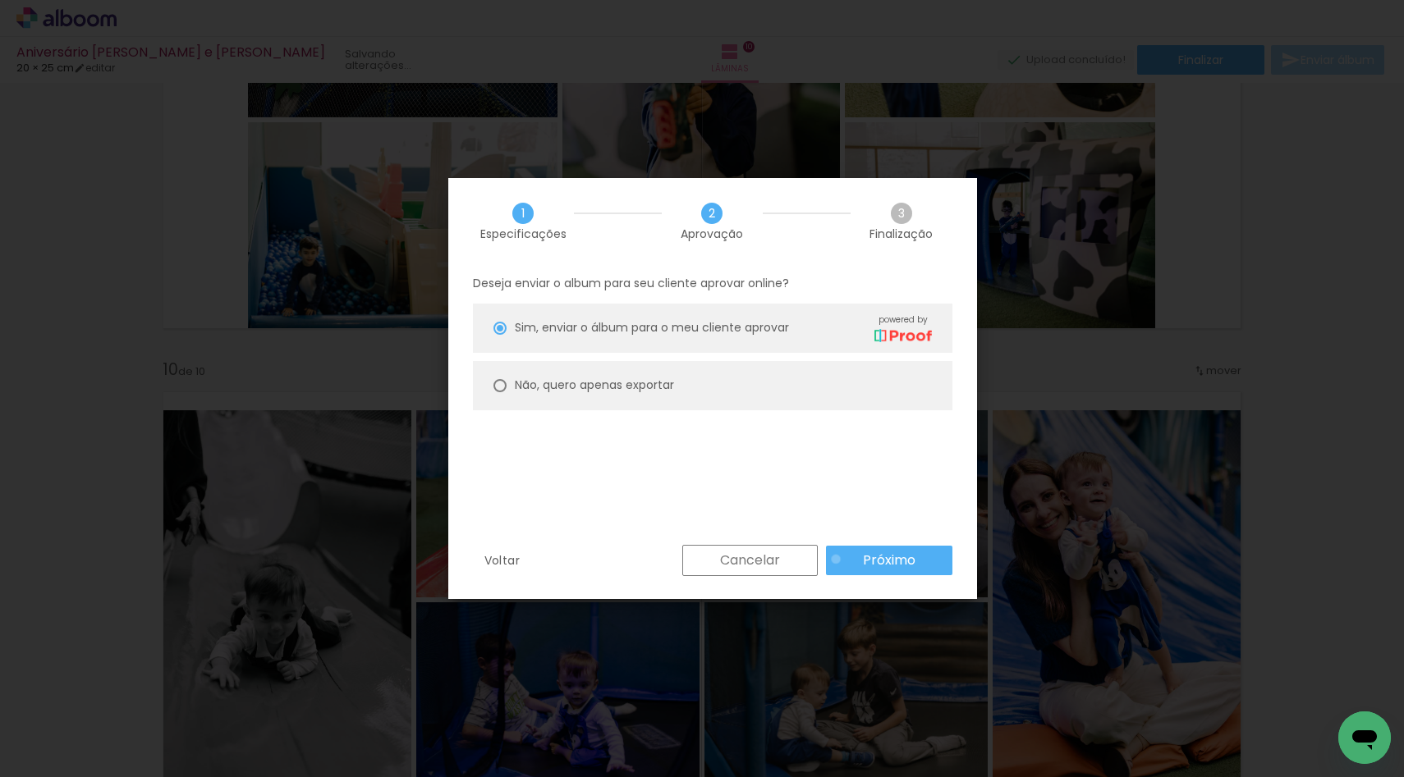
click at [836, 560] on paper-button "Próximo" at bounding box center [889, 561] width 126 height 30
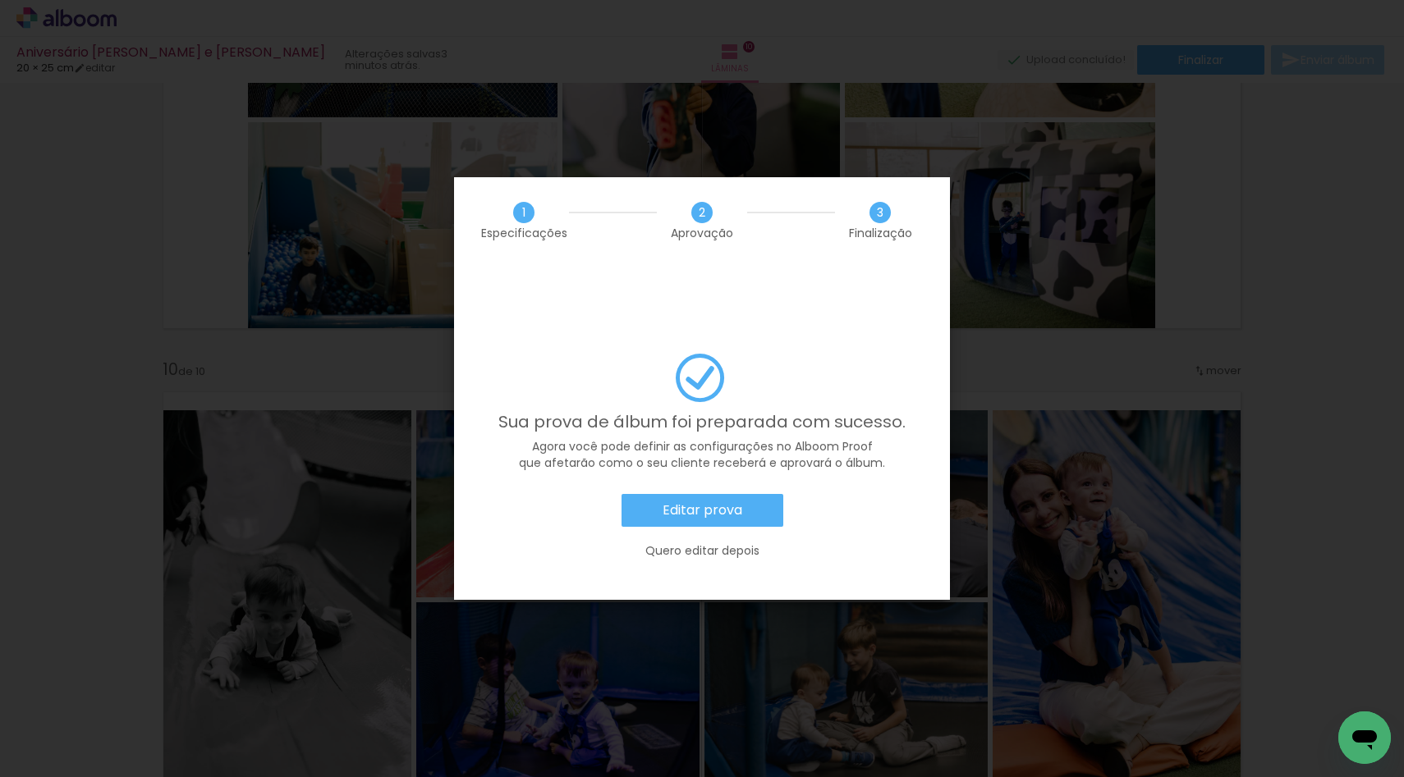
scroll to position [356, 0]
